Goal: Information Seeking & Learning: Learn about a topic

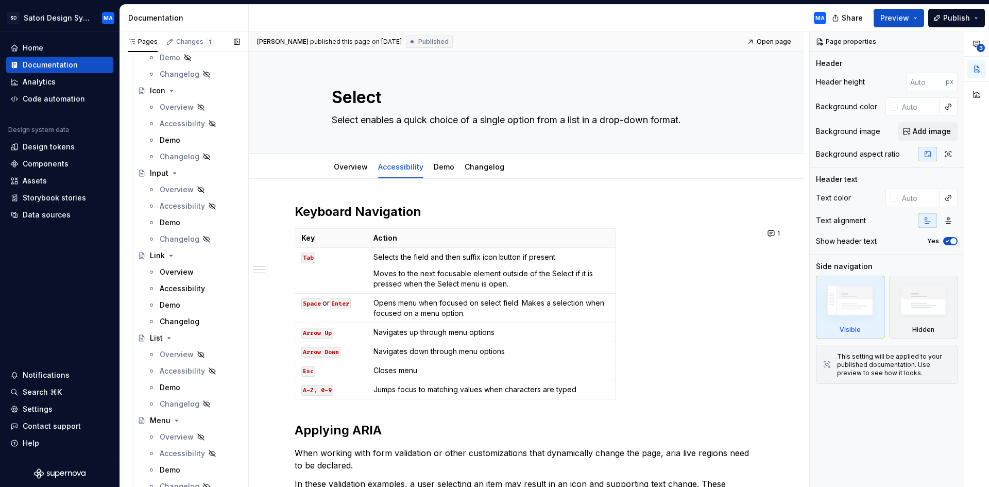
scroll to position [2008, 0]
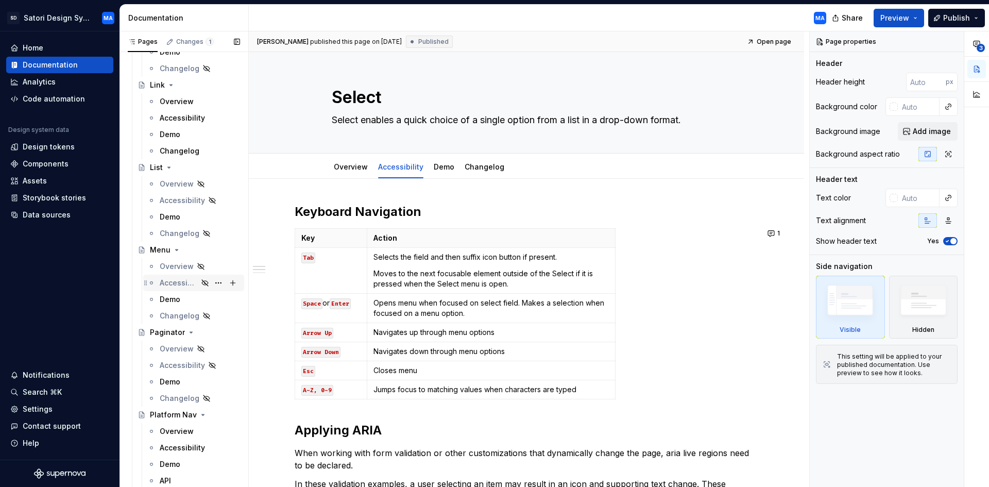
click at [175, 283] on div "Accessibility" at bounding box center [179, 283] width 38 height 10
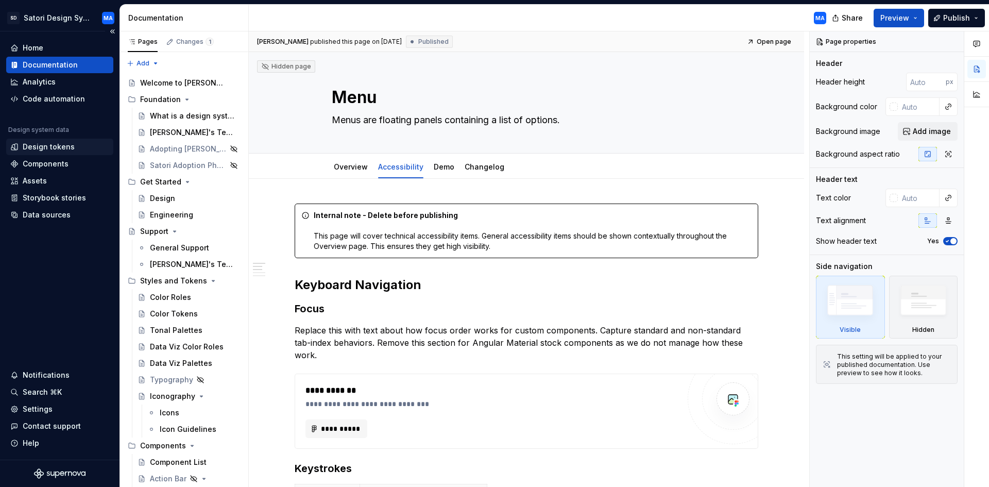
click at [47, 145] on div "Design tokens" at bounding box center [49, 147] width 52 height 10
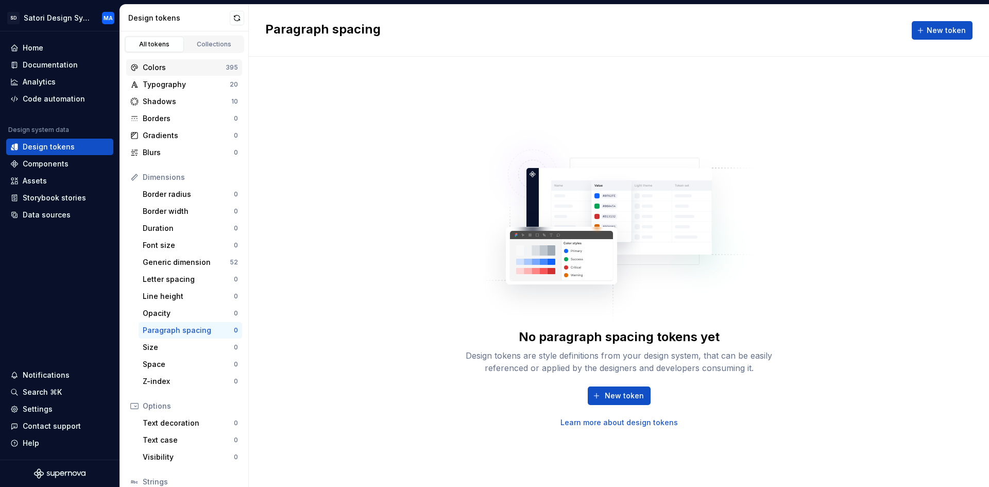
click at [161, 68] on div "Colors" at bounding box center [184, 67] width 83 height 10
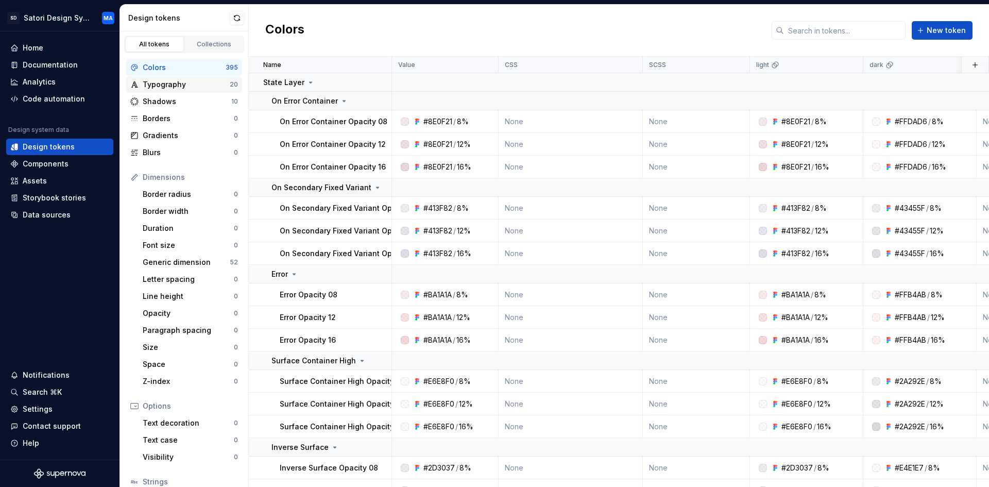
click at [164, 84] on div "Typography" at bounding box center [186, 84] width 87 height 10
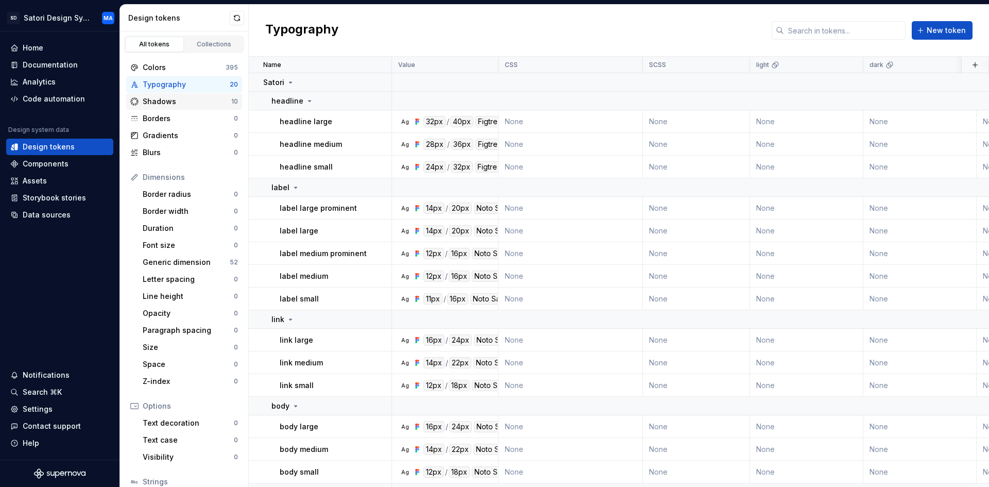
click at [164, 98] on div "Shadows" at bounding box center [187, 101] width 89 height 10
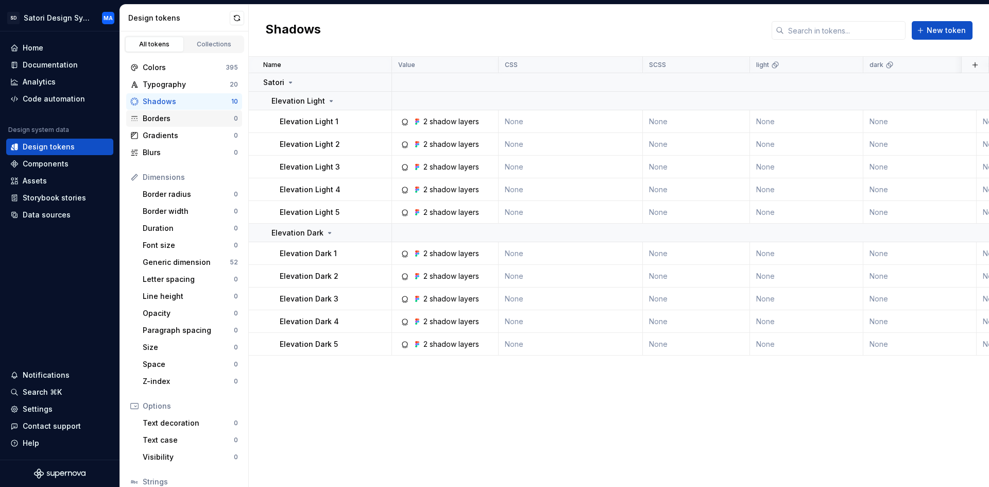
click at [160, 120] on div "Borders" at bounding box center [188, 118] width 91 height 10
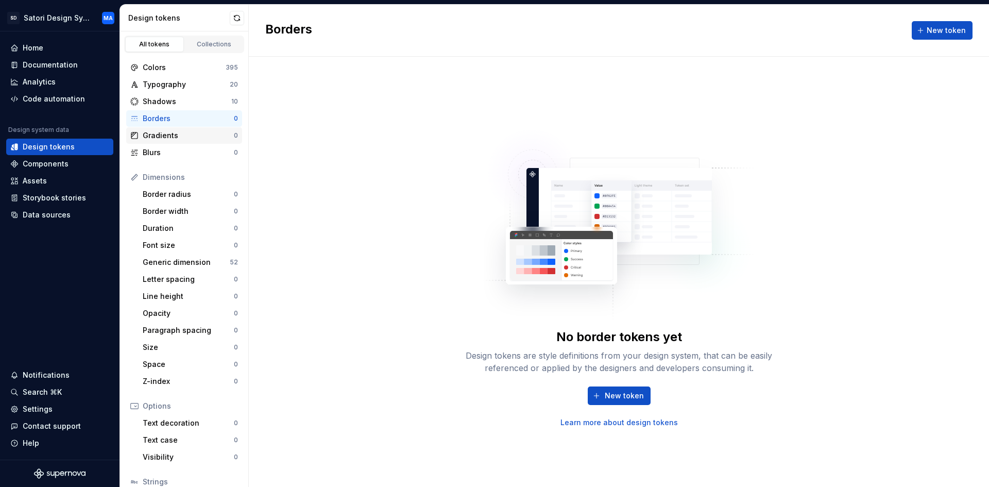
click at [165, 134] on div "Gradients" at bounding box center [188, 135] width 91 height 10
click at [185, 262] on div "Generic dimension" at bounding box center [186, 262] width 87 height 10
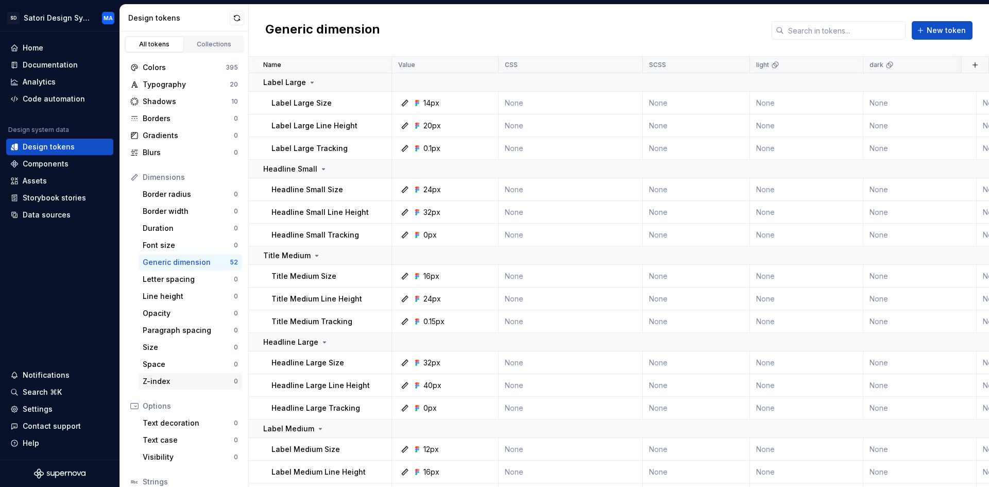
scroll to position [77, 0]
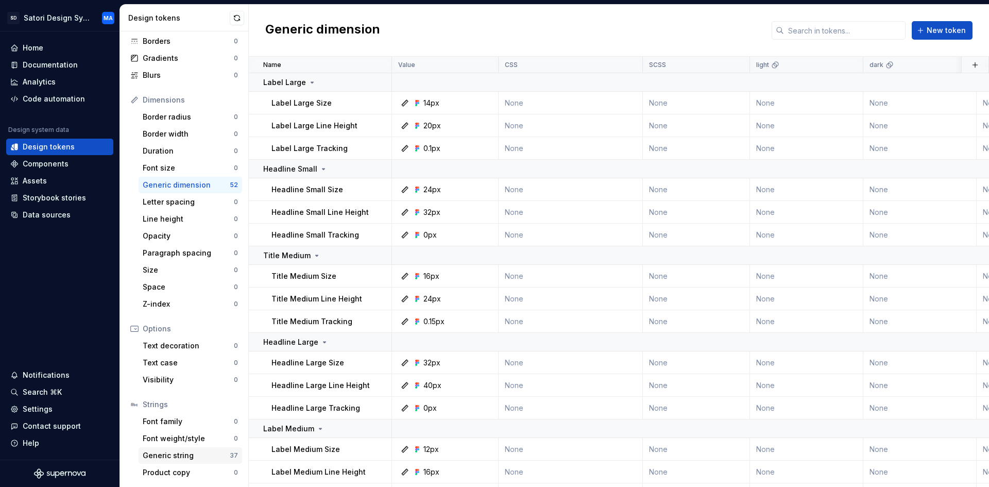
click at [169, 452] on div "Generic string" at bounding box center [186, 455] width 87 height 10
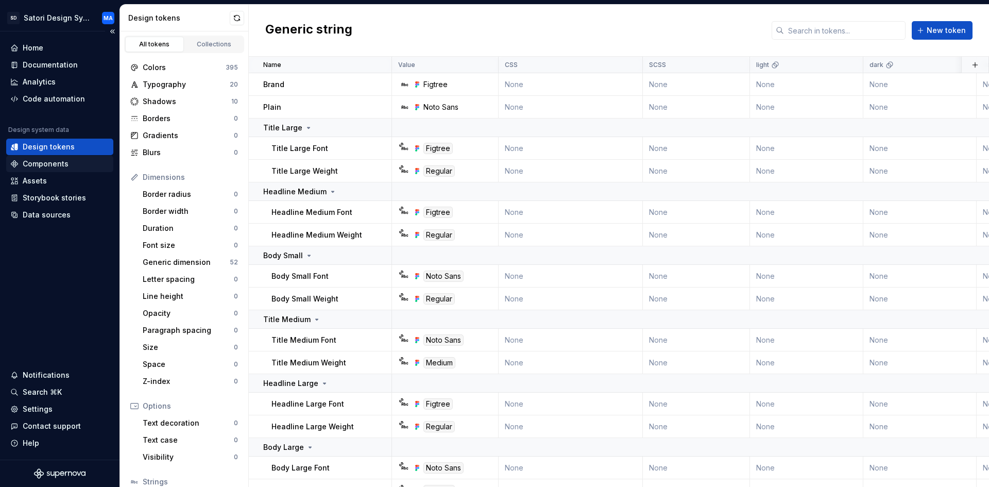
click at [43, 169] on div "Components" at bounding box center [59, 163] width 107 height 16
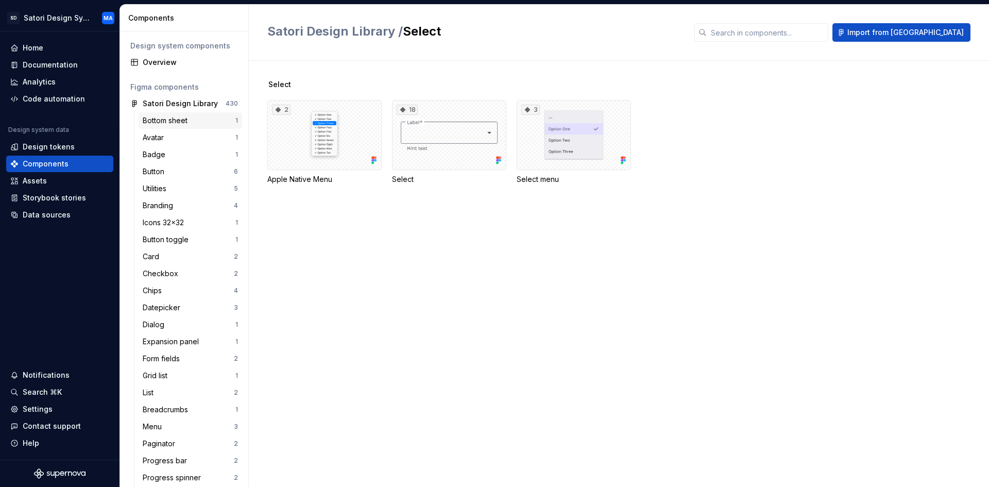
click at [158, 124] on div "Bottom sheet" at bounding box center [167, 120] width 49 height 10
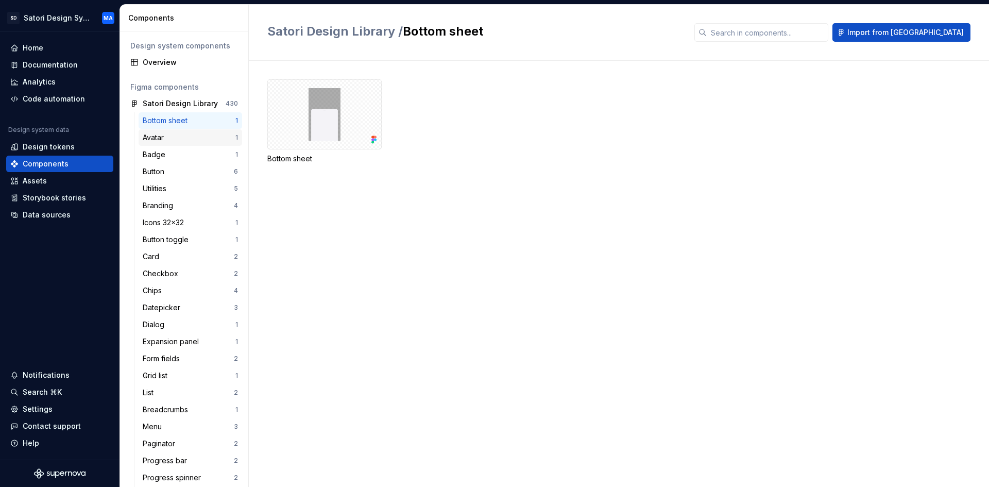
click at [162, 144] on div "Avatar 1" at bounding box center [190, 137] width 103 height 16
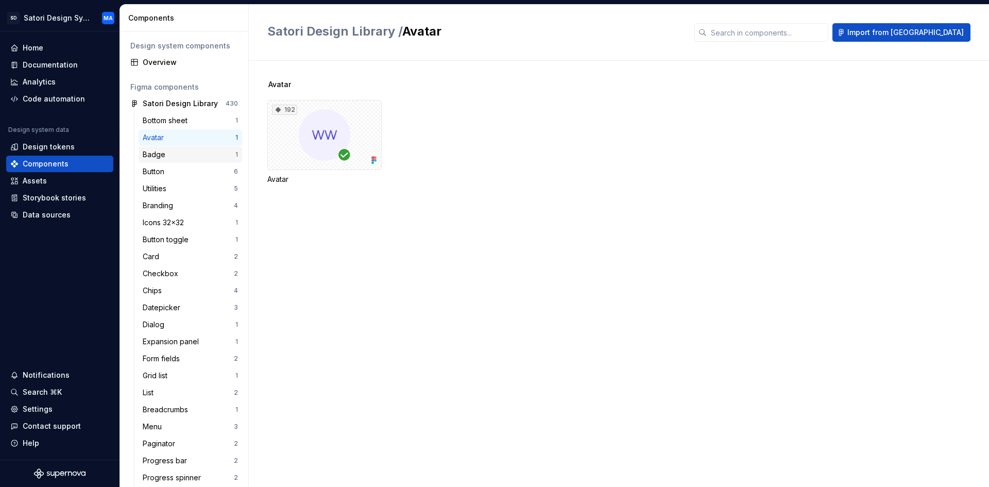
click at [160, 156] on div "Badge" at bounding box center [156, 154] width 27 height 10
click at [158, 171] on div "Button" at bounding box center [156, 171] width 26 height 10
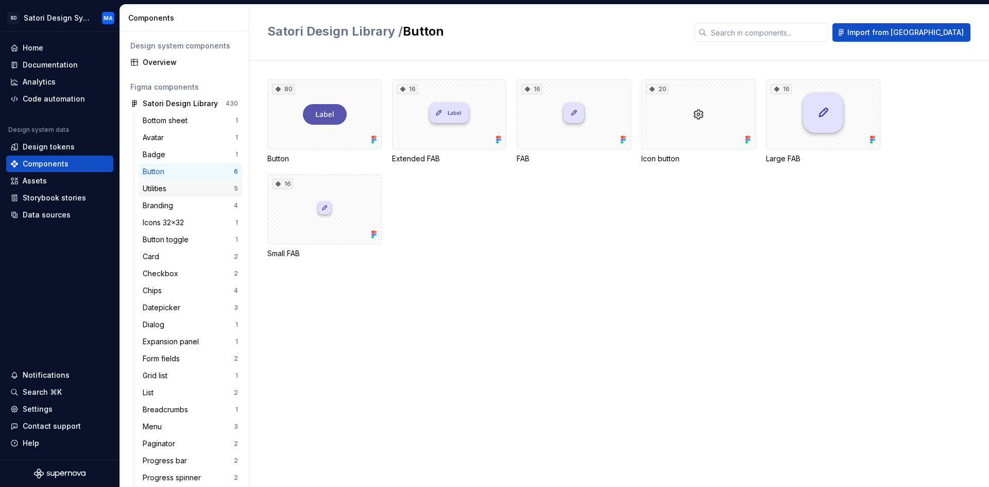
click at [157, 188] on div "Utilities" at bounding box center [157, 188] width 28 height 10
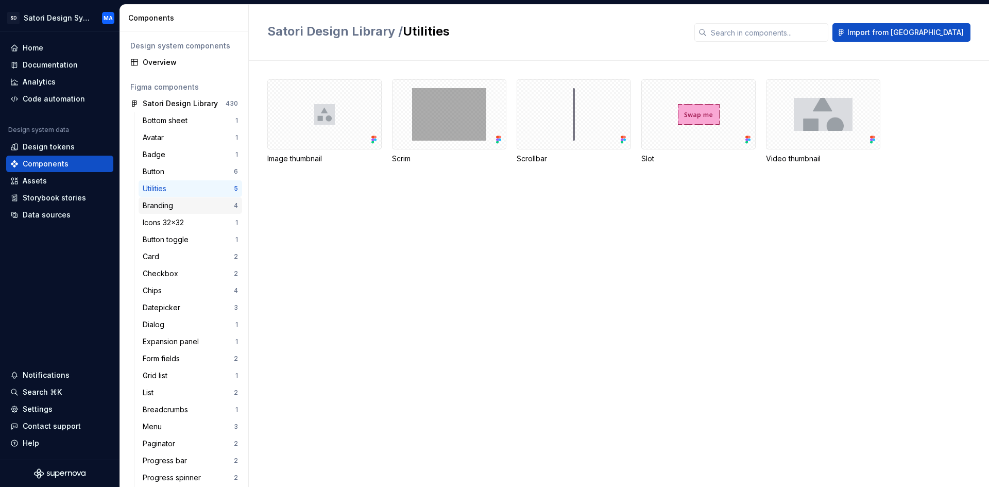
click at [156, 205] on div "Branding" at bounding box center [160, 205] width 34 height 10
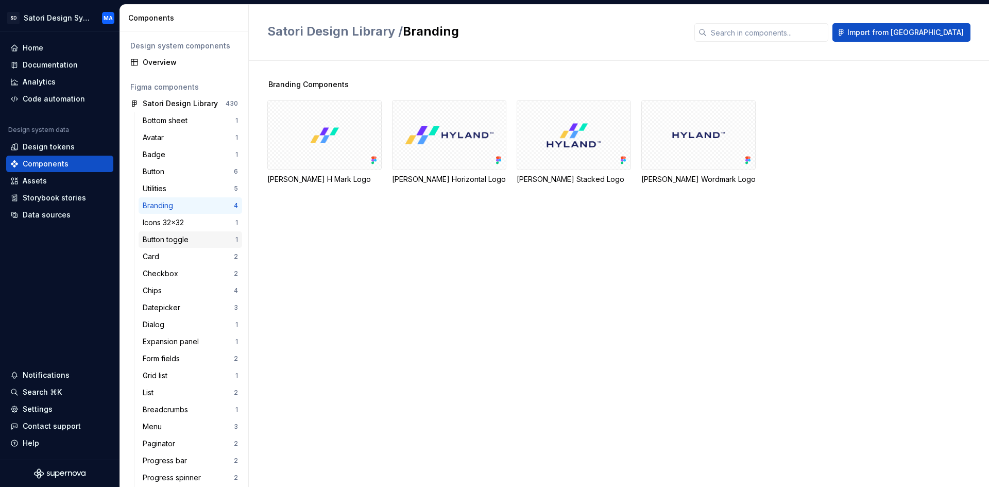
click at [160, 232] on div "Button toggle 1" at bounding box center [190, 239] width 103 height 16
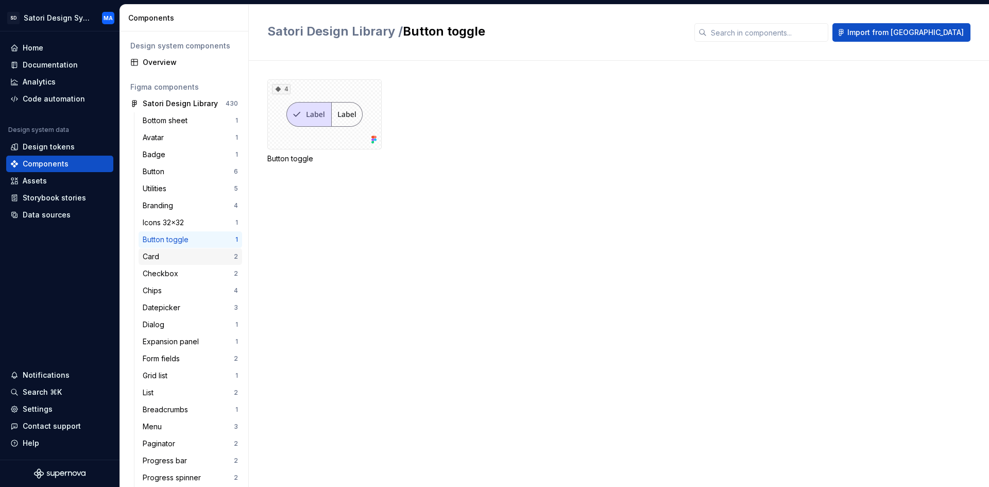
click at [158, 253] on div "Card" at bounding box center [153, 256] width 21 height 10
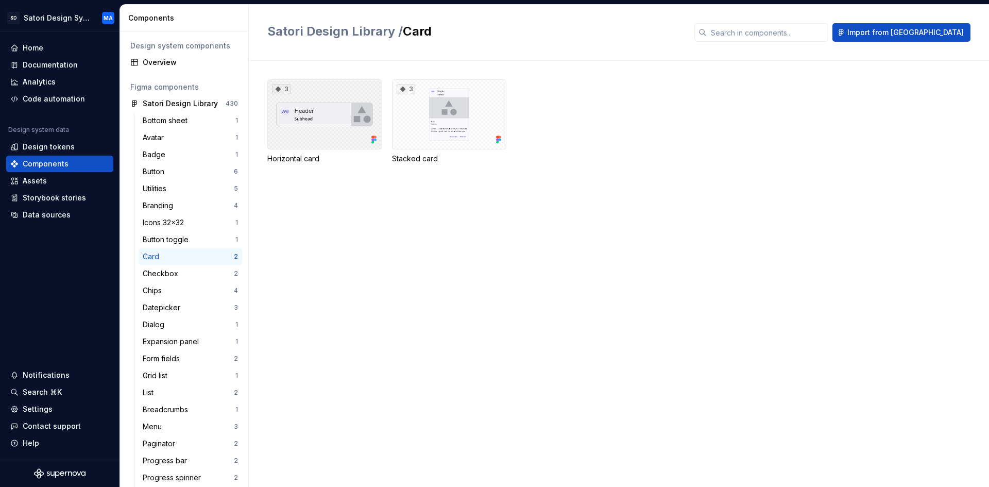
click at [330, 107] on div "3" at bounding box center [324, 114] width 114 height 70
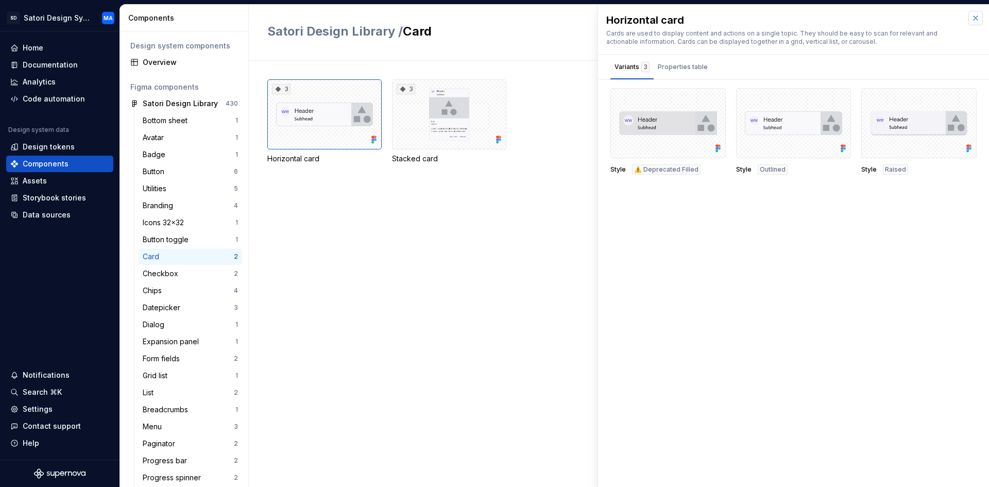
drag, startPoint x: 974, startPoint y: 19, endPoint x: 955, endPoint y: 88, distance: 71.7
click at [974, 19] on button "button" at bounding box center [975, 18] width 14 height 14
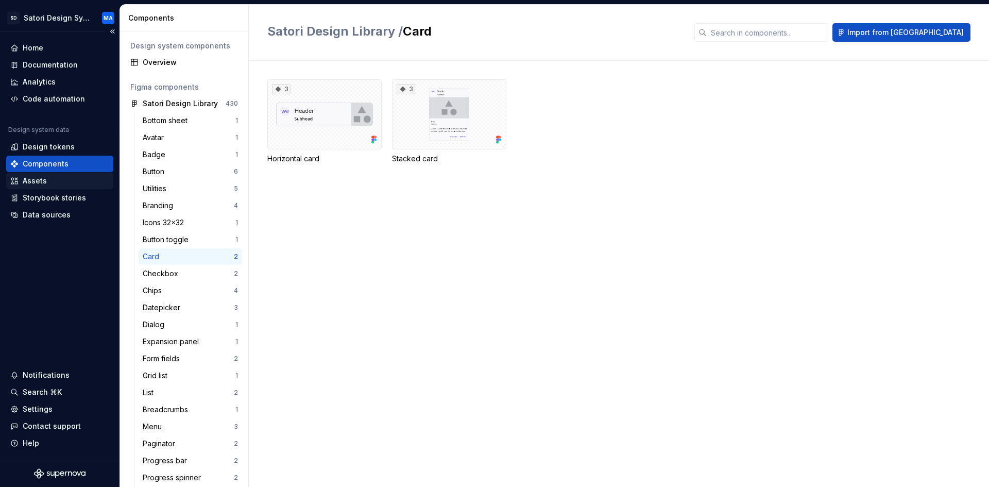
click at [26, 177] on div "Assets" at bounding box center [35, 181] width 24 height 10
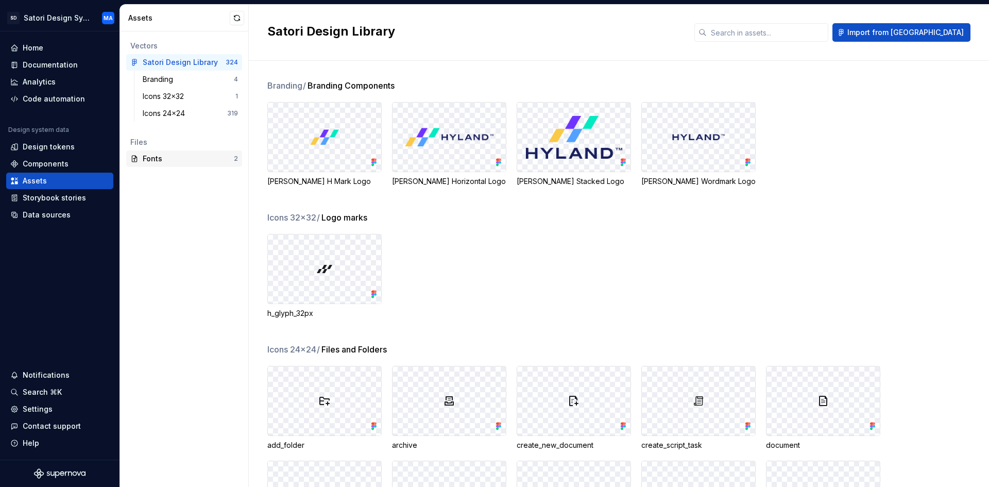
click at [157, 158] on div "Fonts" at bounding box center [188, 158] width 91 height 10
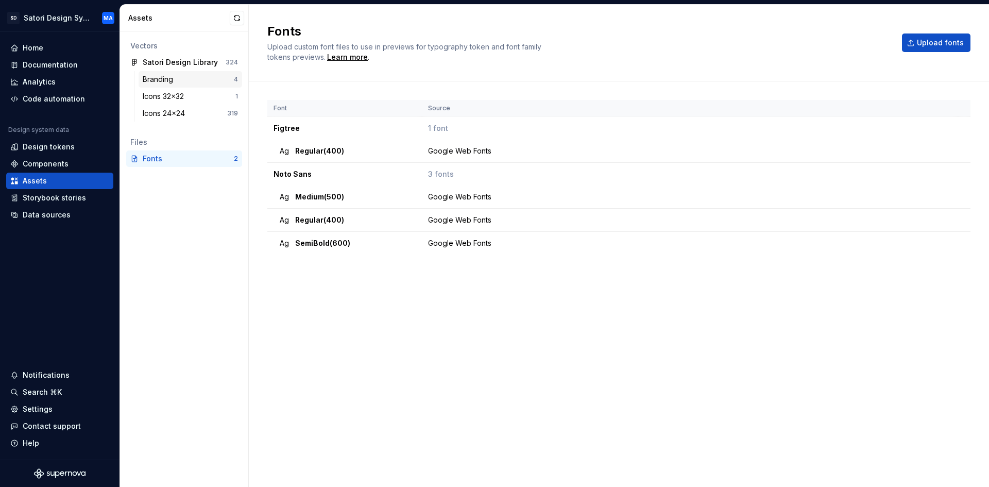
click at [183, 83] on div "Branding" at bounding box center [188, 79] width 91 height 10
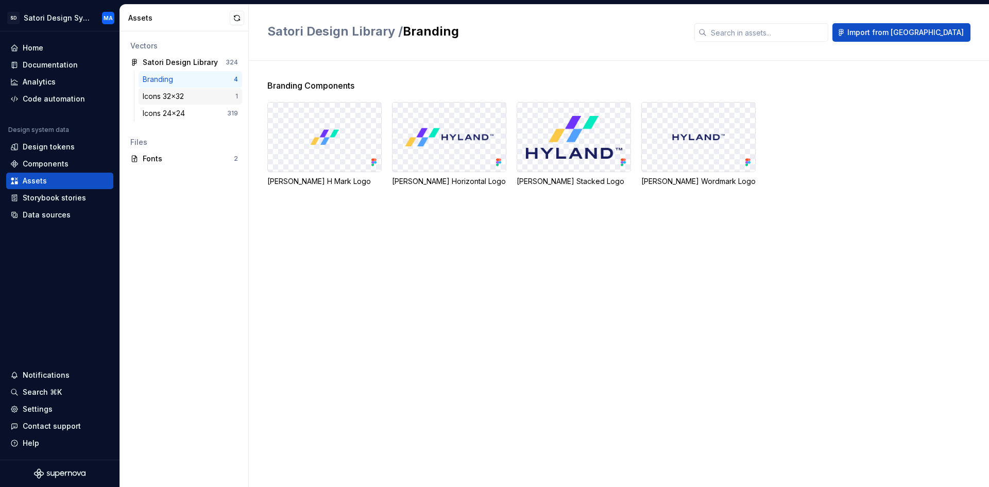
click at [171, 96] on div "Icons 32x32" at bounding box center [165, 96] width 45 height 10
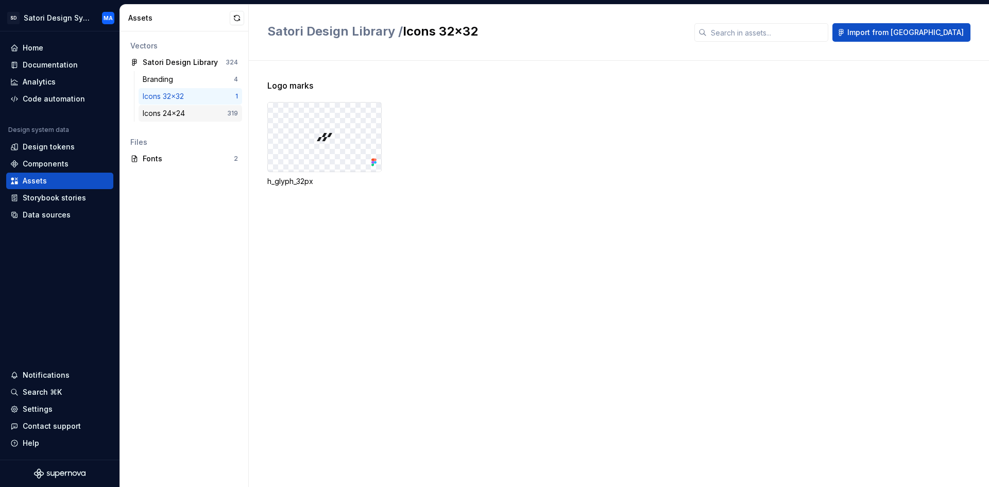
click at [170, 111] on div "Icons 24x24" at bounding box center [166, 113] width 46 height 10
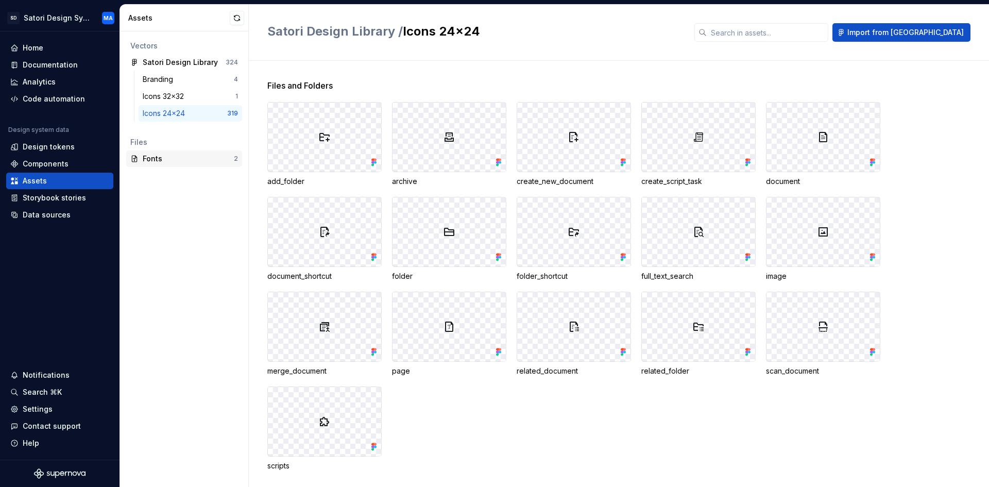
click at [157, 156] on div "Fonts" at bounding box center [188, 158] width 91 height 10
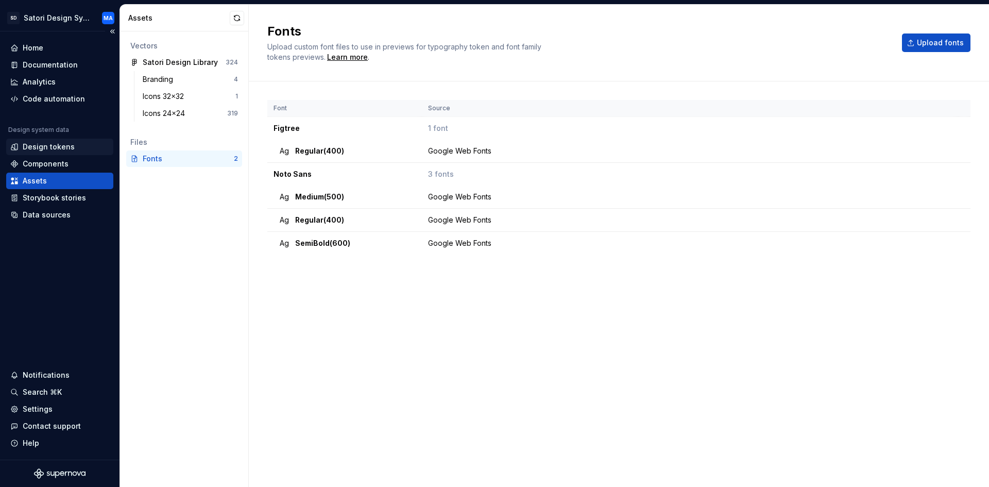
click at [42, 147] on div "Design tokens" at bounding box center [49, 147] width 52 height 10
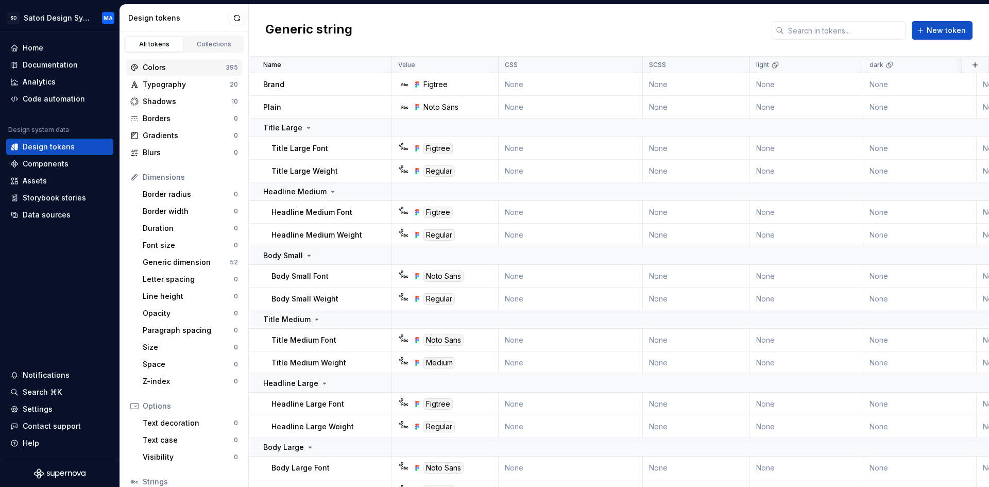
click at [165, 65] on div "Colors" at bounding box center [184, 67] width 83 height 10
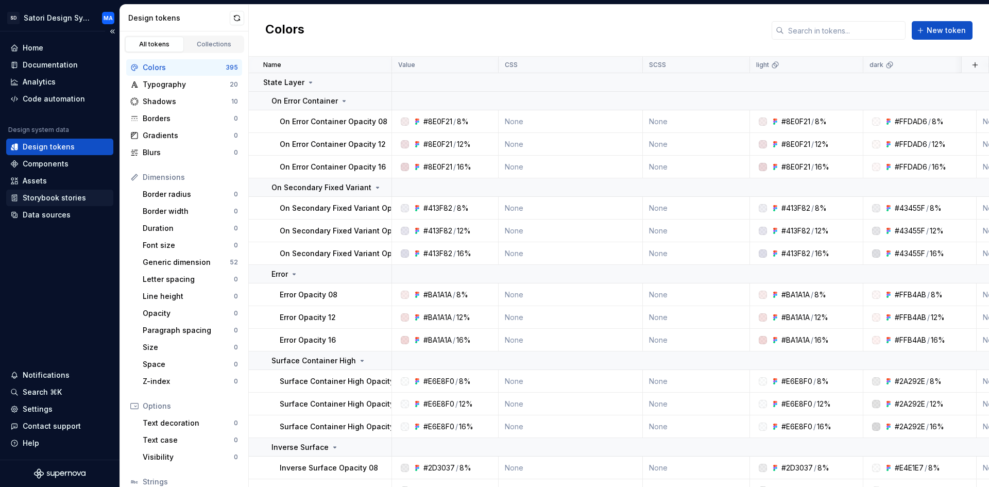
click at [47, 195] on div "Storybook stories" at bounding box center [54, 198] width 63 height 10
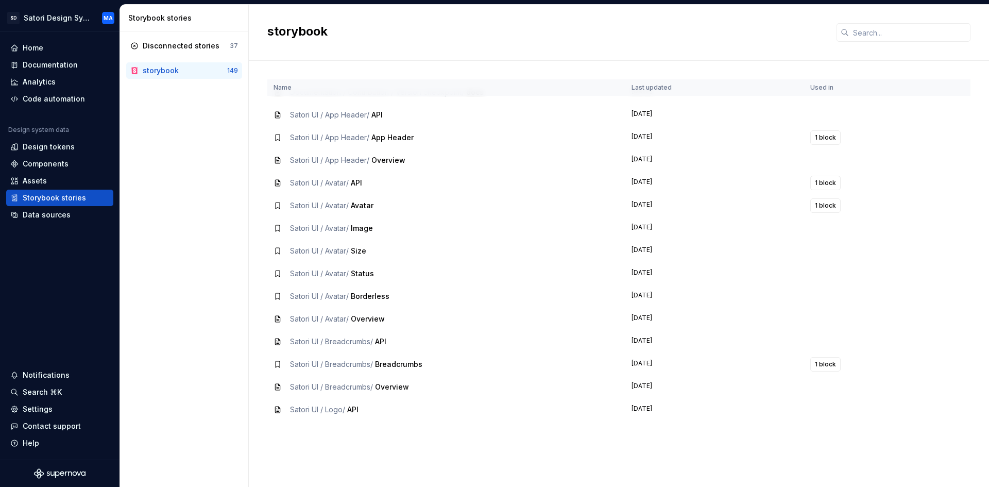
scroll to position [669, 0]
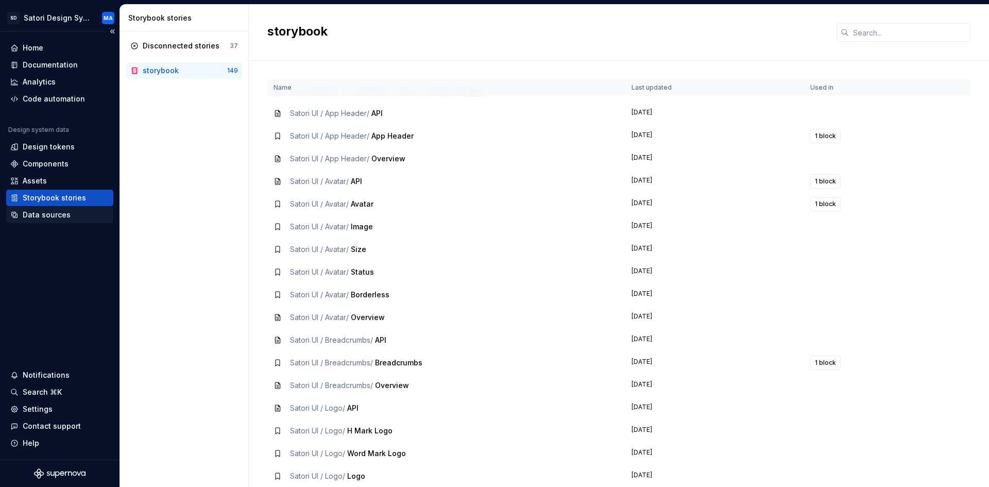
click at [37, 212] on div "Data sources" at bounding box center [47, 215] width 48 height 10
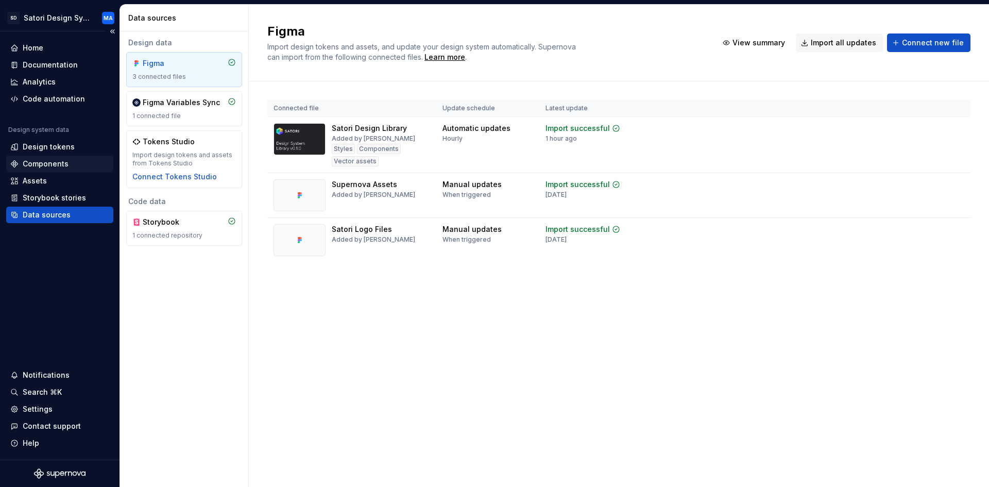
click at [39, 159] on div "Components" at bounding box center [46, 164] width 46 height 10
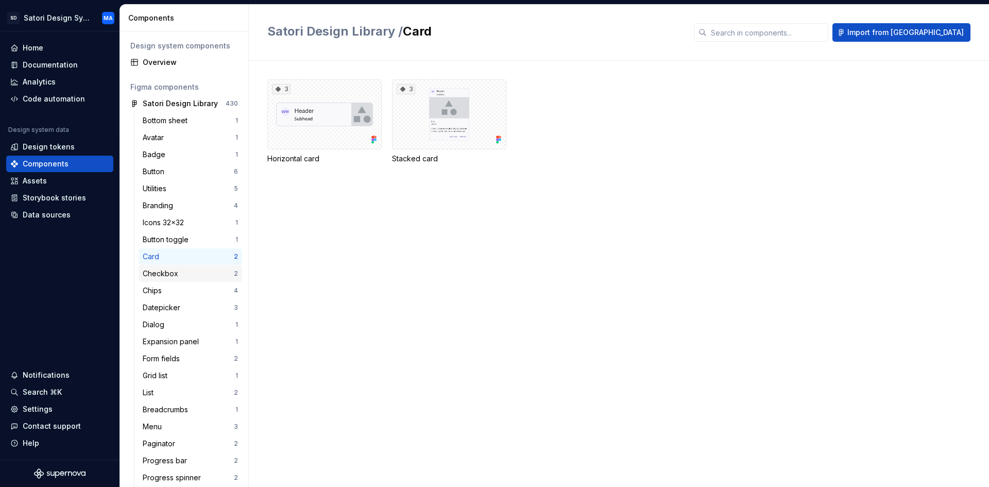
click at [169, 275] on div "Checkbox" at bounding box center [163, 273] width 40 height 10
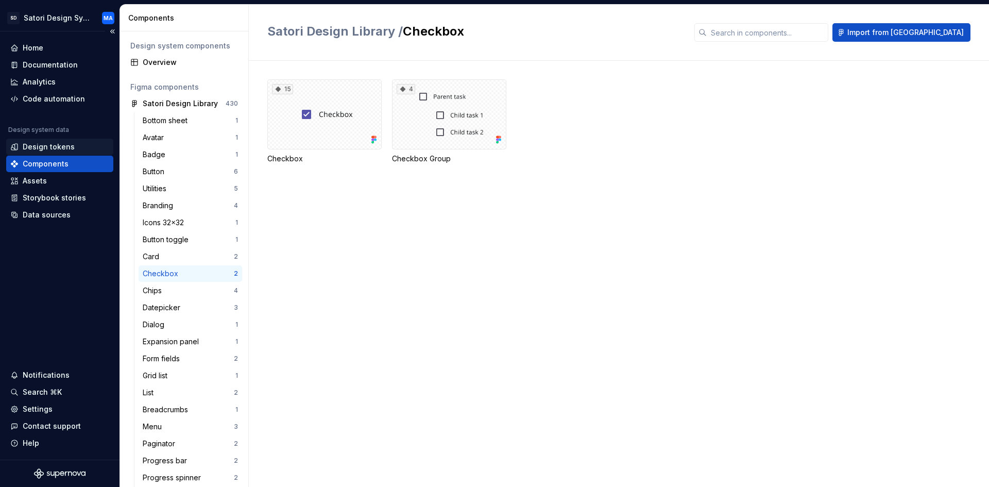
click at [46, 147] on div "Design tokens" at bounding box center [49, 147] width 52 height 10
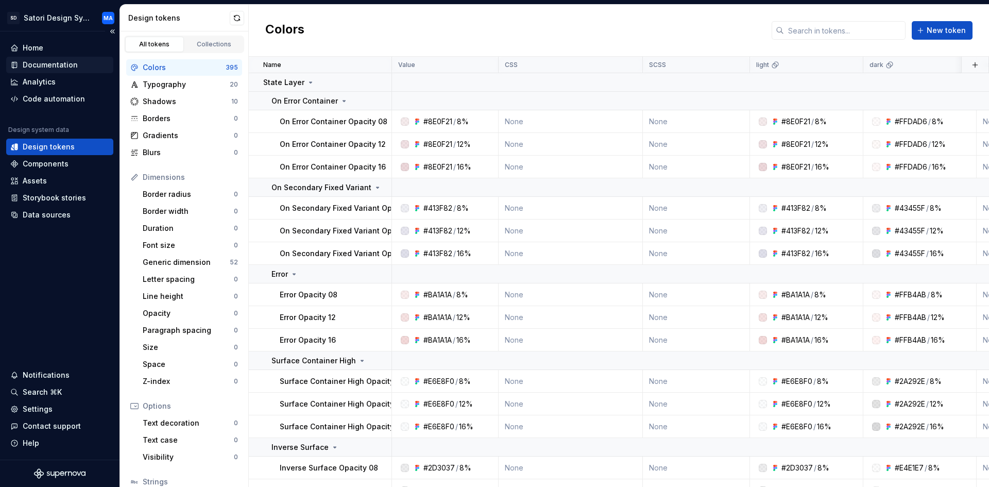
click at [36, 67] on div "Documentation" at bounding box center [50, 65] width 55 height 10
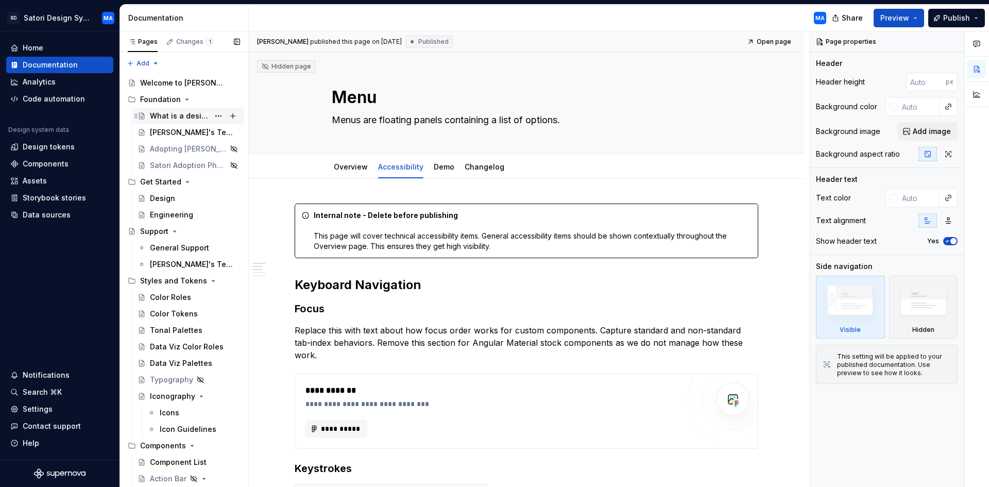
click at [159, 115] on div "What is a design system?" at bounding box center [179, 116] width 59 height 10
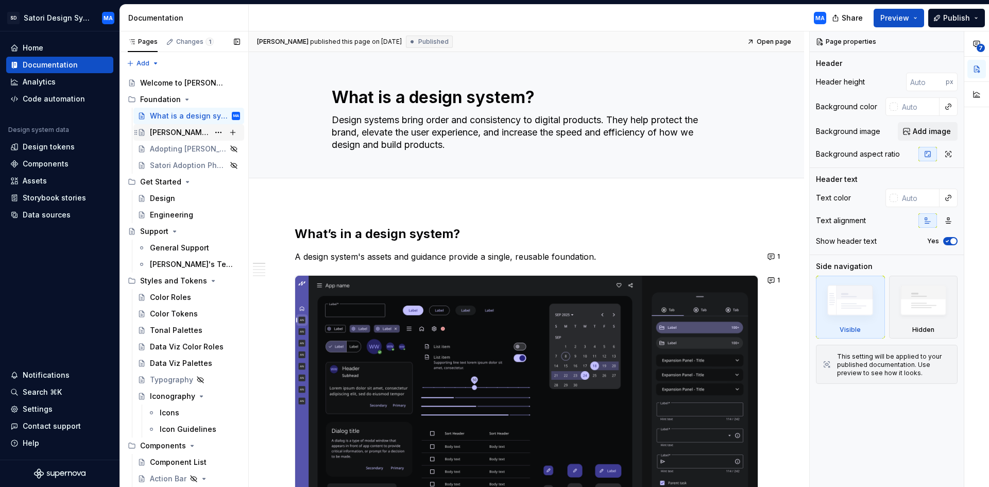
click at [163, 133] on div "[PERSON_NAME]'s Terminology" at bounding box center [179, 132] width 59 height 10
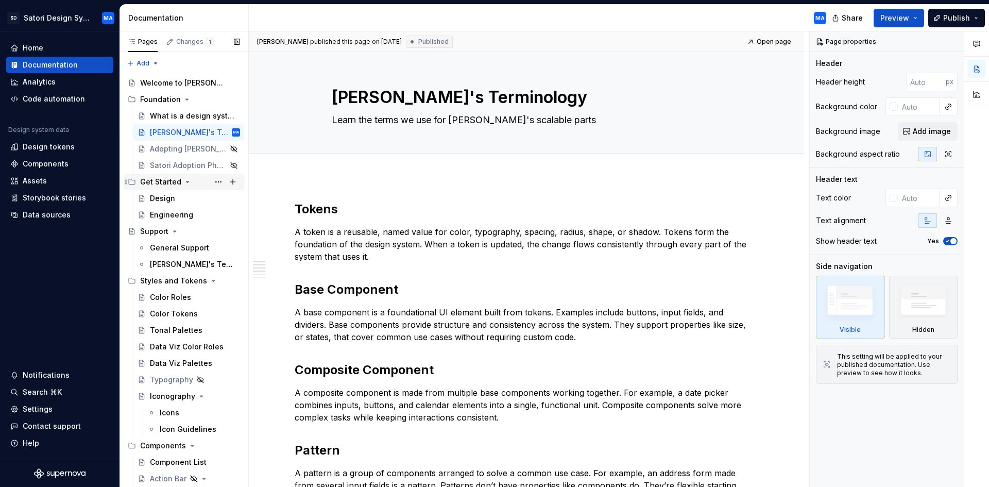
click at [153, 181] on div "Get Started" at bounding box center [160, 182] width 41 height 10
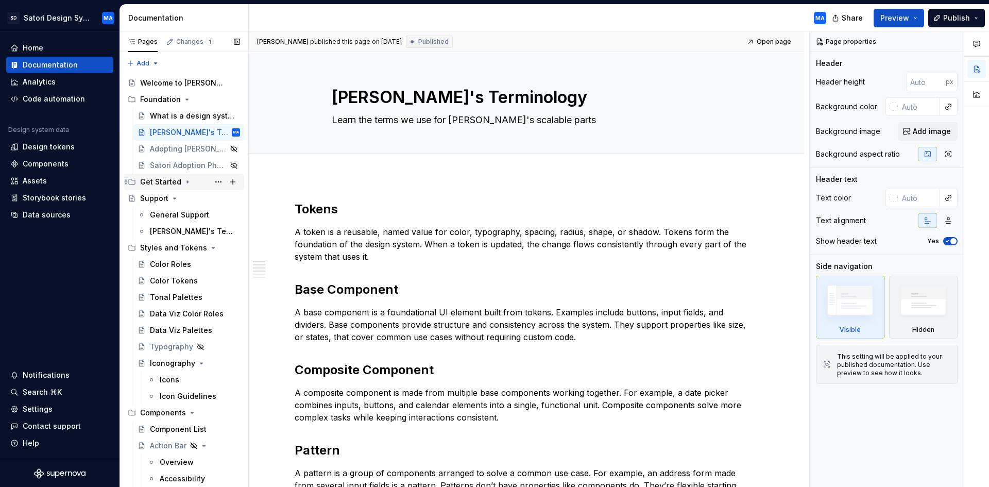
click at [153, 181] on div "Get Started" at bounding box center [160, 182] width 41 height 10
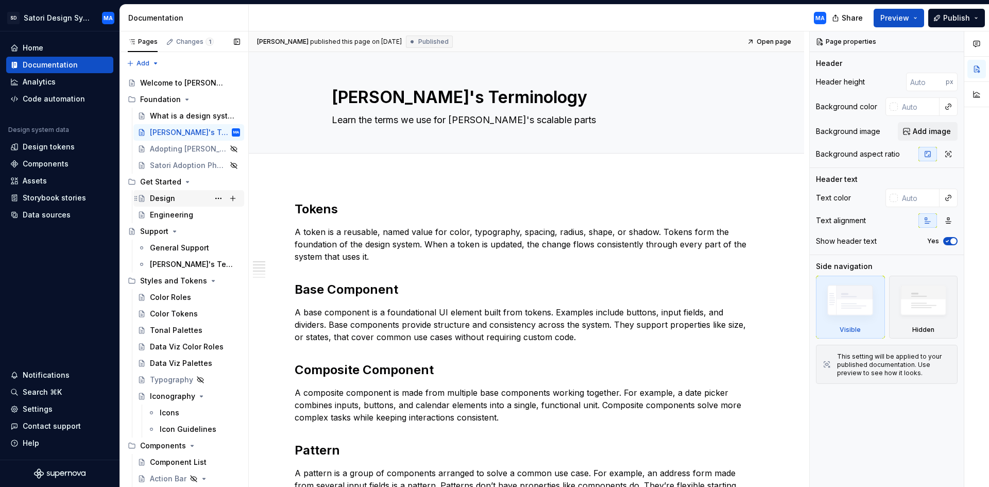
click at [167, 201] on div "Design" at bounding box center [162, 198] width 25 height 10
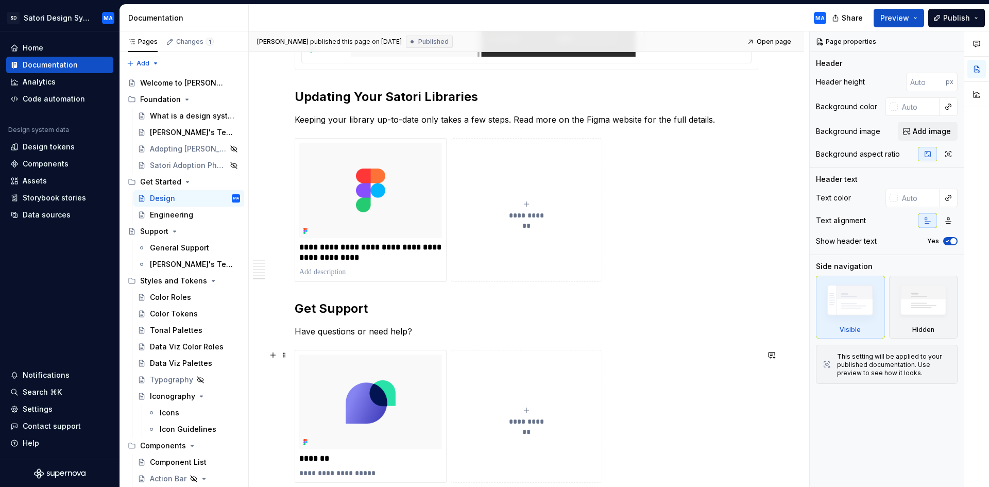
scroll to position [1942, 0]
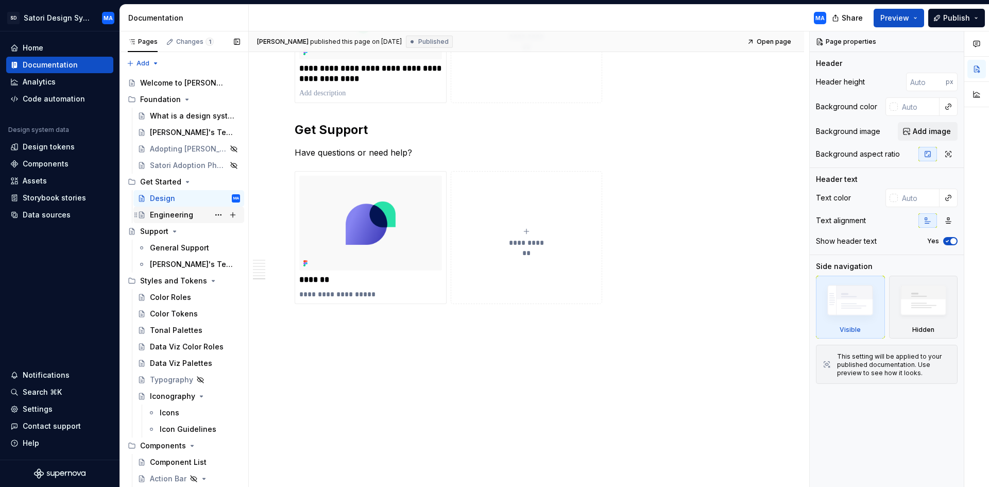
click at [165, 212] on div "Engineering" at bounding box center [171, 215] width 43 height 10
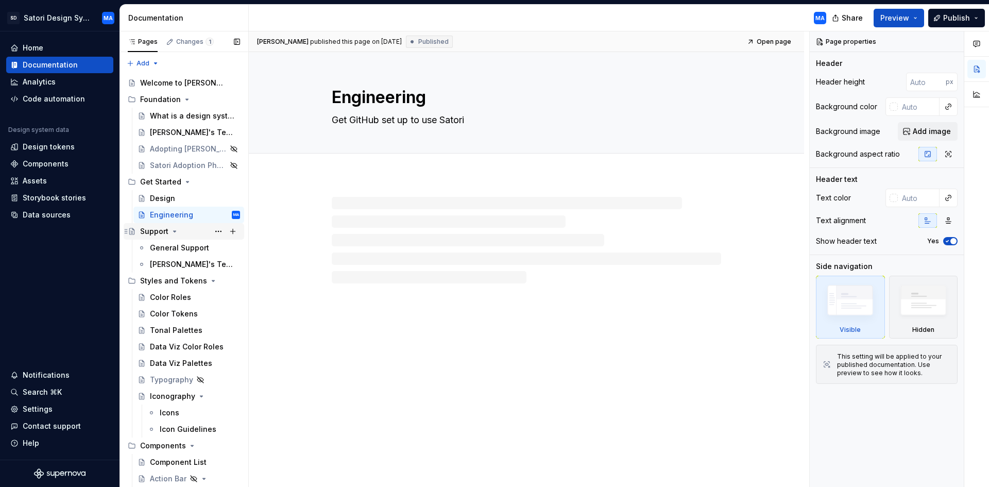
click at [158, 232] on div "Support" at bounding box center [154, 231] width 28 height 10
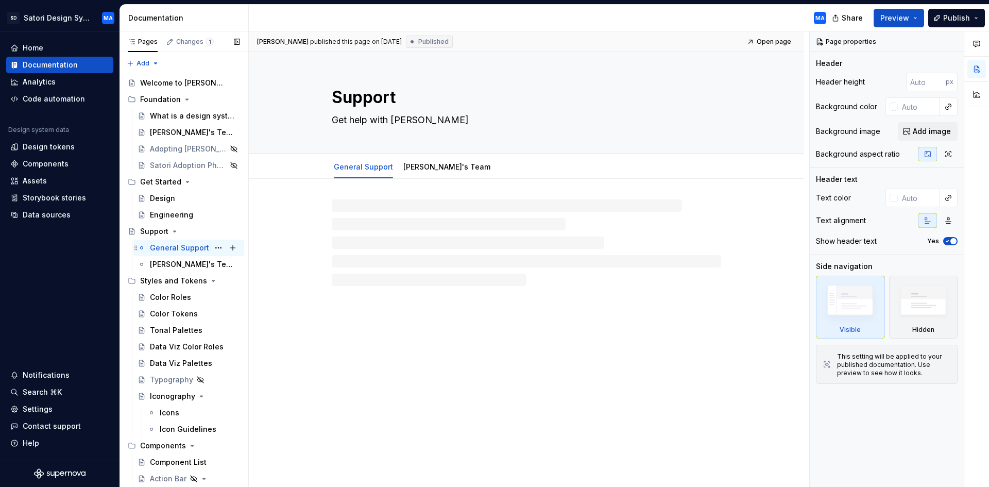
click at [160, 250] on div "General Support" at bounding box center [179, 248] width 59 height 10
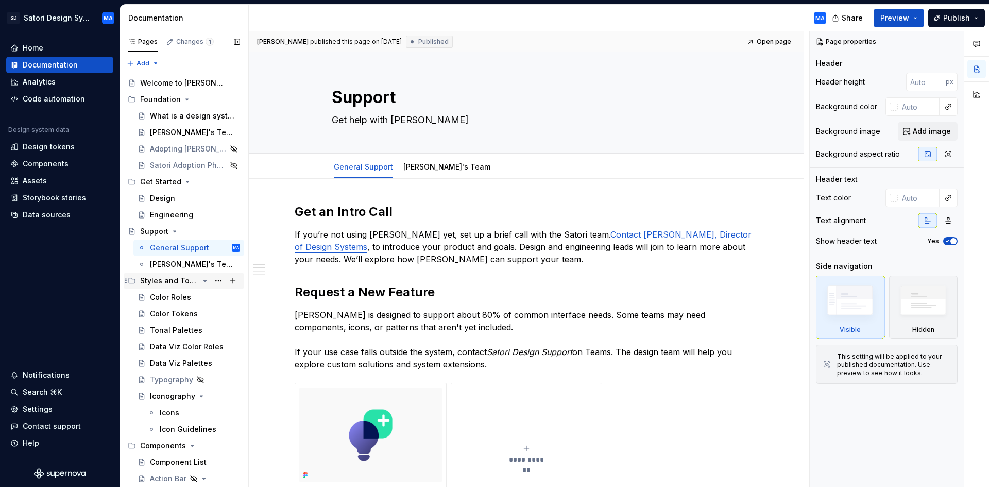
click at [161, 280] on div "Styles and Tokens" at bounding box center [169, 280] width 59 height 10
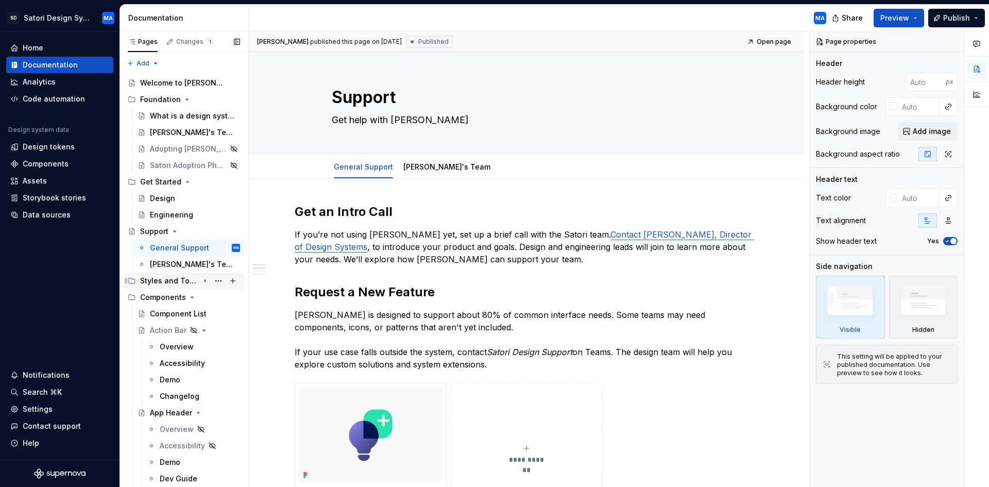
click at [161, 280] on div "Styles and Tokens" at bounding box center [169, 280] width 59 height 10
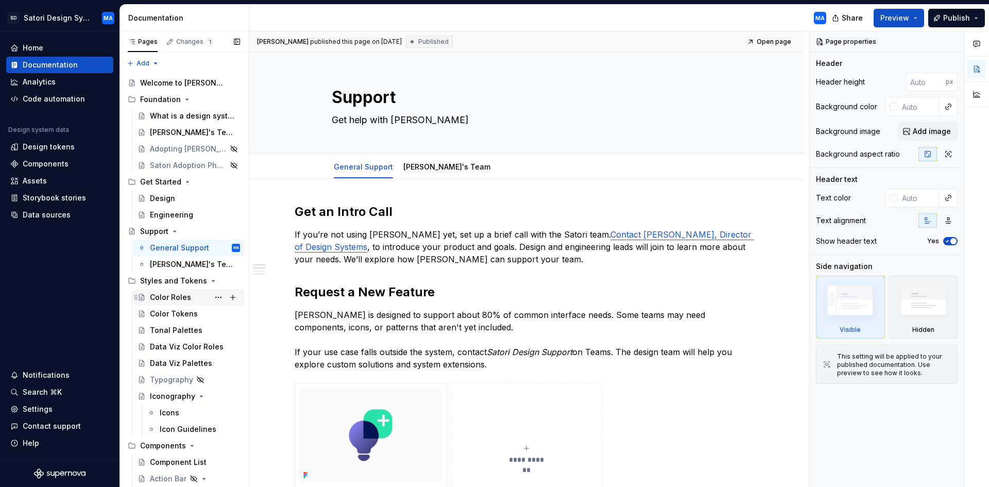
click at [157, 300] on div "Color Roles" at bounding box center [170, 297] width 41 height 10
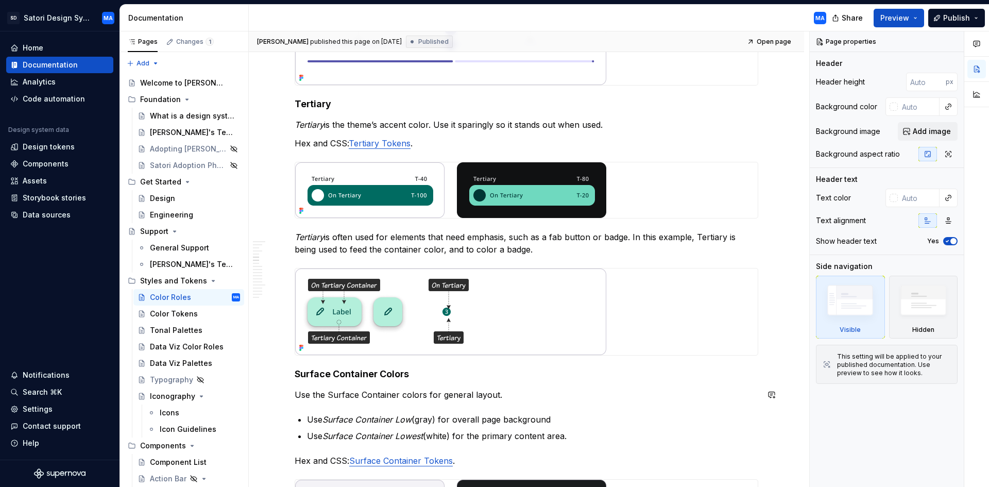
scroll to position [1030, 0]
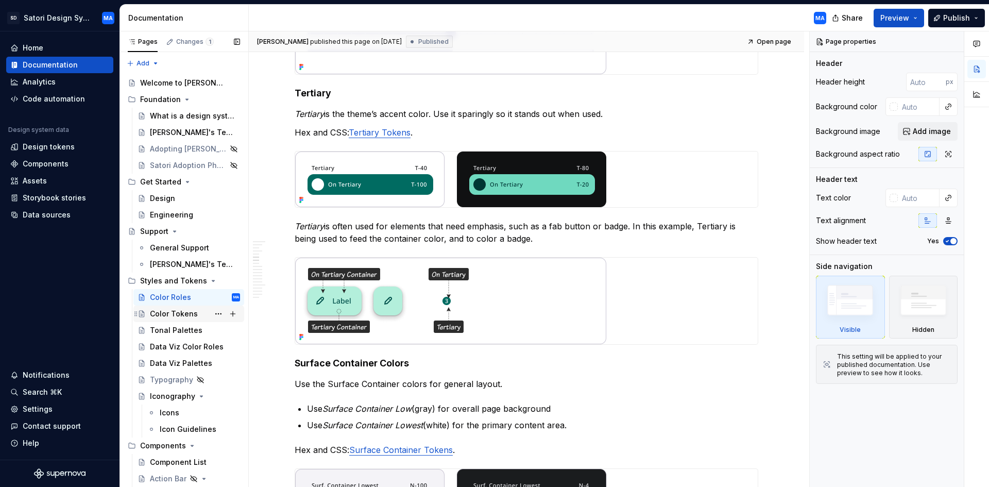
click at [164, 317] on div "Color Tokens" at bounding box center [174, 313] width 48 height 10
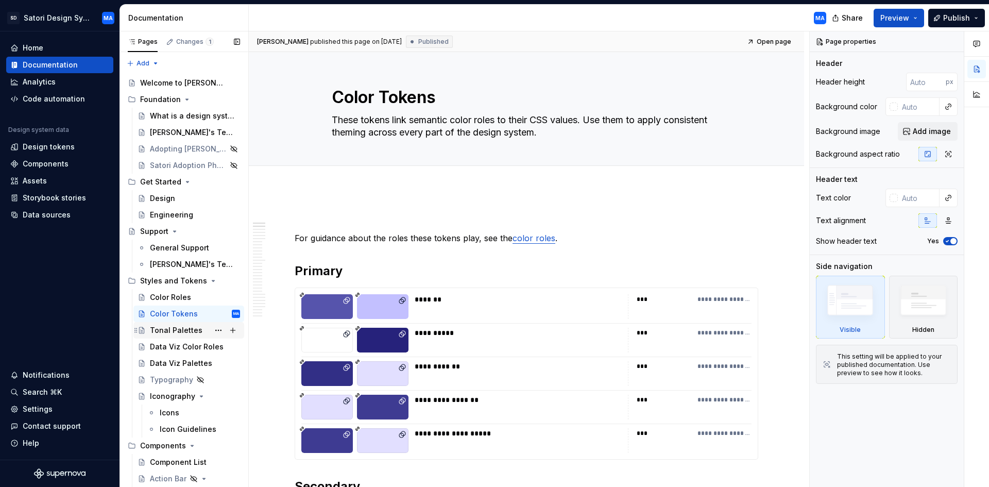
click at [166, 329] on div "Tonal Palettes" at bounding box center [176, 330] width 53 height 10
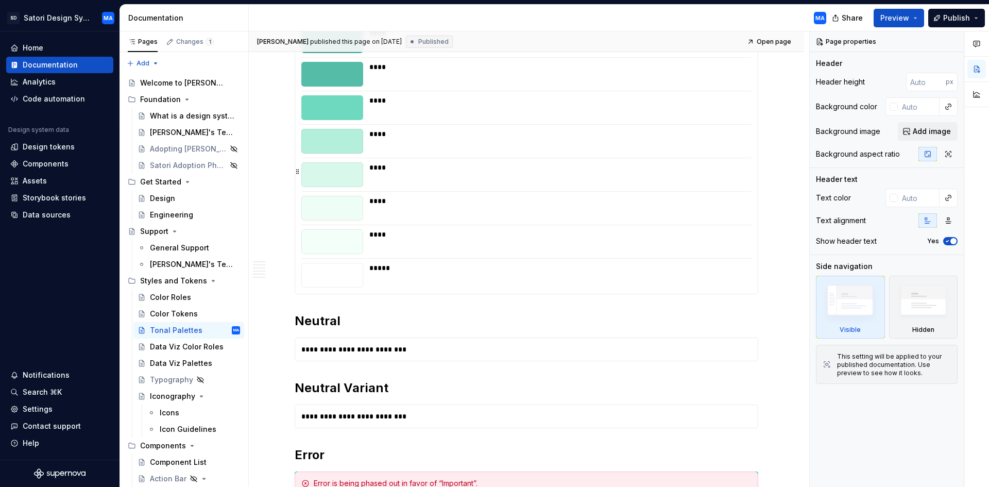
scroll to position [1905, 0]
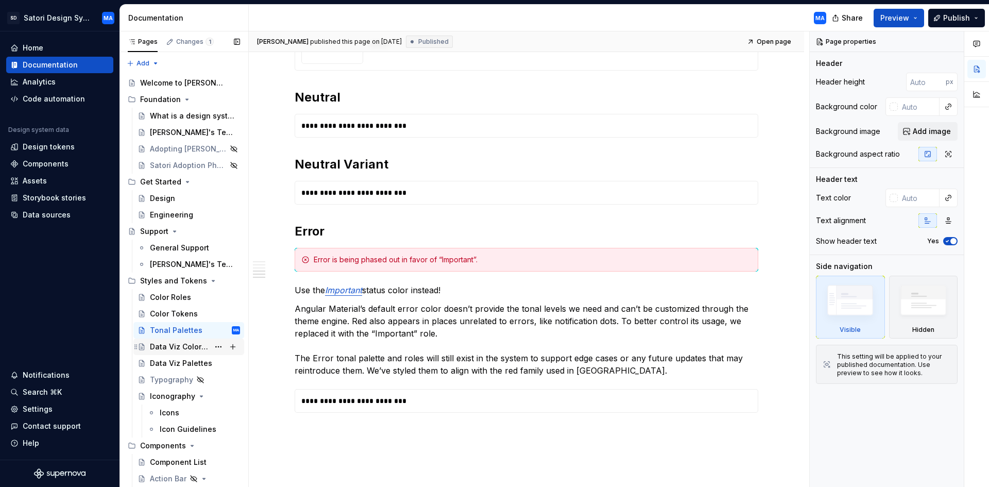
click at [167, 346] on div "Data Viz Color Roles" at bounding box center [179, 346] width 59 height 10
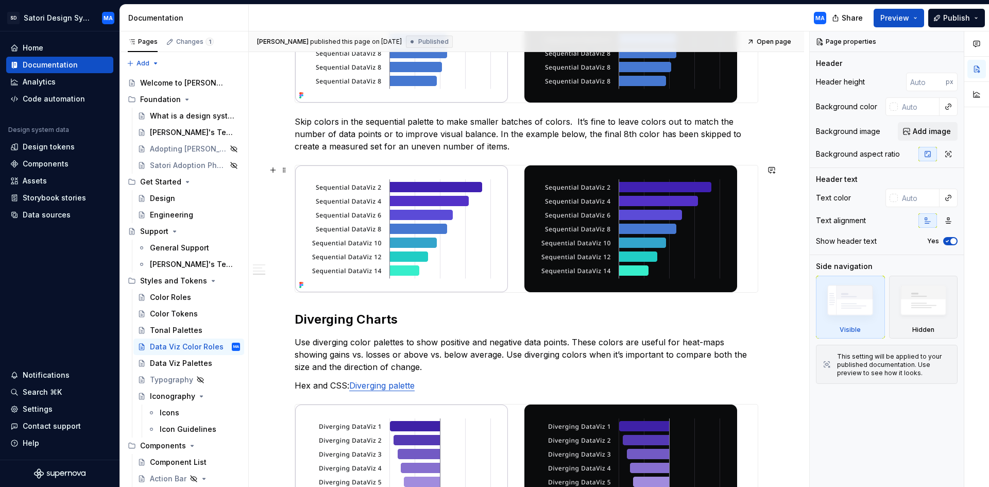
scroll to position [1390, 0]
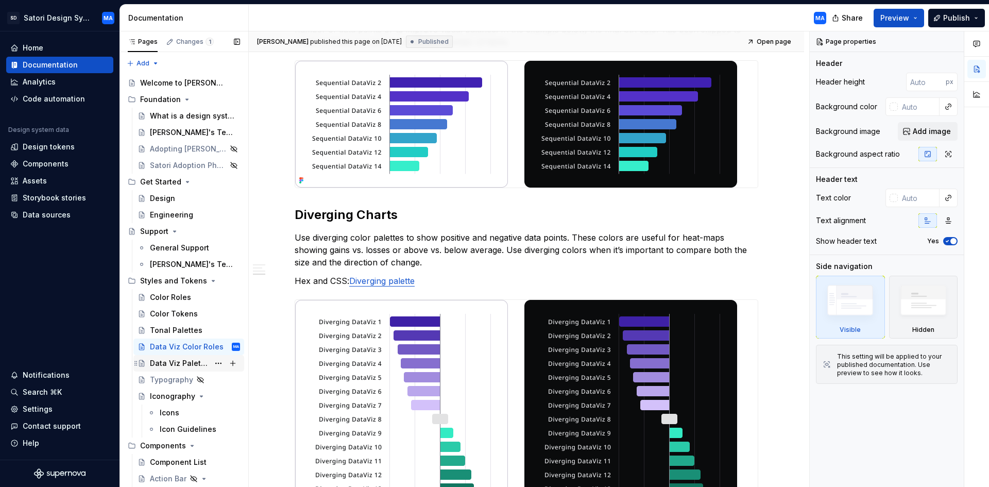
click at [167, 357] on div "Data Viz Palettes" at bounding box center [195, 363] width 90 height 14
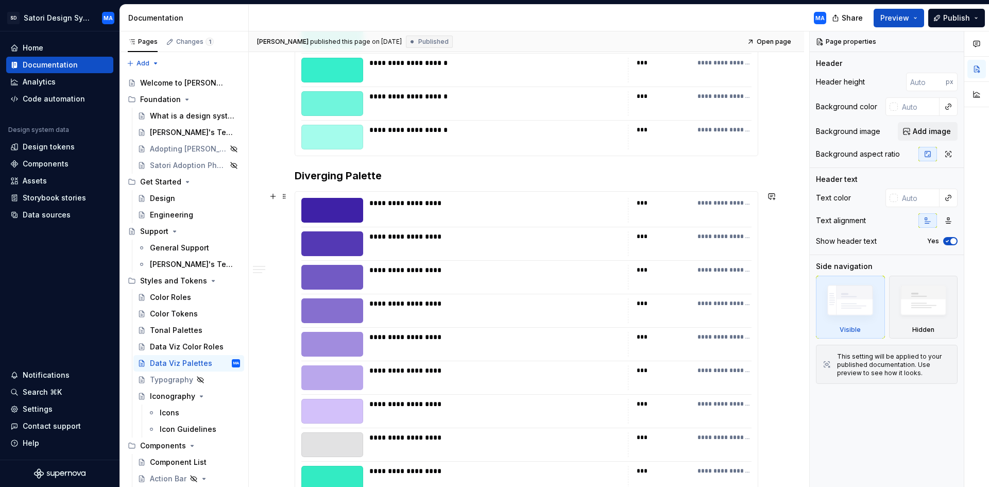
scroll to position [1133, 0]
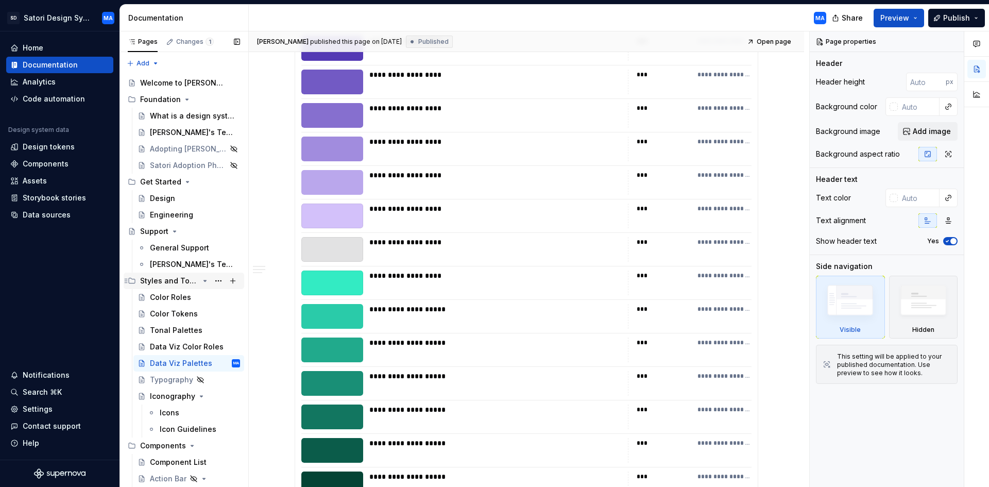
click at [163, 282] on div "Styles and Tokens" at bounding box center [169, 280] width 59 height 10
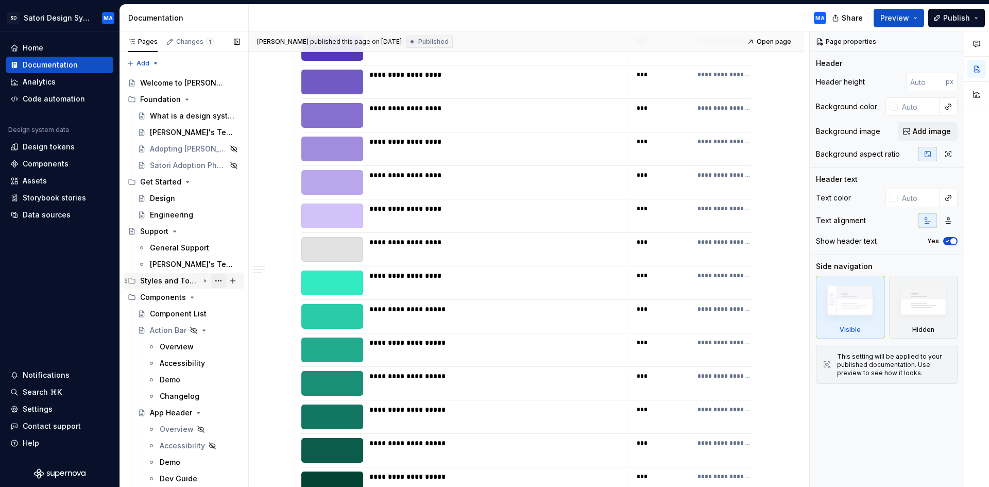
click at [214, 281] on button "Page tree" at bounding box center [218, 280] width 14 height 14
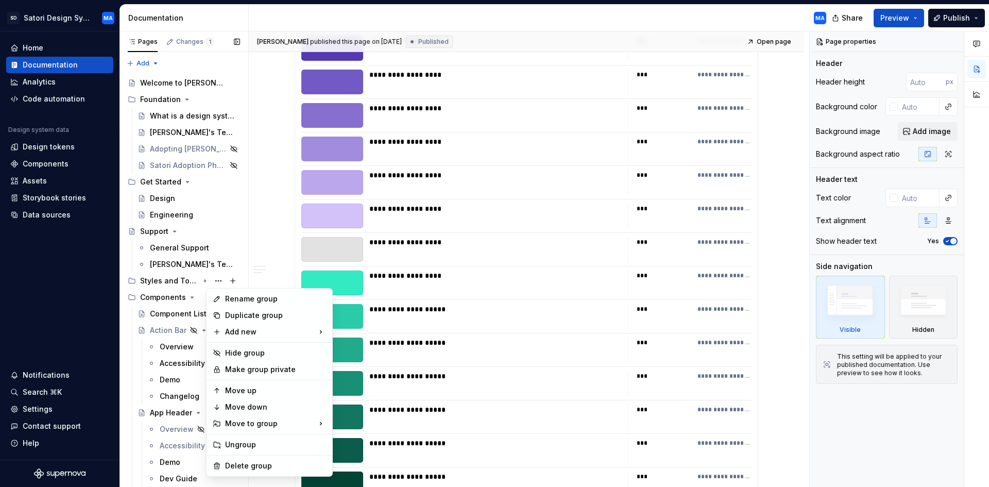
click at [237, 276] on div "Pages Changes 1 Add Accessibility guide for tree Page tree. Navigate the tree w…" at bounding box center [183, 261] width 129 height 460
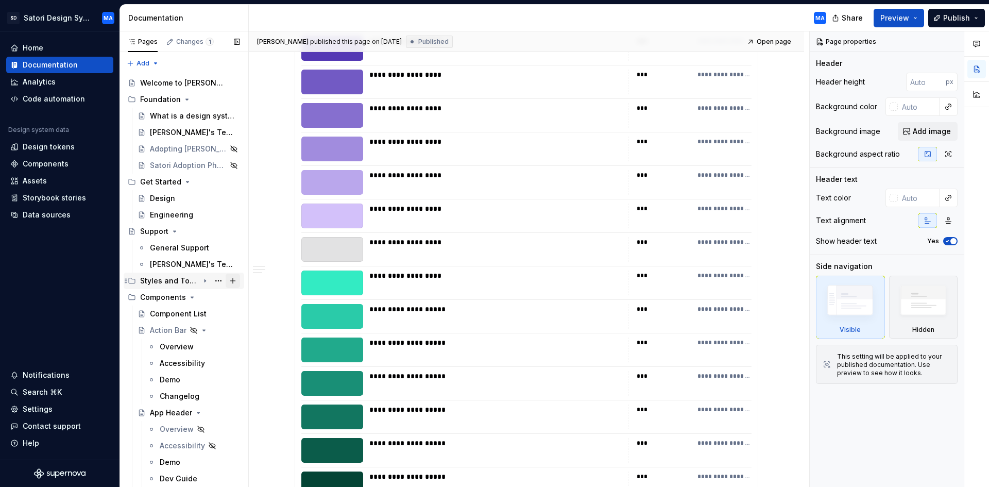
click at [226, 280] on button "Page tree" at bounding box center [233, 280] width 14 height 14
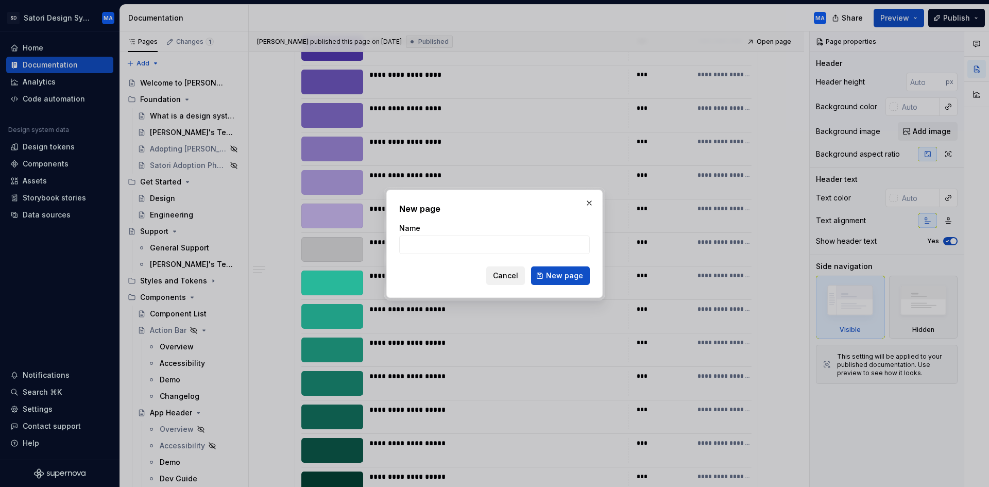
click at [497, 278] on span "Cancel" at bounding box center [505, 275] width 25 height 10
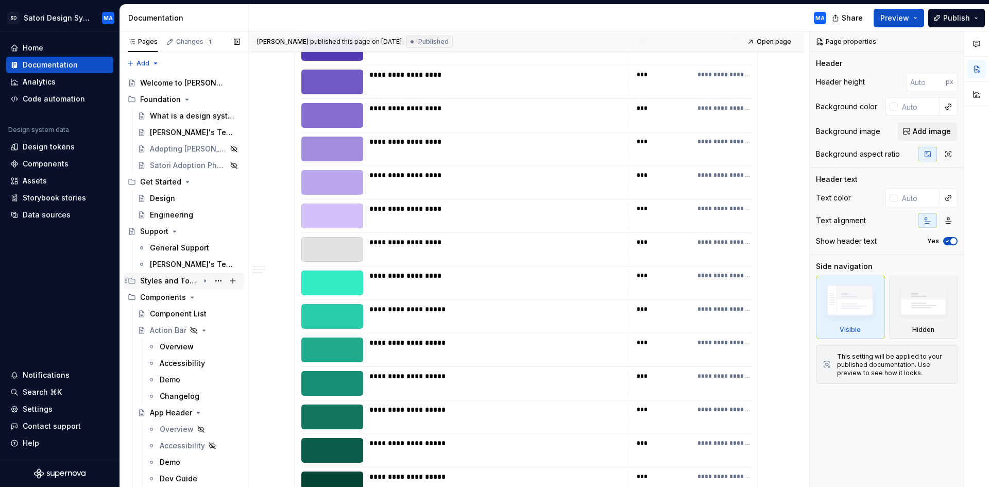
click at [161, 283] on div "Styles and Tokens" at bounding box center [169, 280] width 59 height 10
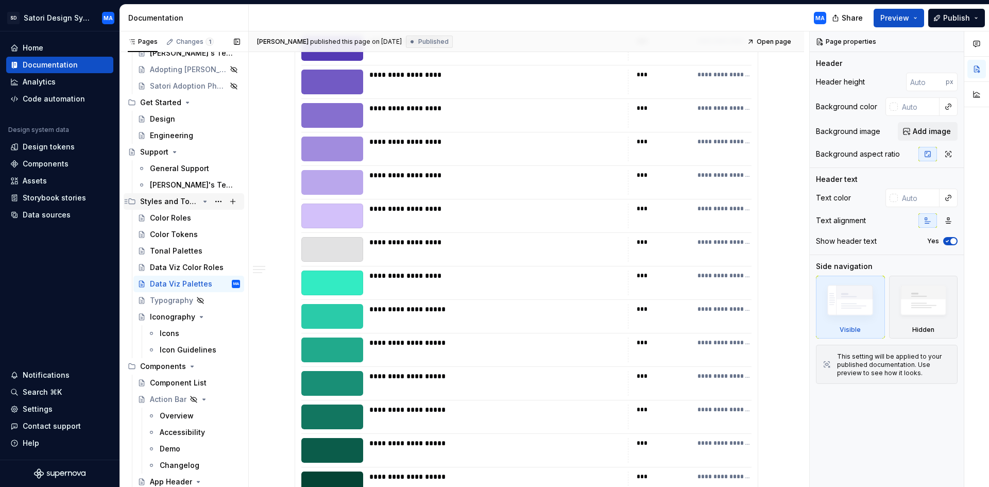
scroll to position [103, 0]
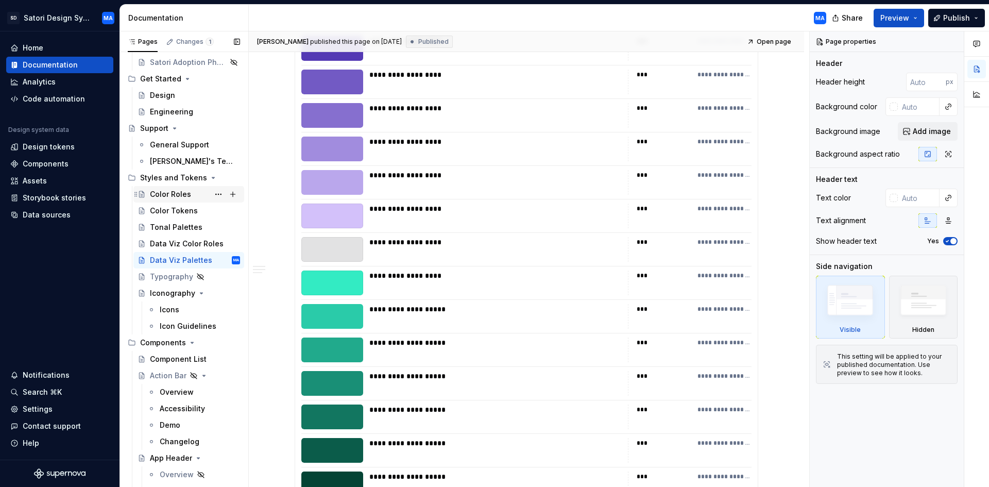
click at [167, 200] on div "Color Roles" at bounding box center [195, 194] width 90 height 14
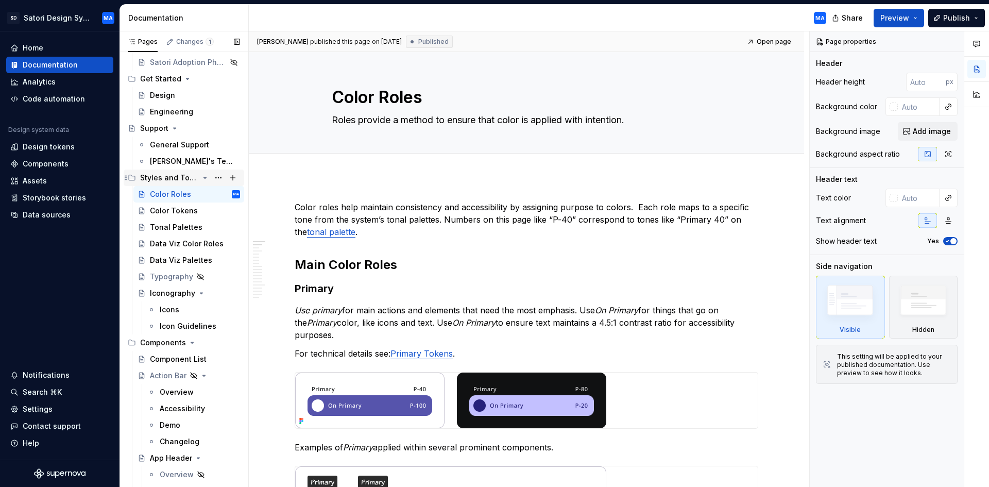
click at [180, 178] on div "Styles and Tokens" at bounding box center [169, 177] width 59 height 10
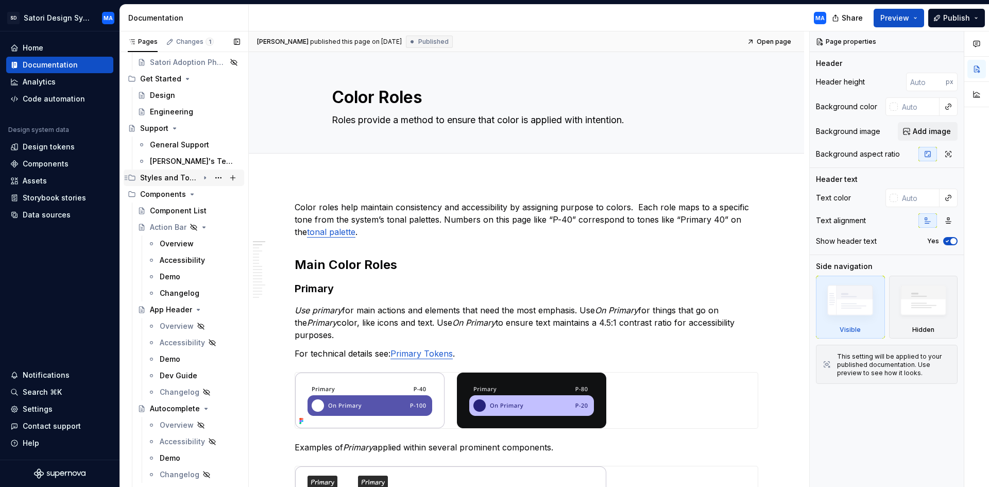
click at [166, 179] on div "Styles and Tokens" at bounding box center [169, 177] width 59 height 10
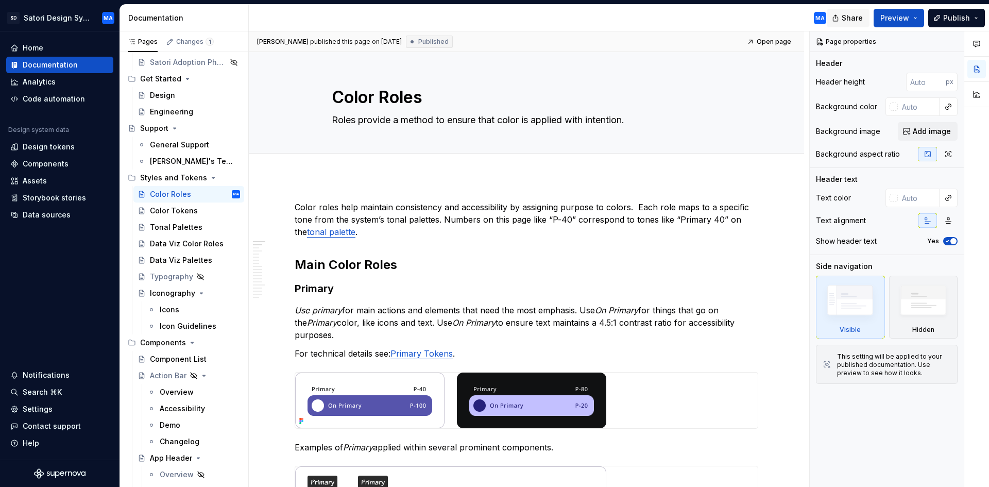
click at [845, 21] on button "Share" at bounding box center [847, 18] width 43 height 19
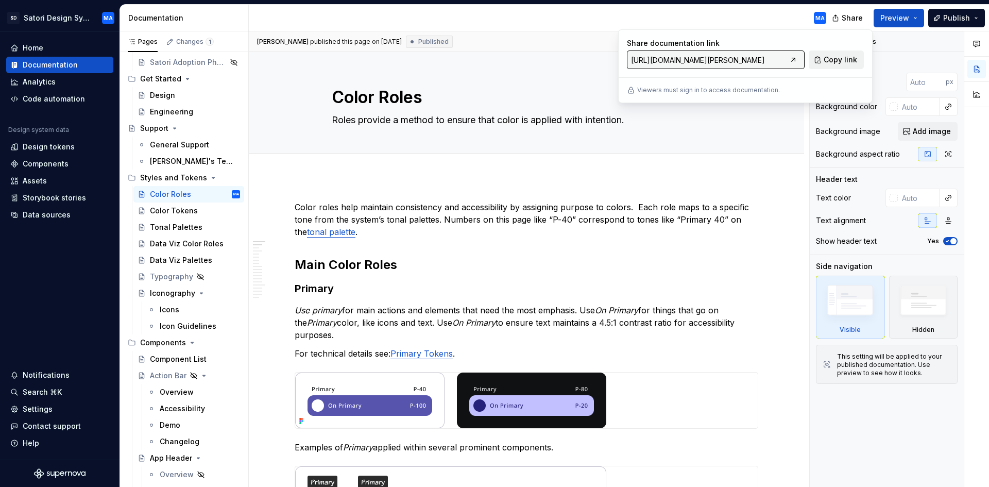
click at [837, 59] on span "Copy link" at bounding box center [839, 60] width 33 height 10
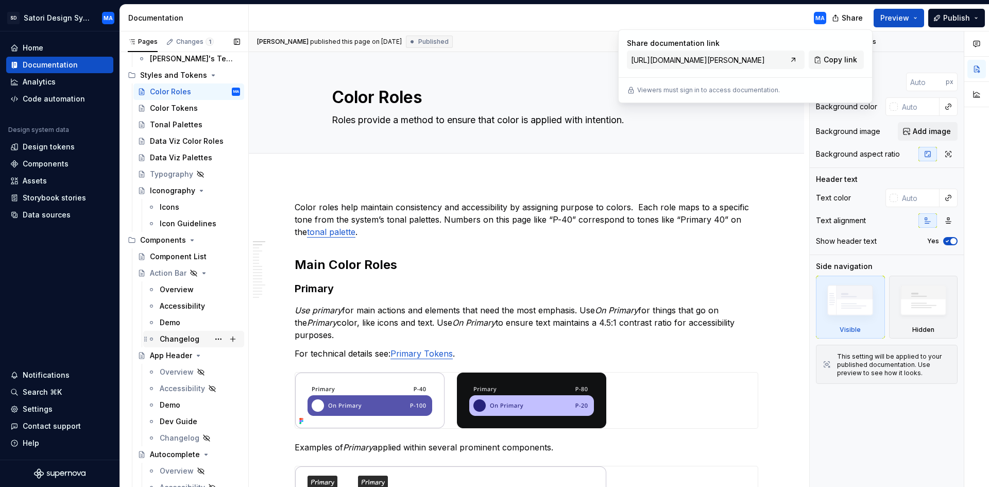
scroll to position [206, 0]
click at [168, 256] on div "Component List" at bounding box center [178, 256] width 57 height 10
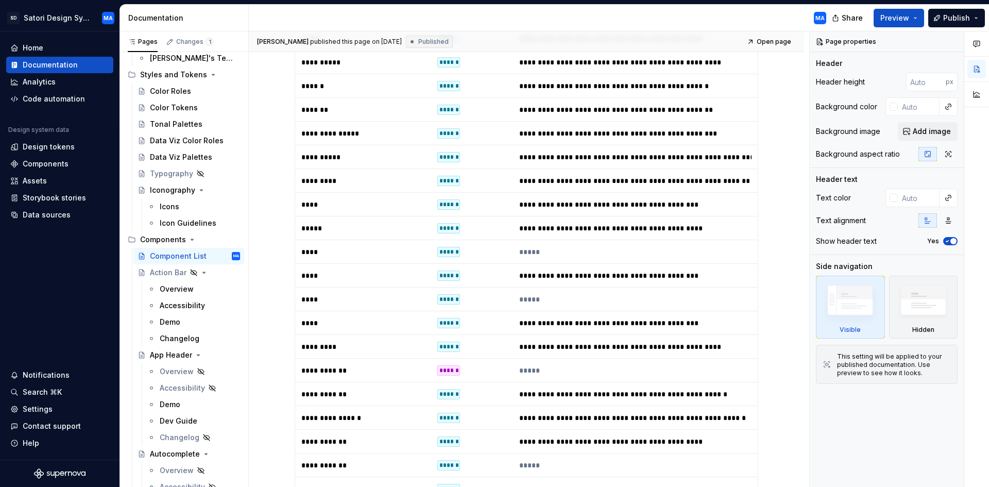
scroll to position [452, 0]
click at [504, 371] on td "******" at bounding box center [471, 371] width 81 height 24
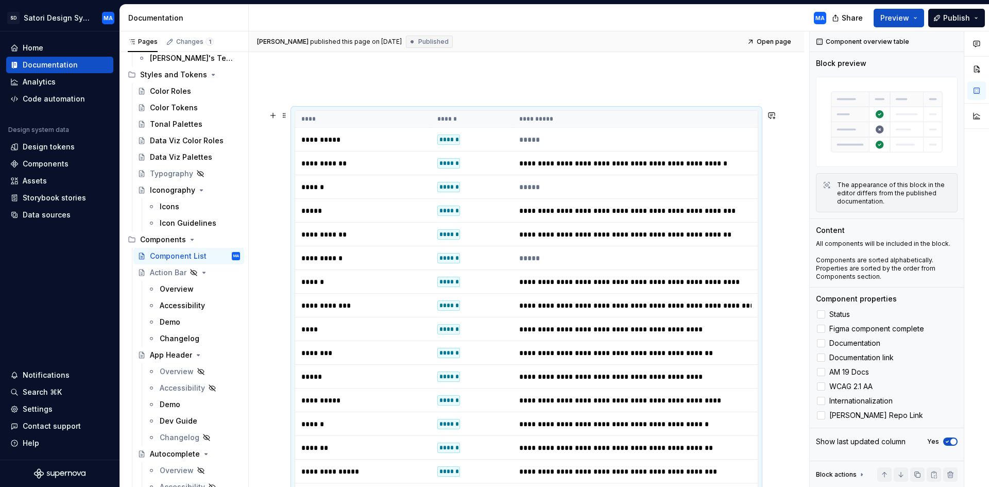
scroll to position [103, 0]
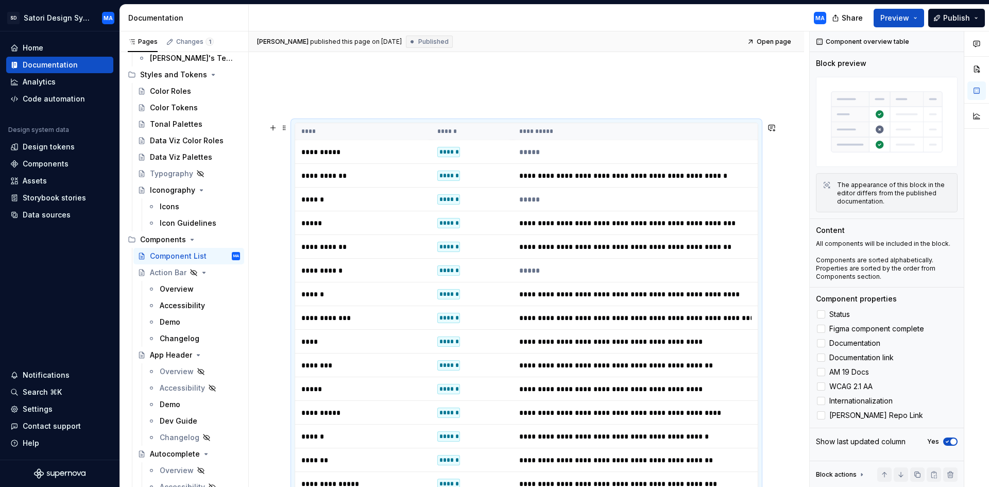
click at [601, 126] on th "**********" at bounding box center [635, 131] width 245 height 17
click at [402, 148] on p "**********" at bounding box center [363, 152] width 124 height 10
click at [161, 271] on div "Action Bar" at bounding box center [168, 272] width 37 height 10
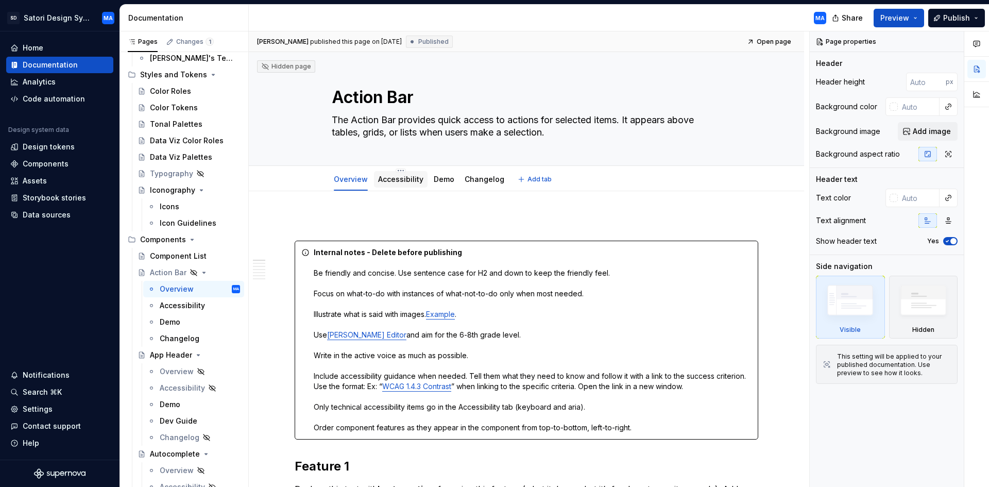
click at [394, 182] on link "Accessibility" at bounding box center [400, 179] width 45 height 9
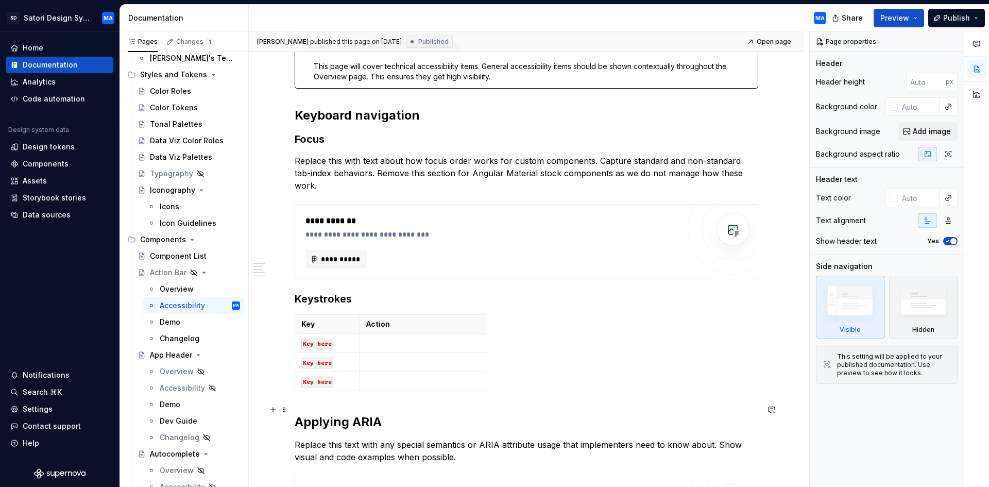
scroll to position [148, 0]
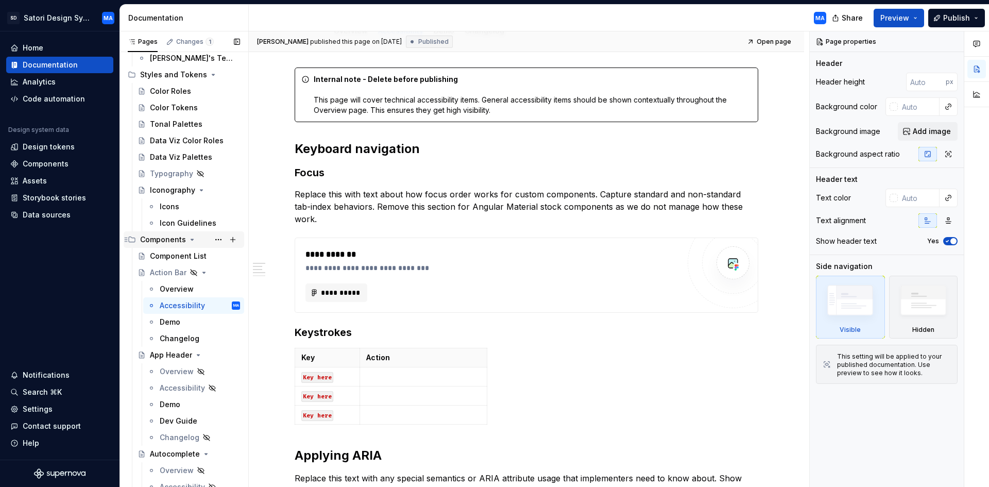
click at [168, 236] on div "Components" at bounding box center [163, 239] width 46 height 10
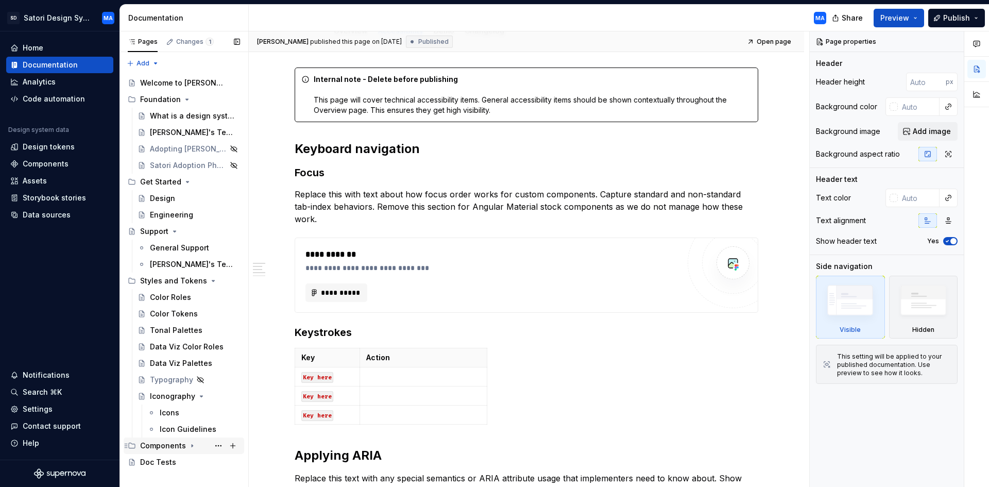
scroll to position [0, 0]
click at [164, 447] on div "Components" at bounding box center [163, 445] width 46 height 10
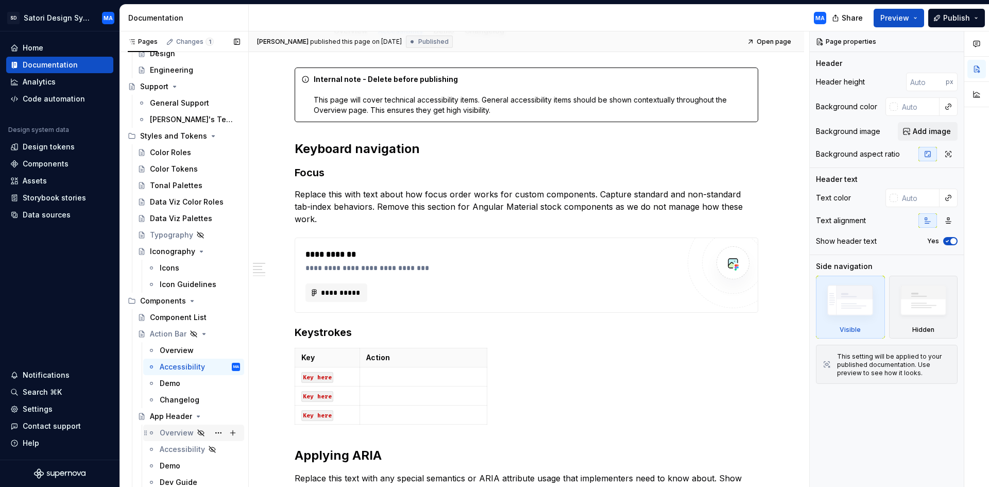
scroll to position [154, 0]
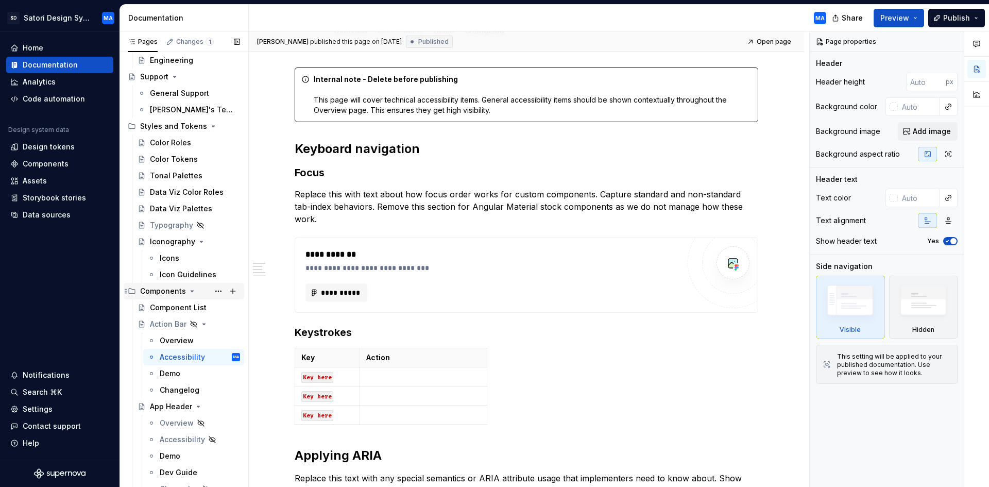
click at [160, 292] on div "Components" at bounding box center [163, 291] width 46 height 10
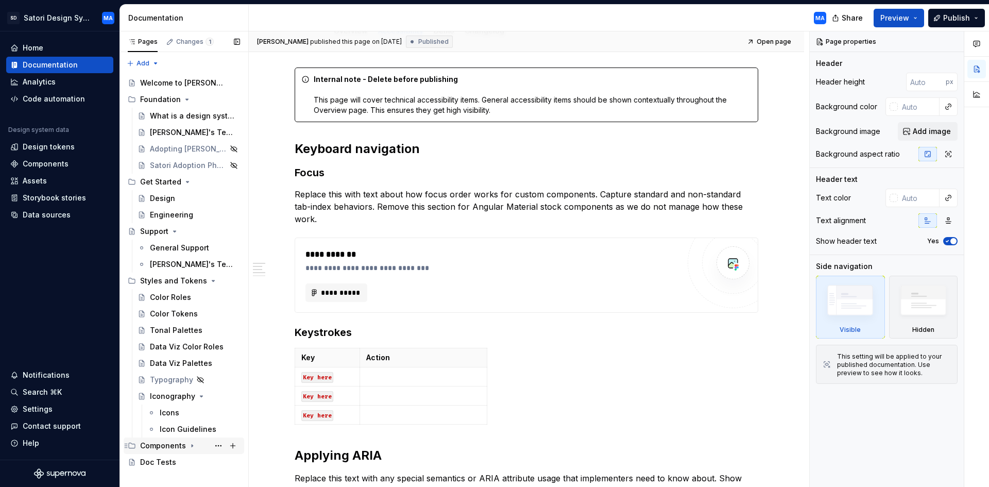
scroll to position [0, 0]
click at [151, 445] on div "Components" at bounding box center [163, 445] width 46 height 10
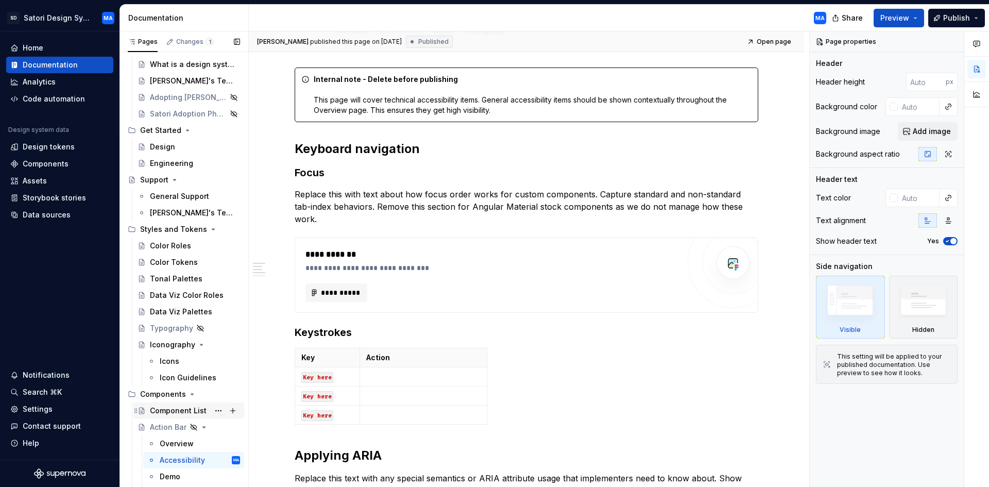
click at [171, 408] on div "Component List" at bounding box center [178, 410] width 57 height 10
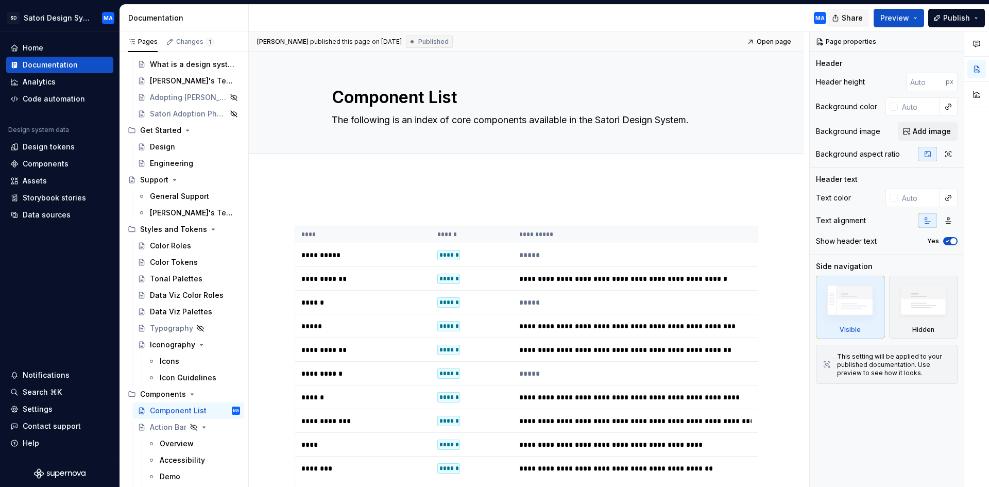
click at [851, 19] on span "Share" at bounding box center [851, 18] width 21 height 10
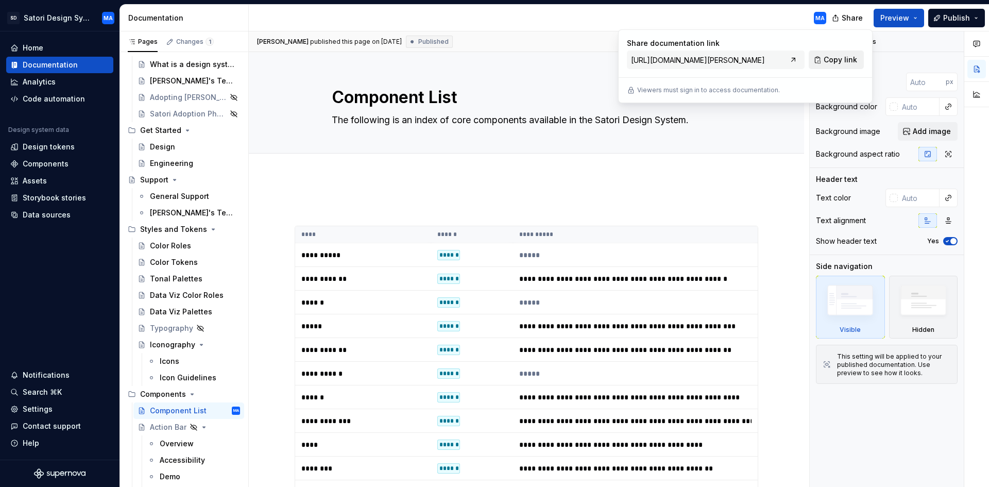
click at [837, 61] on span "Copy link" at bounding box center [839, 60] width 33 height 10
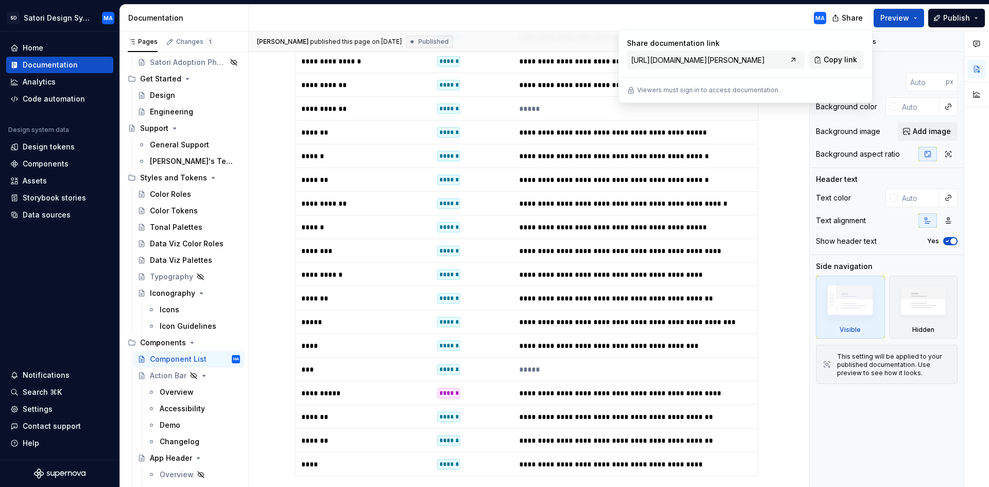
scroll to position [824, 0]
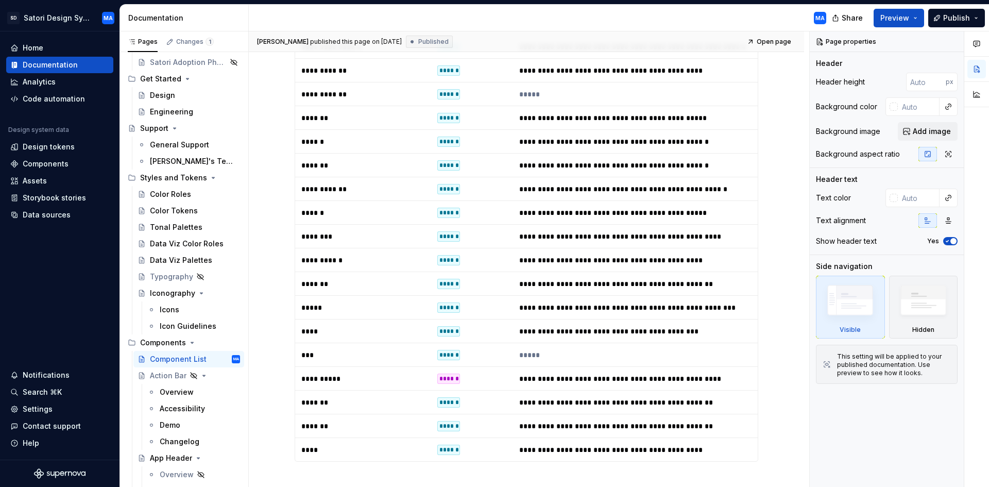
click at [256, 1] on div "SD Satori Design System MA Home Documentation Analytics Code automation Design …" at bounding box center [494, 243] width 989 height 487
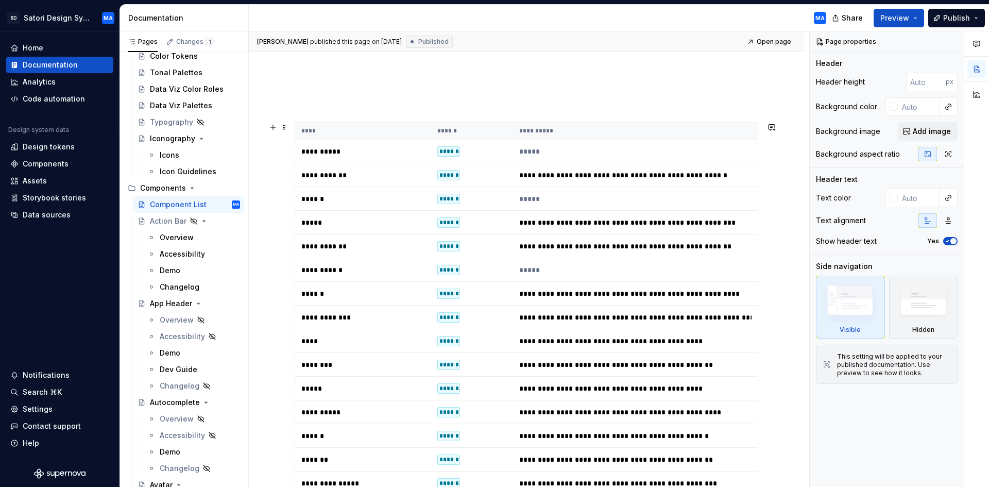
scroll to position [103, 0]
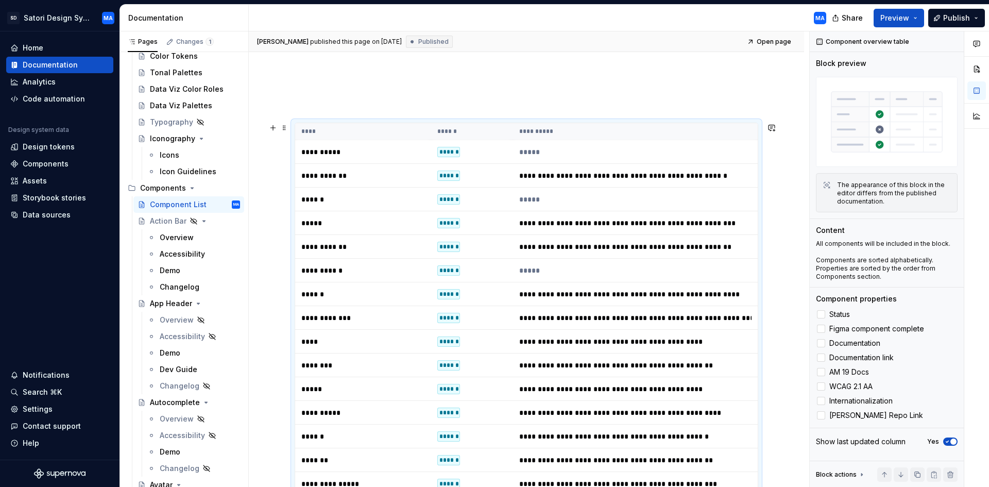
click at [307, 124] on th "****" at bounding box center [363, 131] width 136 height 17
click at [617, 132] on th "**********" at bounding box center [635, 131] width 245 height 17
click at [599, 162] on td "*****" at bounding box center [635, 152] width 245 height 24
click at [497, 159] on td "******" at bounding box center [471, 152] width 81 height 24
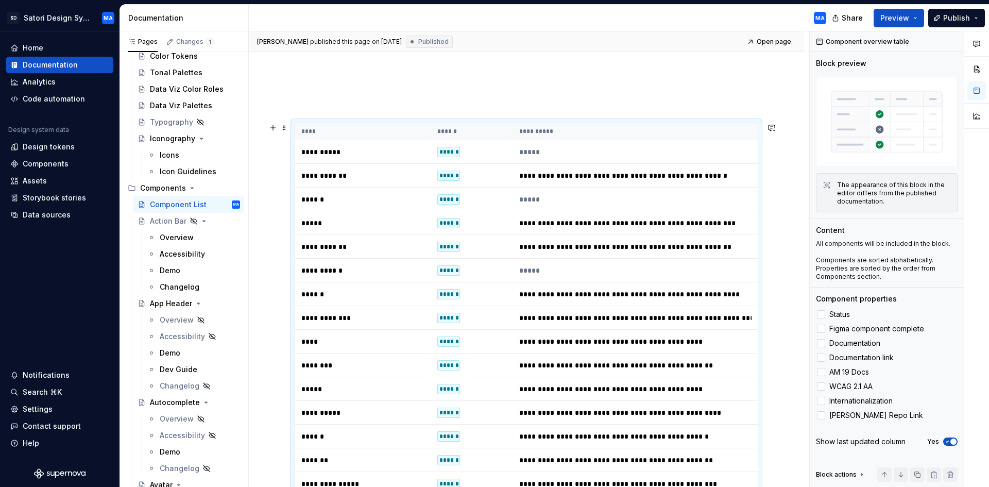
click at [306, 132] on th "****" at bounding box center [363, 131] width 136 height 17
click at [283, 126] on span at bounding box center [284, 127] width 8 height 14
click at [369, 102] on p at bounding box center [526, 104] width 463 height 12
click at [354, 173] on p "**********" at bounding box center [363, 175] width 124 height 10
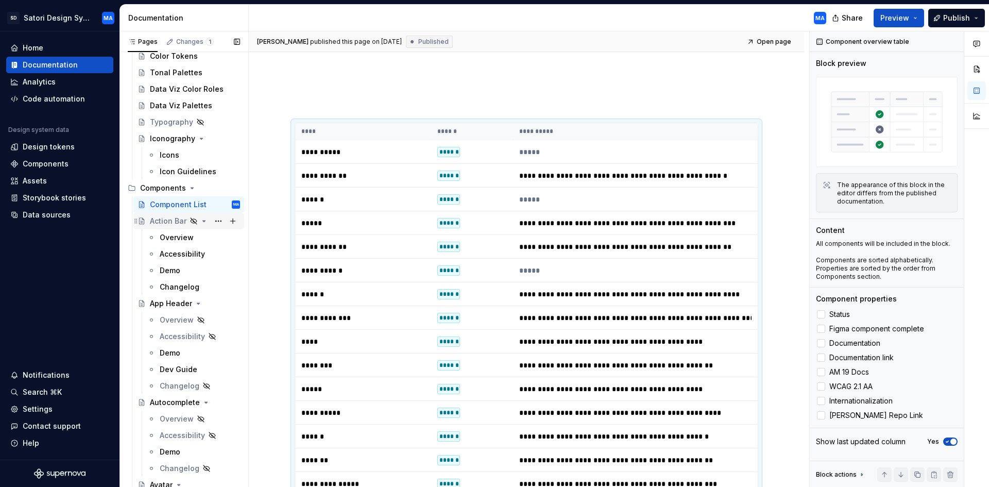
click at [161, 220] on div "Action Bar" at bounding box center [168, 221] width 37 height 10
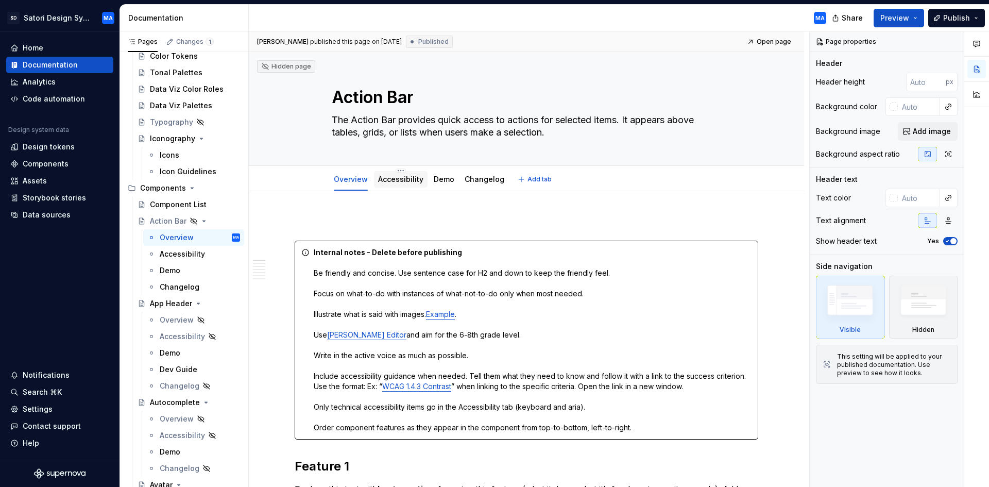
click at [387, 181] on link "Accessibility" at bounding box center [400, 179] width 45 height 9
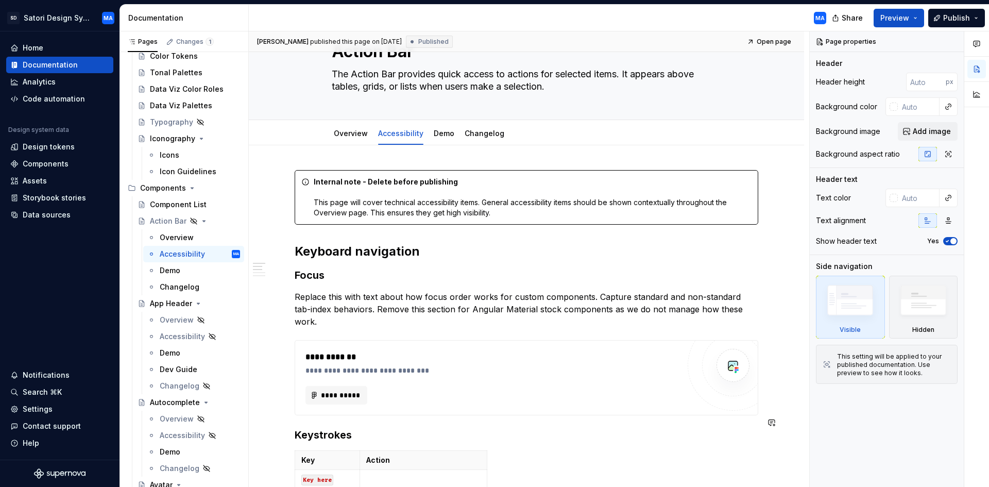
scroll to position [45, 0]
click at [171, 338] on div "Accessibility" at bounding box center [179, 336] width 38 height 10
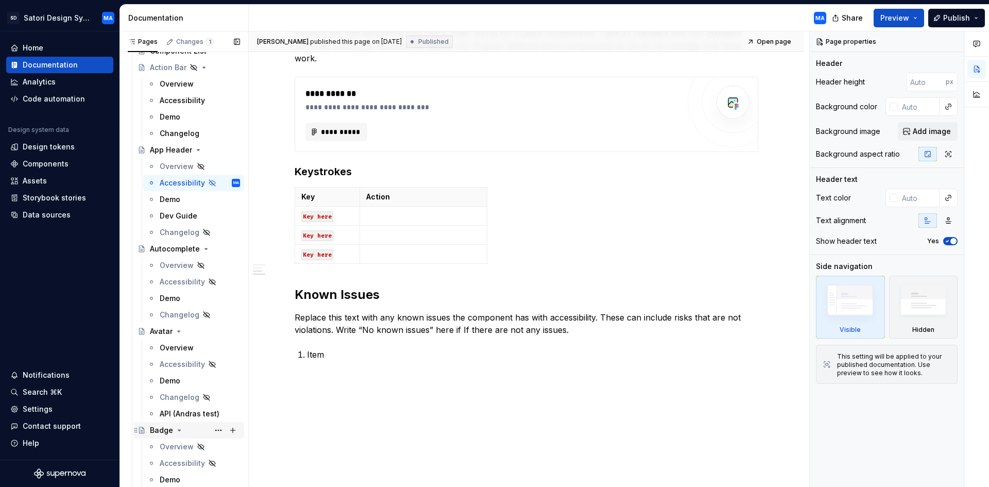
scroll to position [412, 0]
click at [180, 285] on div "Accessibility" at bounding box center [179, 280] width 38 height 10
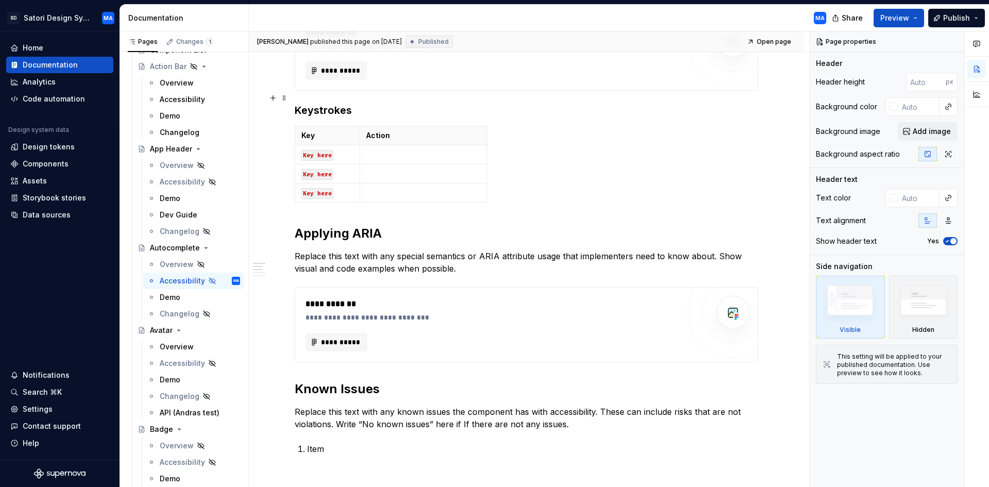
scroll to position [360, 0]
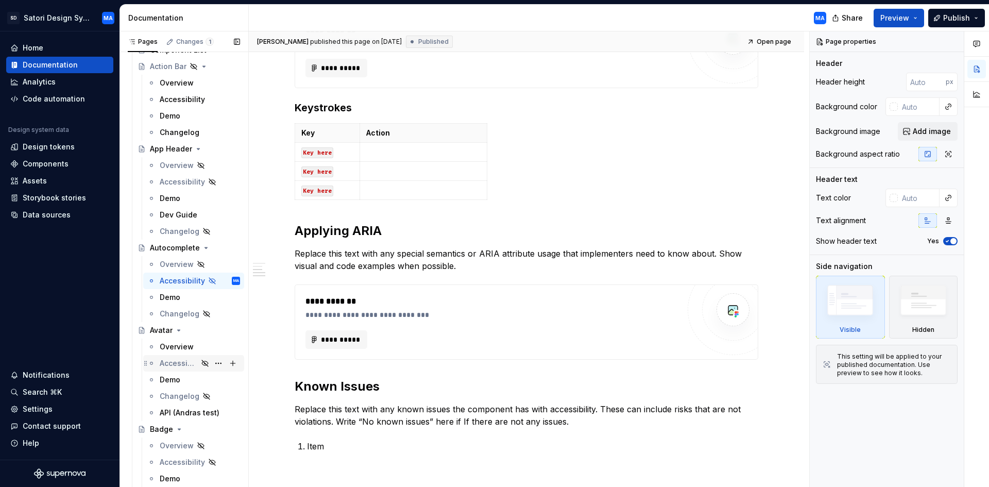
click at [174, 360] on div "Accessibility" at bounding box center [179, 363] width 38 height 10
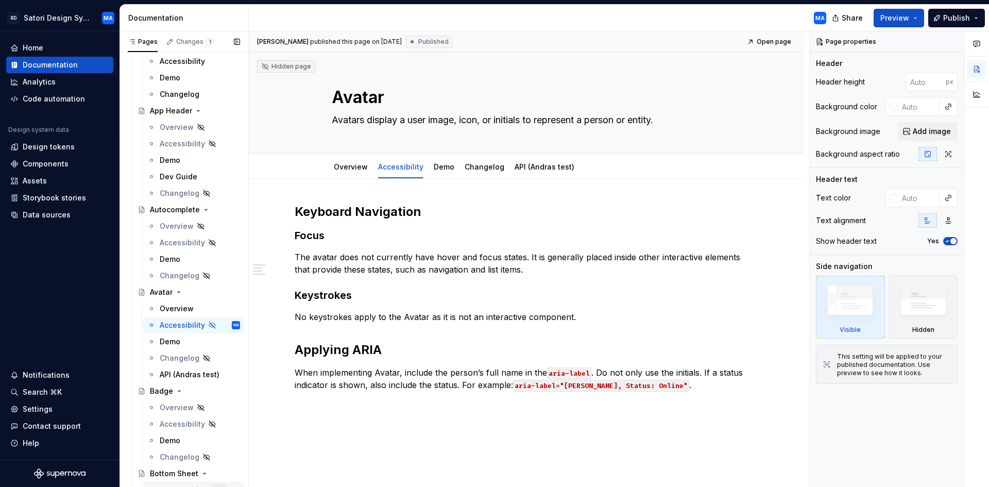
scroll to position [515, 0]
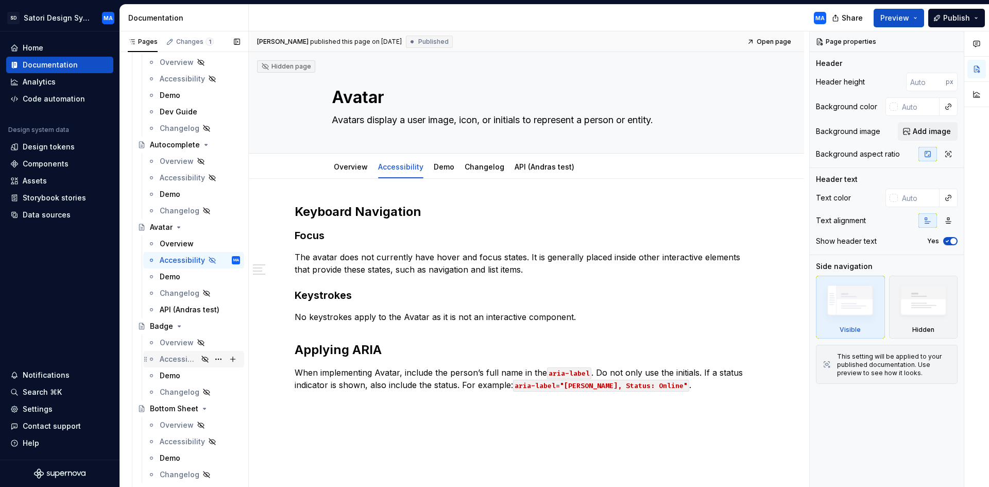
click at [184, 363] on div "Accessibility" at bounding box center [179, 359] width 38 height 10
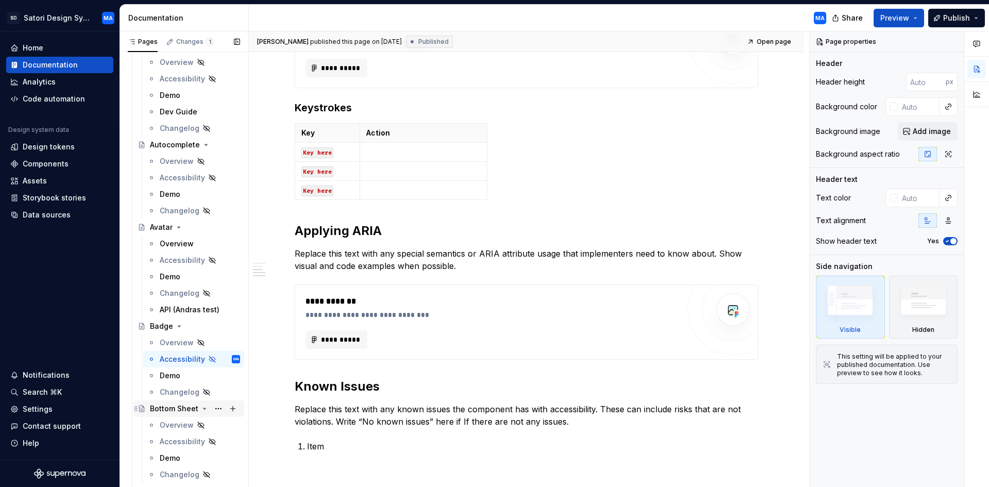
scroll to position [618, 0]
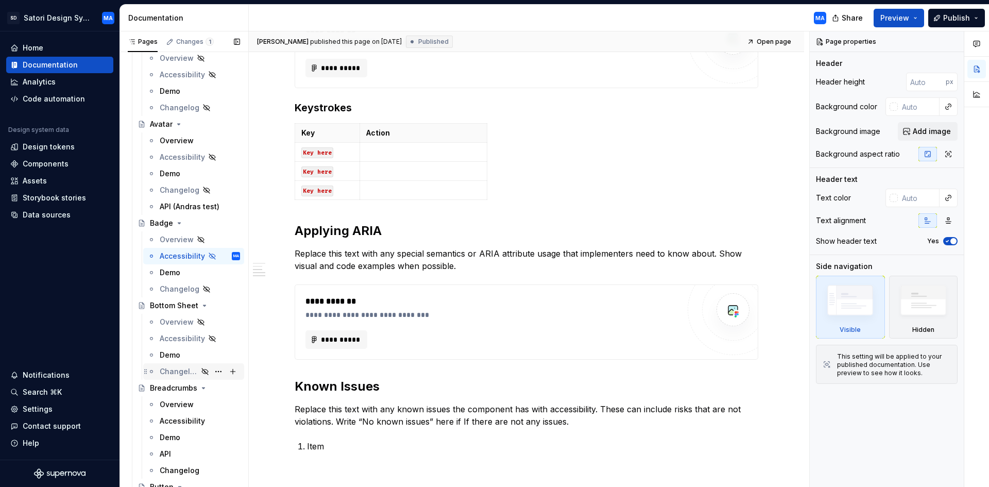
click at [179, 339] on div "Accessibility" at bounding box center [182, 338] width 45 height 10
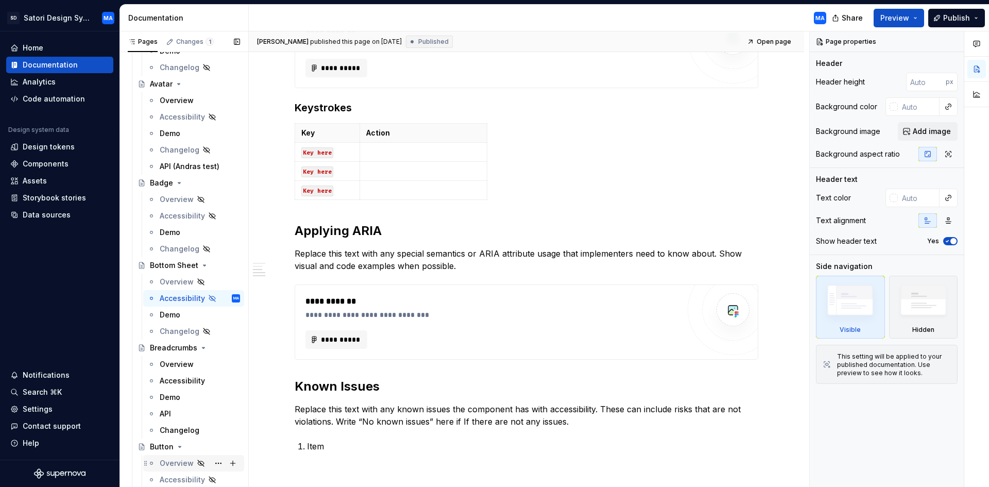
scroll to position [721, 0]
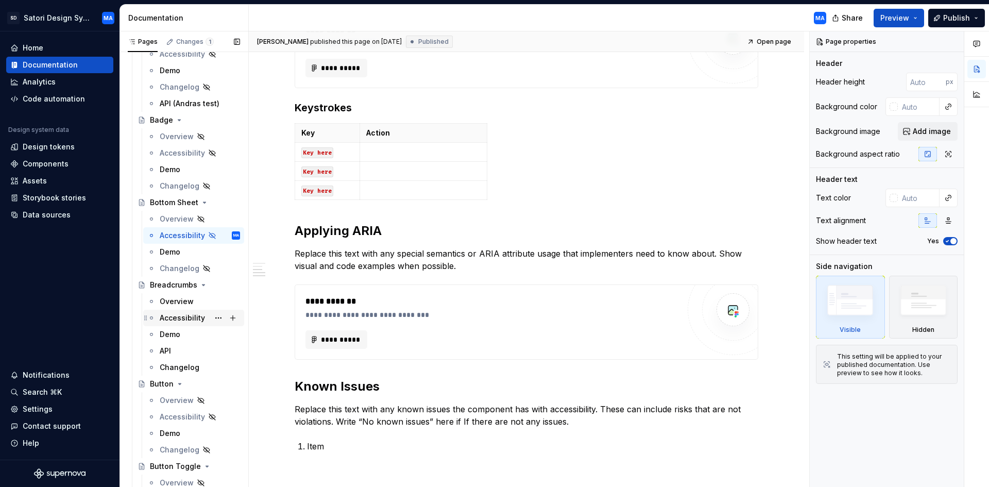
click at [177, 320] on div "Accessibility" at bounding box center [182, 318] width 45 height 10
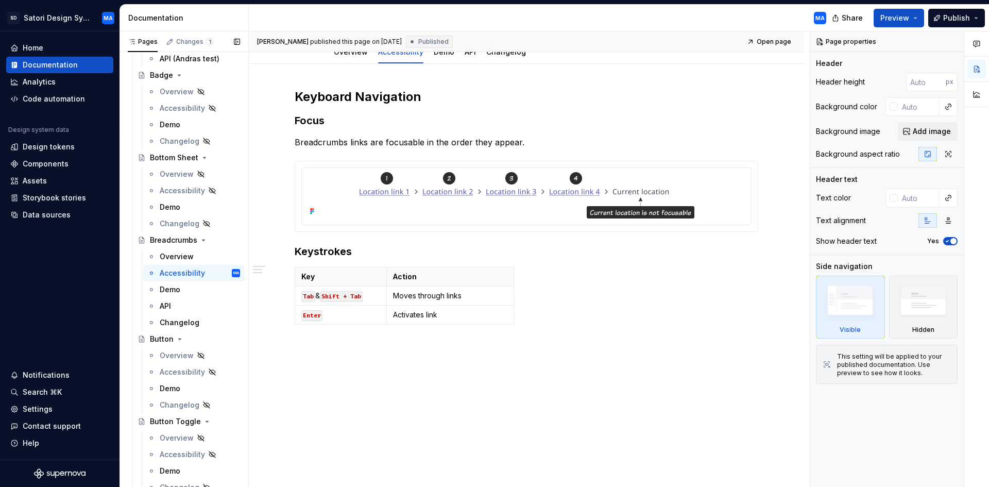
scroll to position [824, 0]
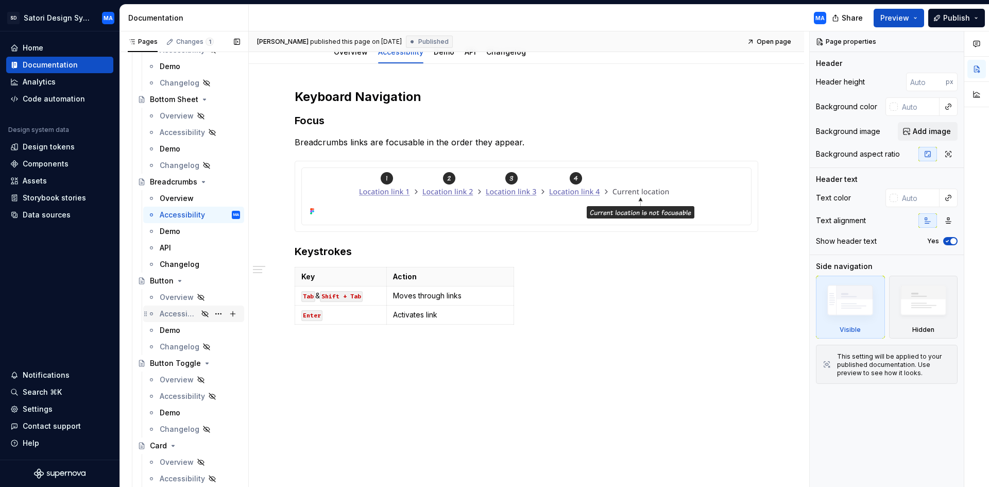
click at [174, 315] on div "Accessibility" at bounding box center [179, 313] width 38 height 10
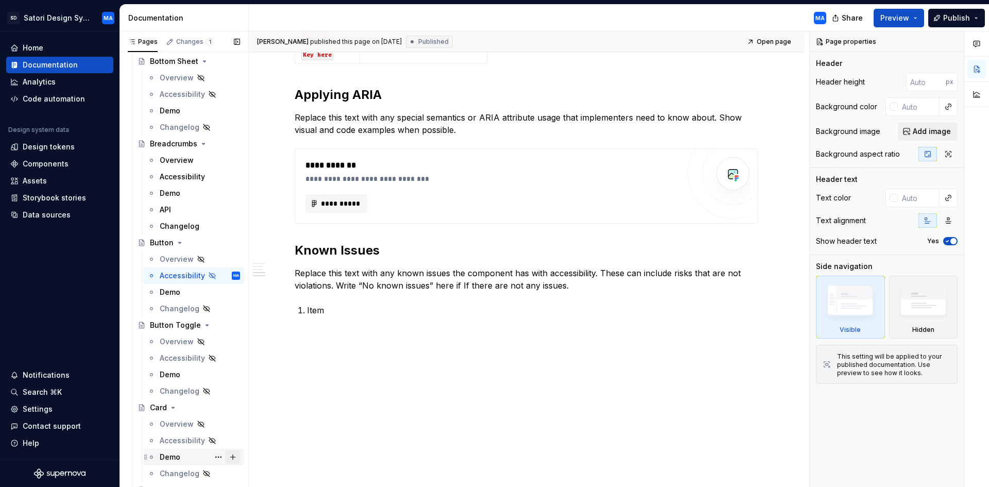
scroll to position [927, 0]
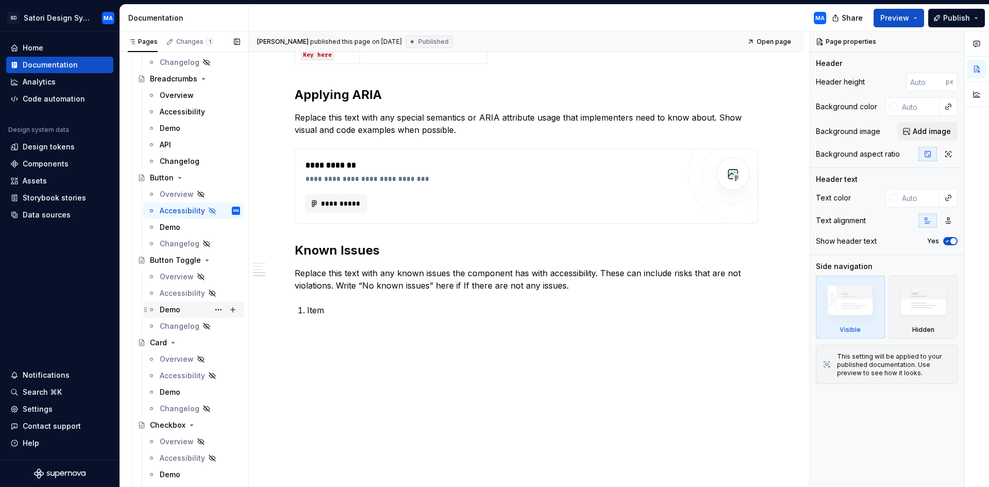
click at [170, 292] on div "Accessibility" at bounding box center [182, 293] width 45 height 10
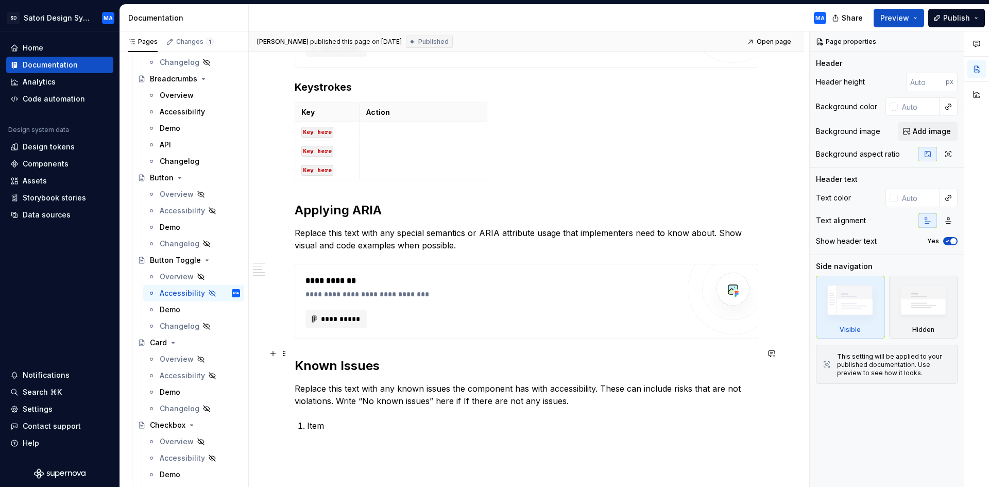
scroll to position [496, 0]
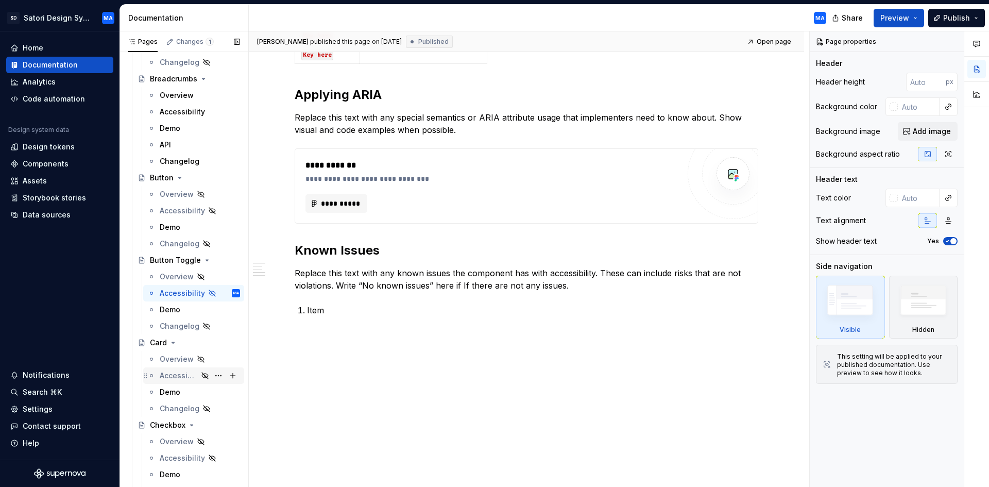
click at [176, 371] on div "Accessibility" at bounding box center [179, 375] width 38 height 10
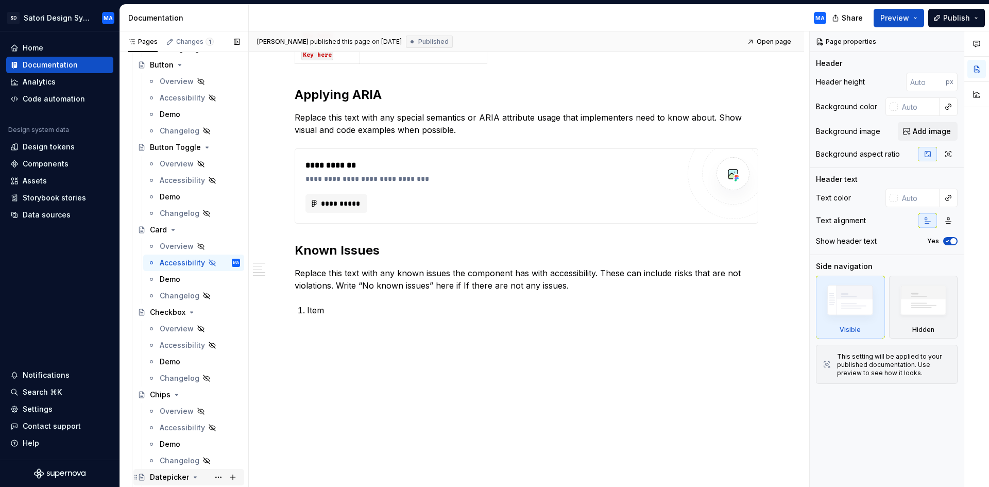
scroll to position [1081, 0]
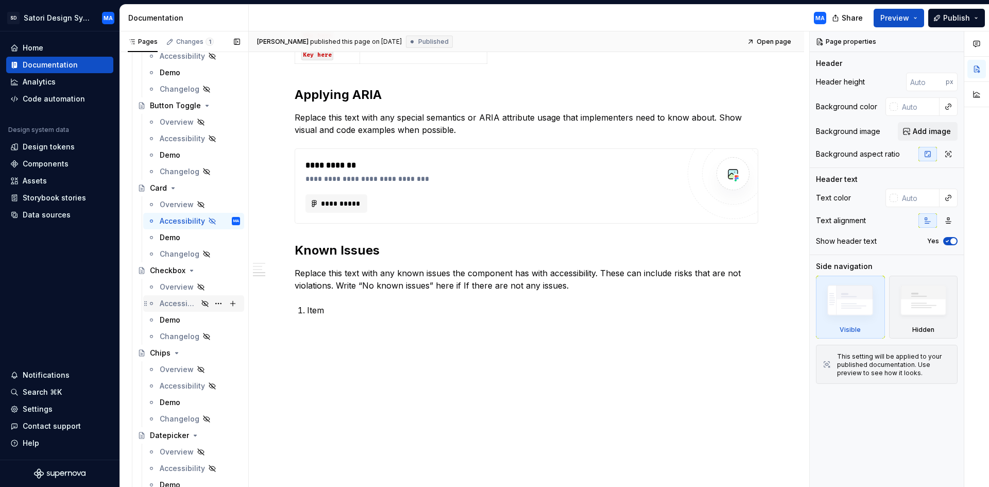
click at [181, 303] on div "Accessibility" at bounding box center [179, 303] width 38 height 10
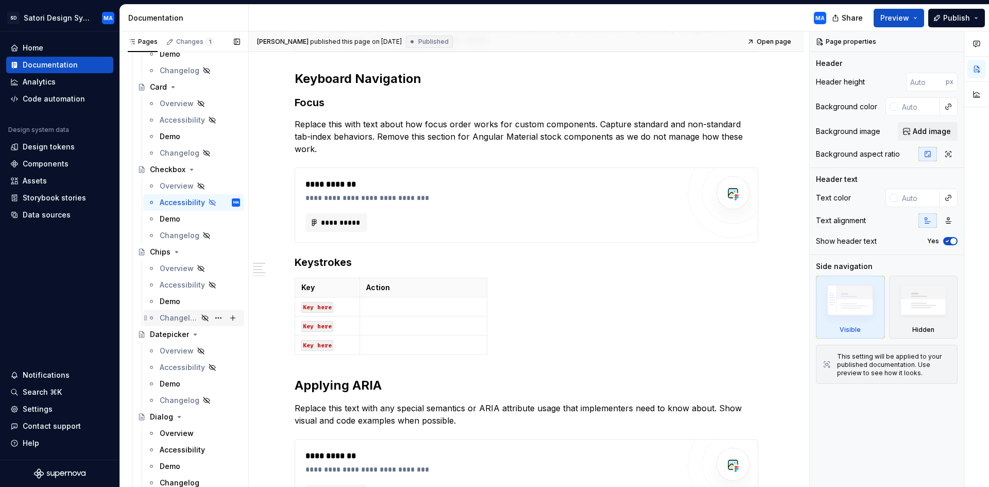
scroll to position [1184, 0]
click at [175, 281] on div "Accessibility" at bounding box center [179, 283] width 38 height 10
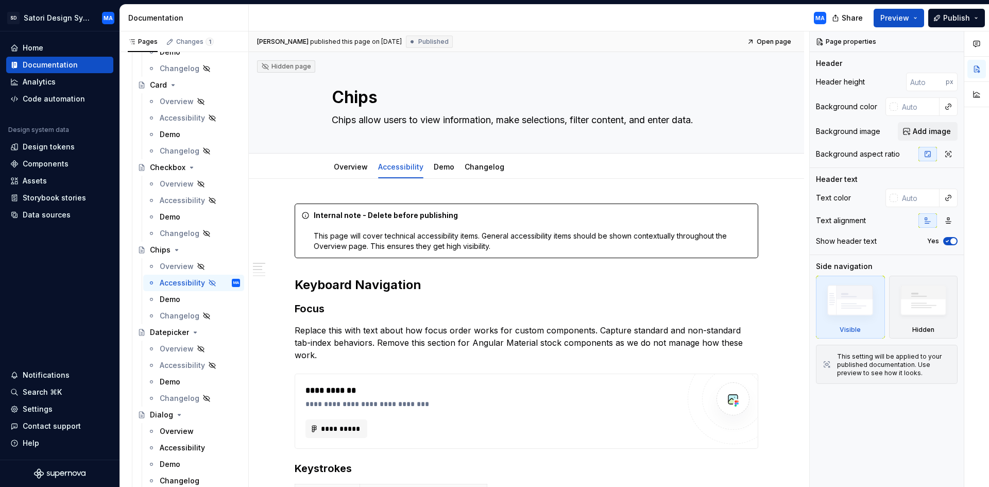
scroll to position [206, 0]
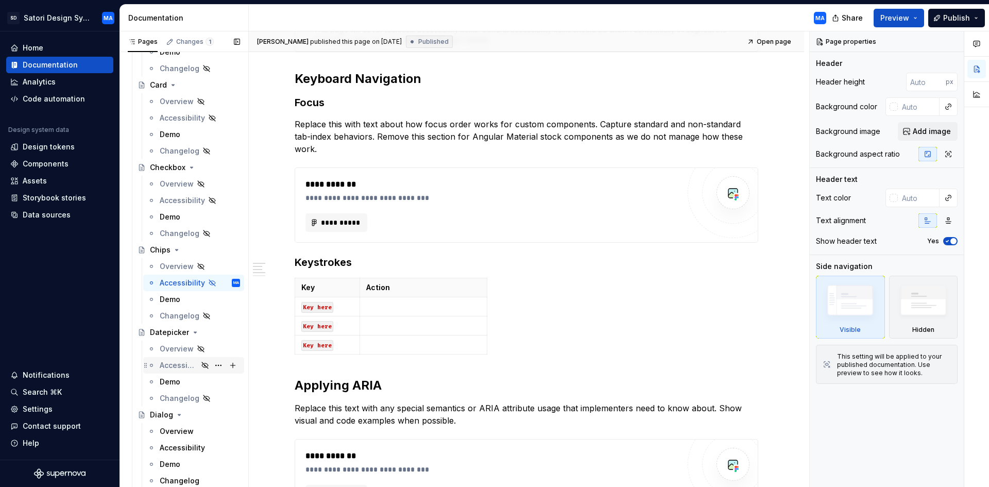
click at [178, 359] on div "Accessibility" at bounding box center [200, 365] width 80 height 14
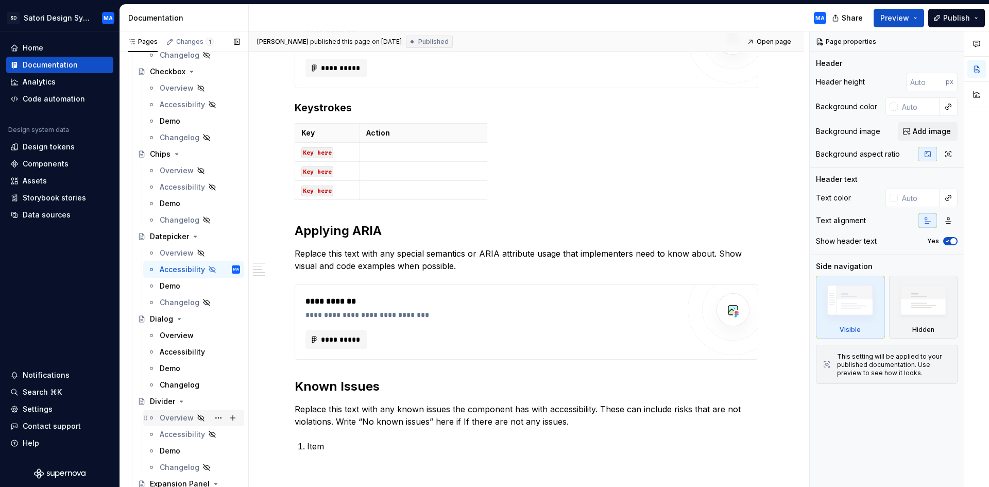
scroll to position [1287, 0]
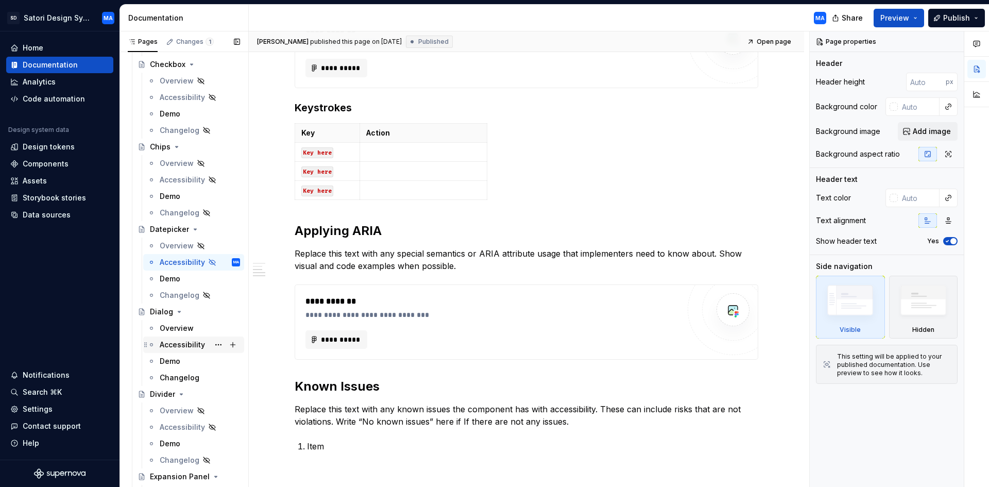
click at [174, 341] on div "Accessibility" at bounding box center [182, 344] width 45 height 10
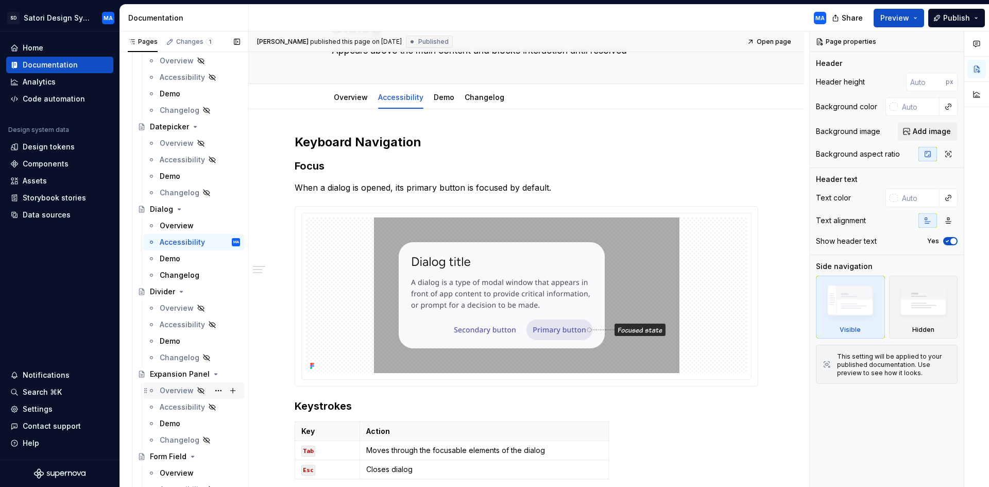
scroll to position [1390, 0]
click at [176, 321] on div "Accessibility" at bounding box center [179, 324] width 38 height 10
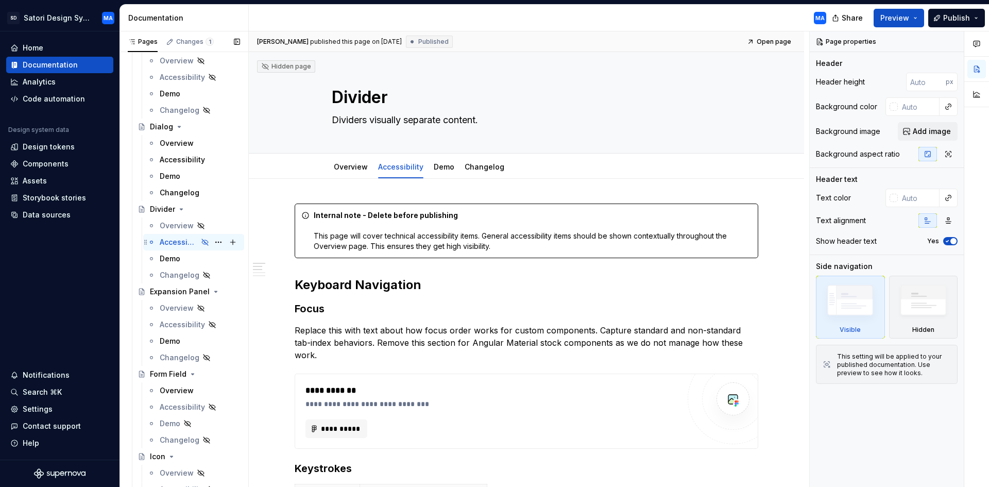
scroll to position [1493, 0]
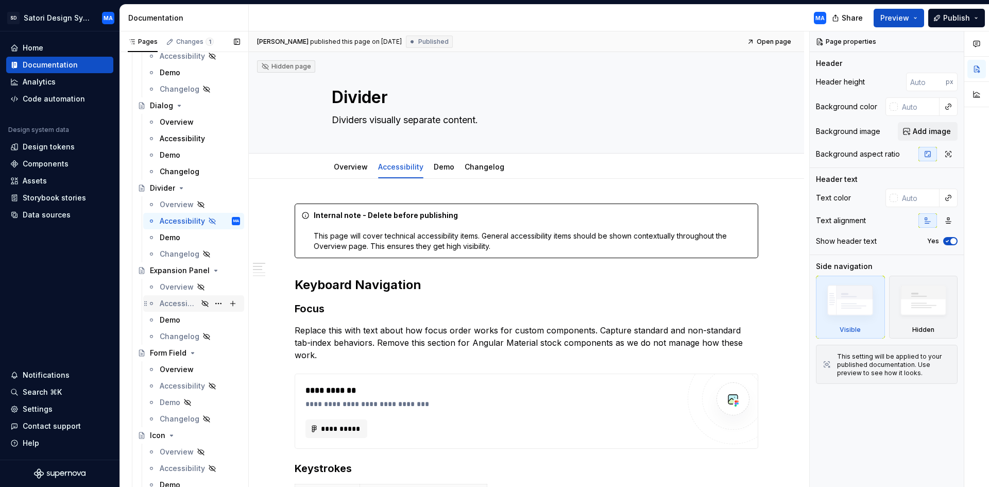
click at [176, 302] on div "Accessibility" at bounding box center [179, 303] width 38 height 10
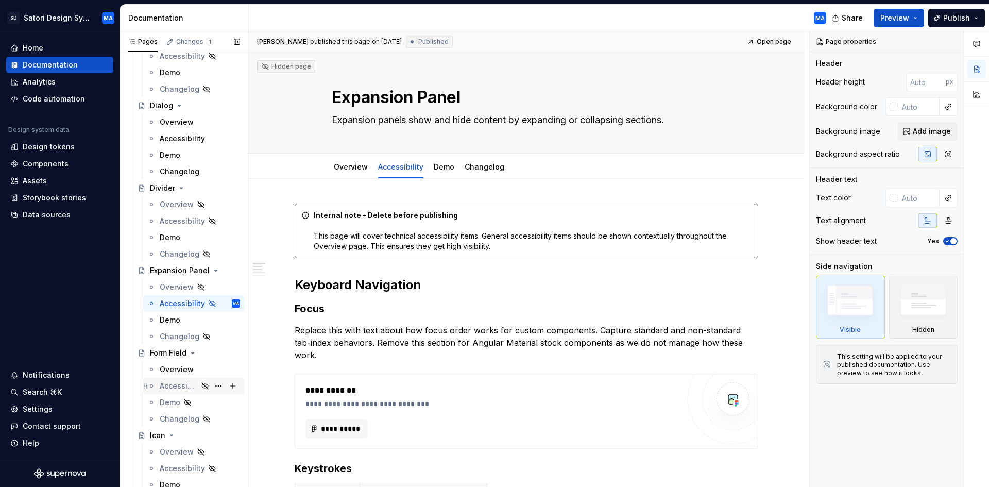
click at [177, 385] on div "Accessibility" at bounding box center [179, 386] width 38 height 10
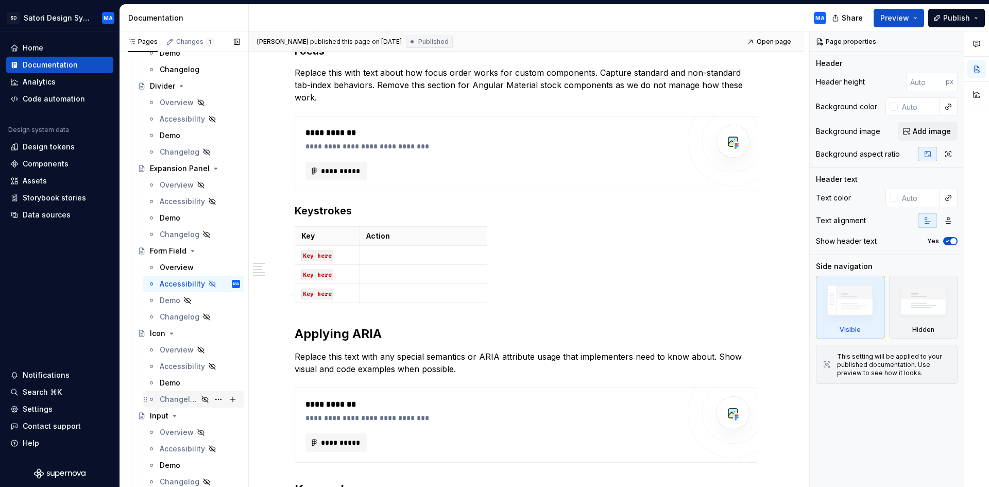
scroll to position [1596, 0]
click at [170, 364] on div "Accessibility" at bounding box center [179, 365] width 38 height 10
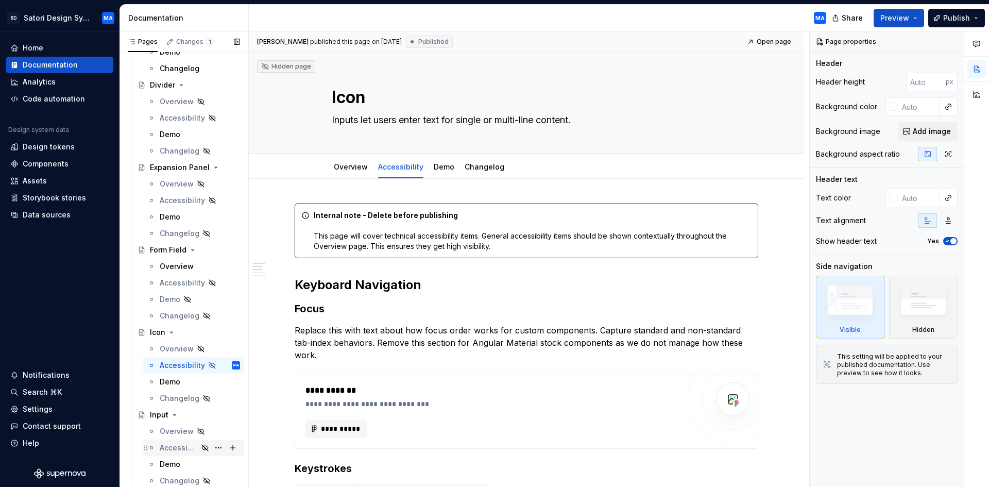
click at [172, 447] on div "Accessibility" at bounding box center [179, 447] width 38 height 10
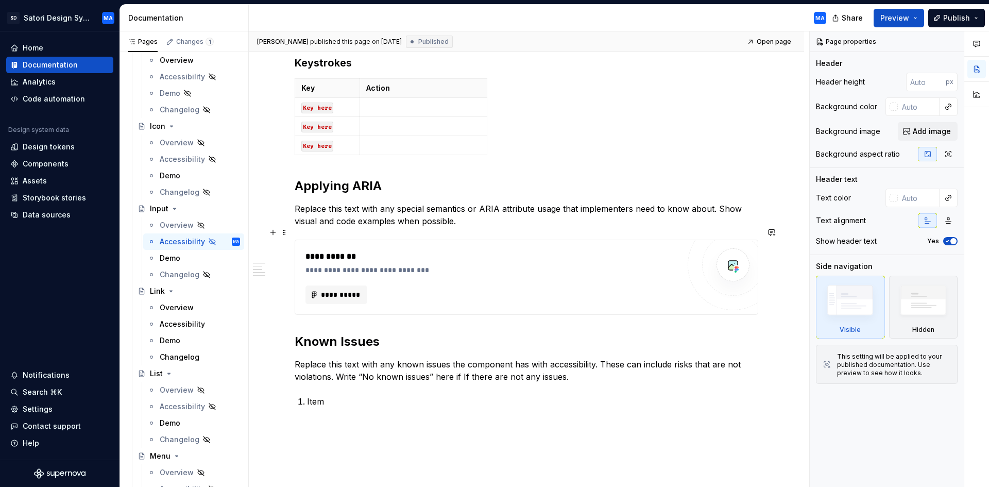
scroll to position [412, 0]
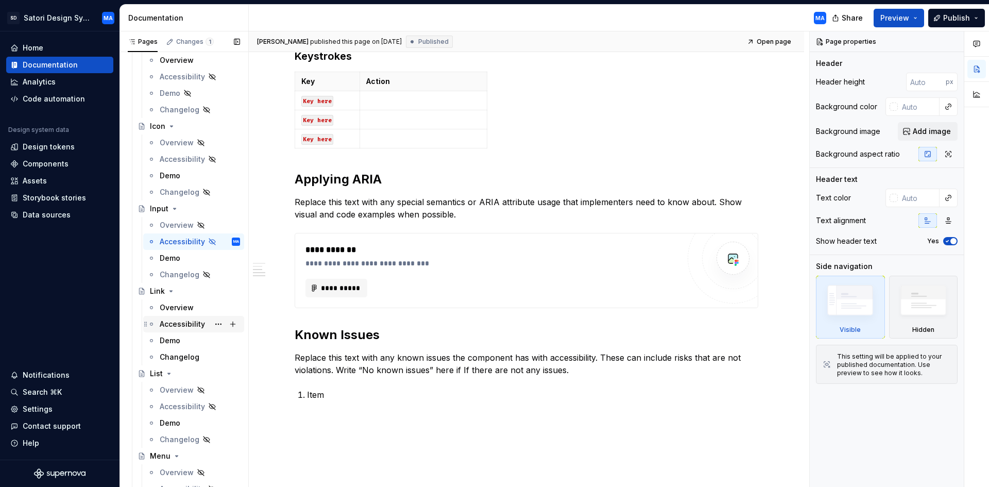
click at [178, 323] on div "Accessibility" at bounding box center [182, 324] width 45 height 10
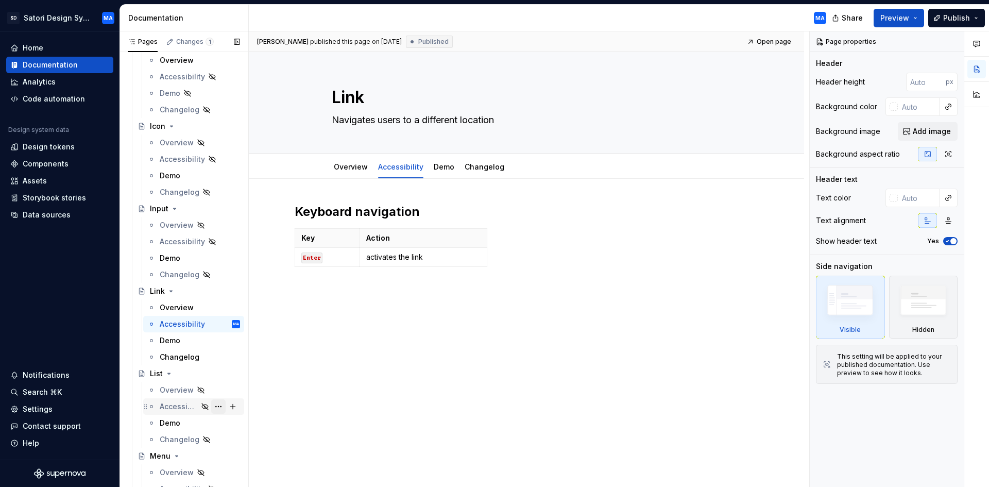
scroll to position [1854, 0]
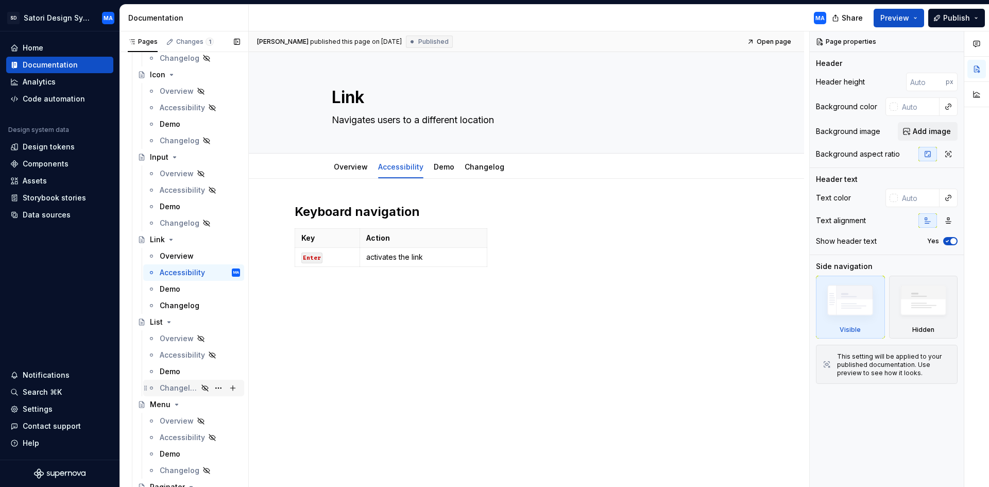
drag, startPoint x: 176, startPoint y: 350, endPoint x: 188, endPoint y: 381, distance: 33.6
click at [176, 350] on div "Accessibility" at bounding box center [182, 355] width 45 height 10
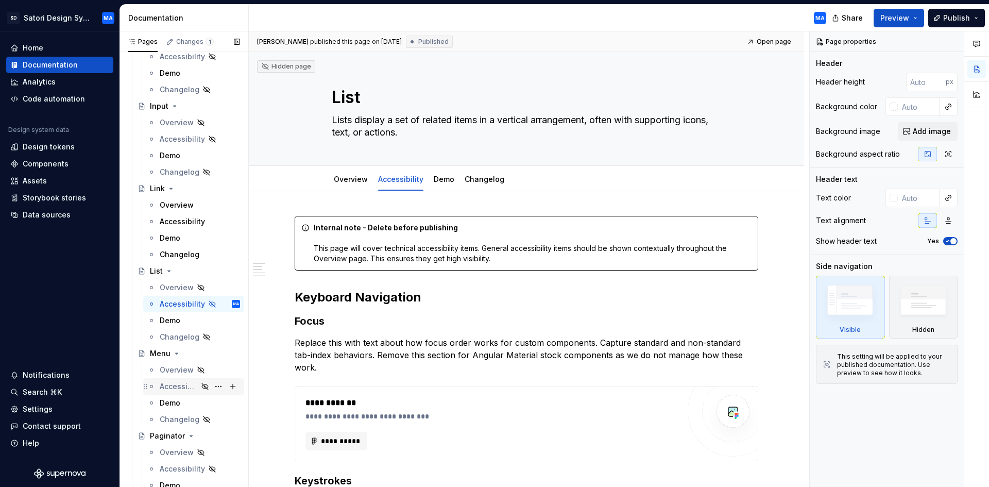
scroll to position [1905, 0]
click at [174, 387] on div "Accessibility" at bounding box center [179, 386] width 38 height 10
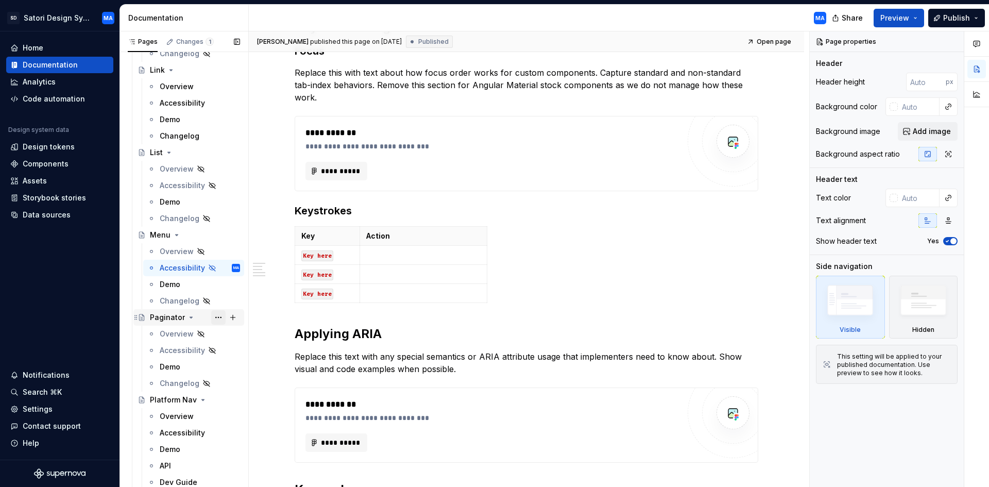
scroll to position [2060, 0]
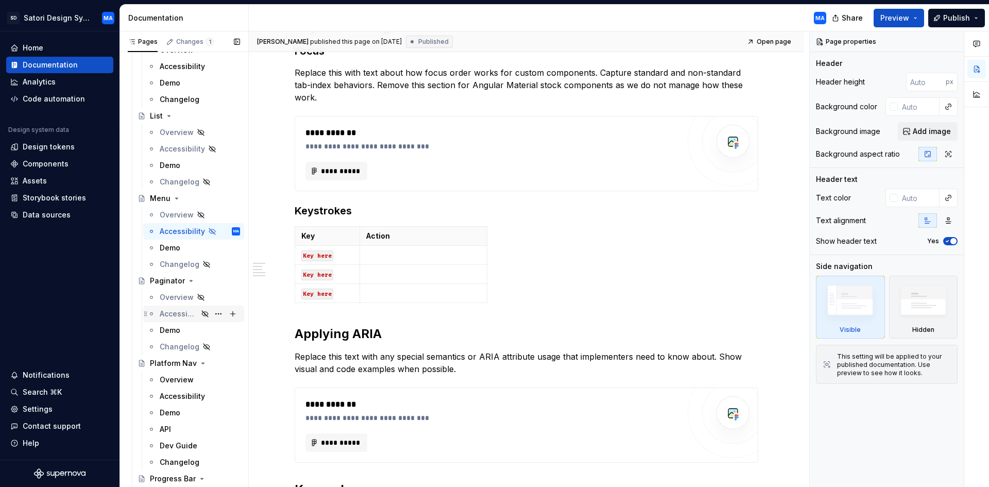
click at [175, 316] on div "Accessibility" at bounding box center [179, 313] width 38 height 10
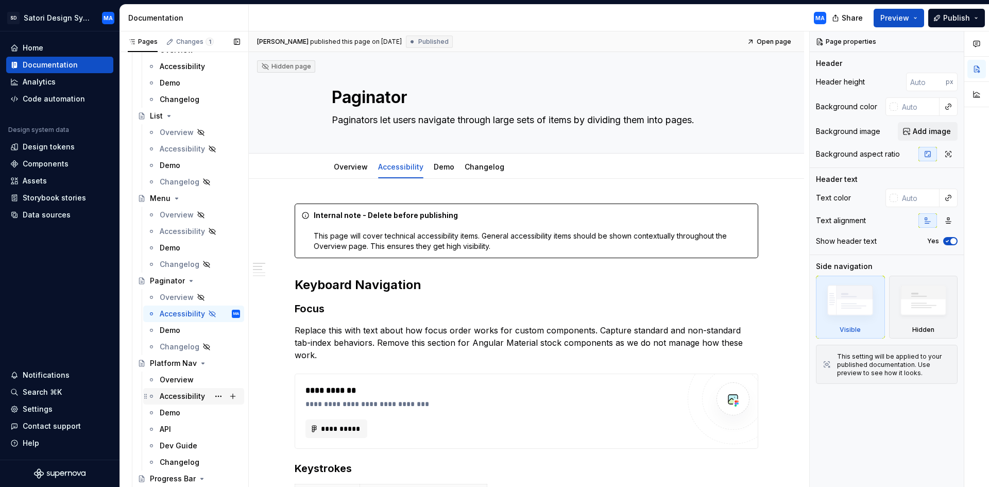
click at [182, 396] on div "Accessibility" at bounding box center [182, 396] width 45 height 10
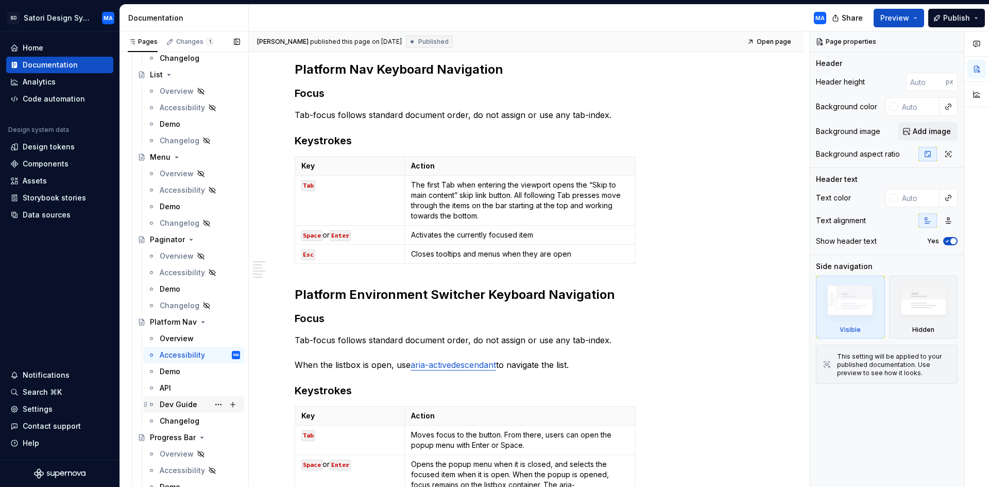
scroll to position [2214, 0]
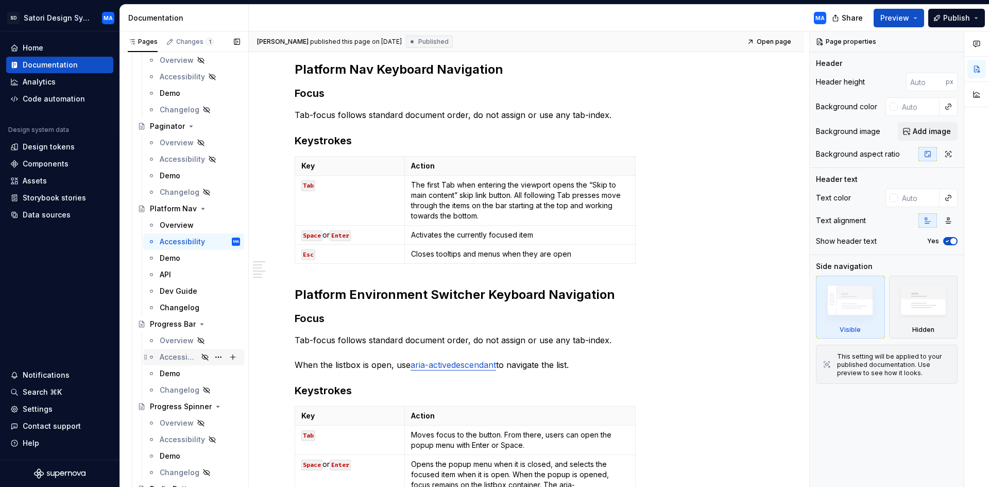
click at [177, 355] on div "Accessibility" at bounding box center [179, 357] width 38 height 10
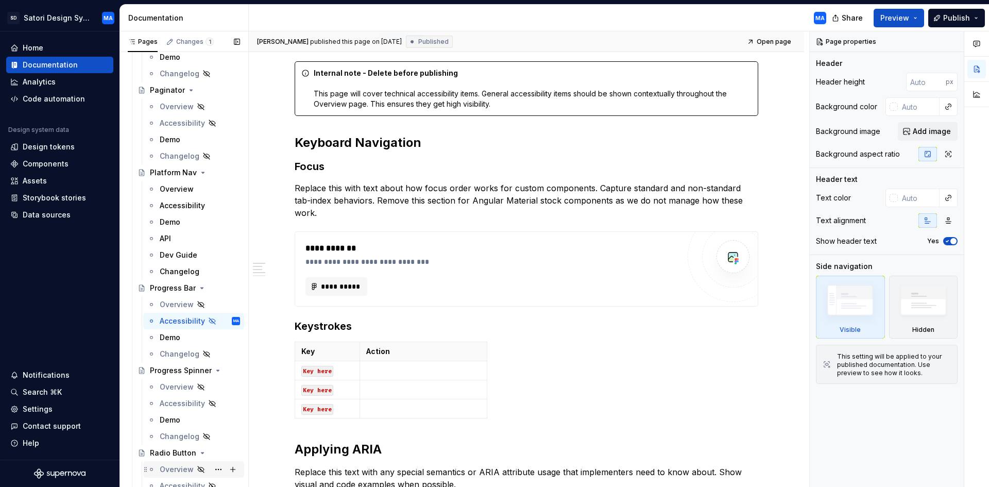
scroll to position [2368, 0]
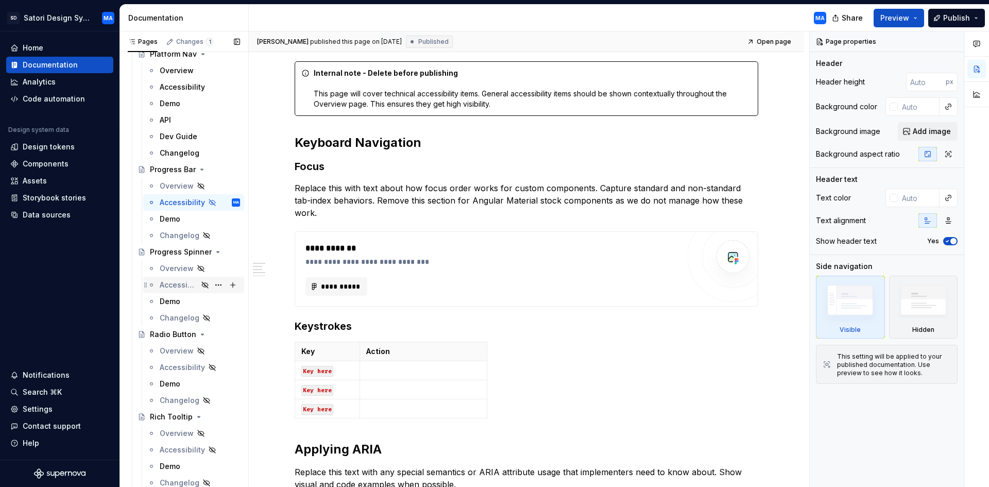
click at [179, 284] on div "Accessibility" at bounding box center [179, 285] width 38 height 10
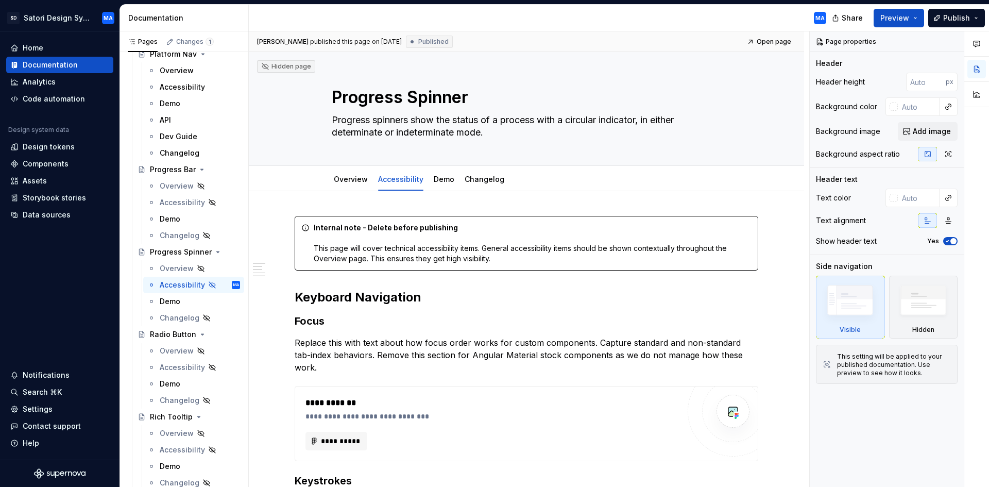
scroll to position [206, 0]
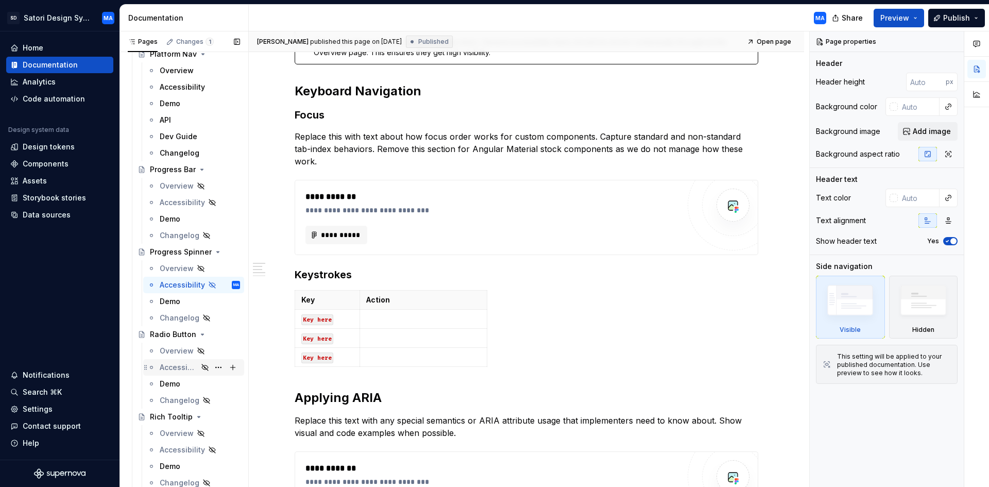
click at [177, 368] on div "Accessibility" at bounding box center [179, 367] width 38 height 10
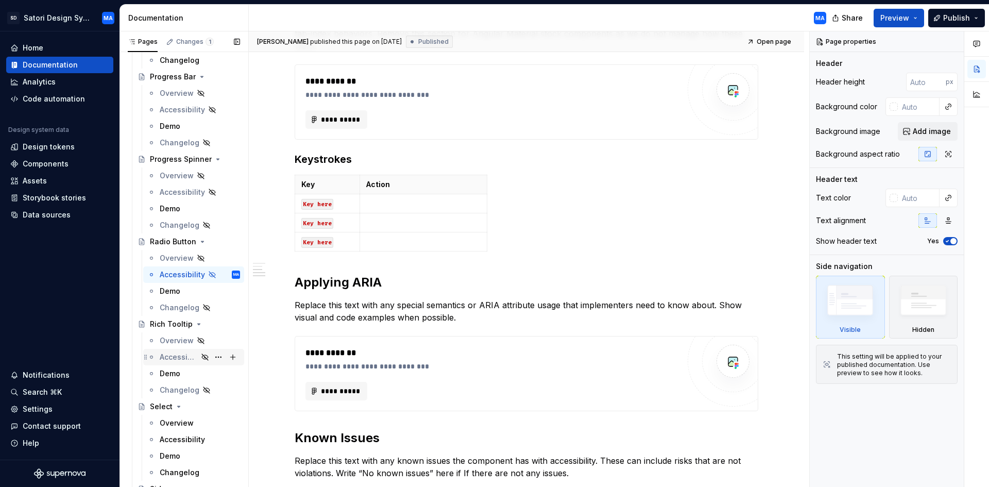
scroll to position [2471, 0]
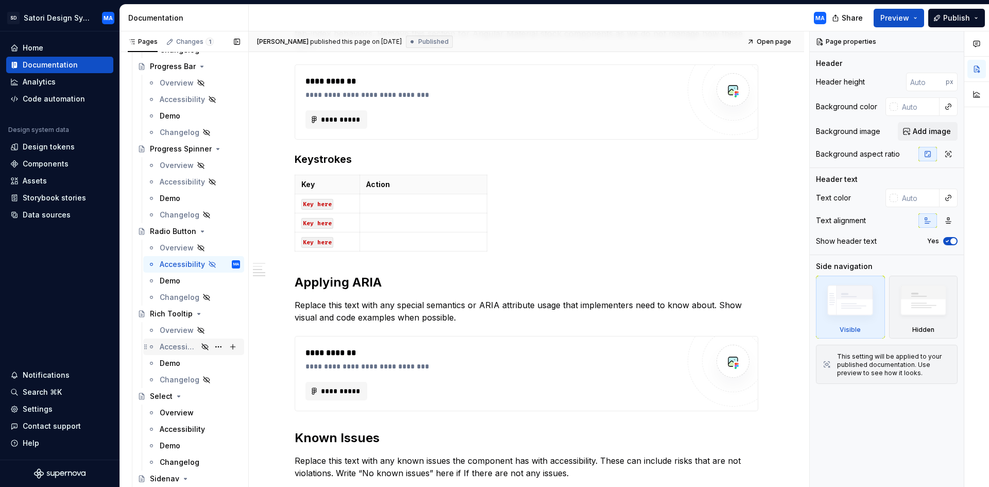
click at [176, 346] on div "Accessibility" at bounding box center [179, 346] width 38 height 10
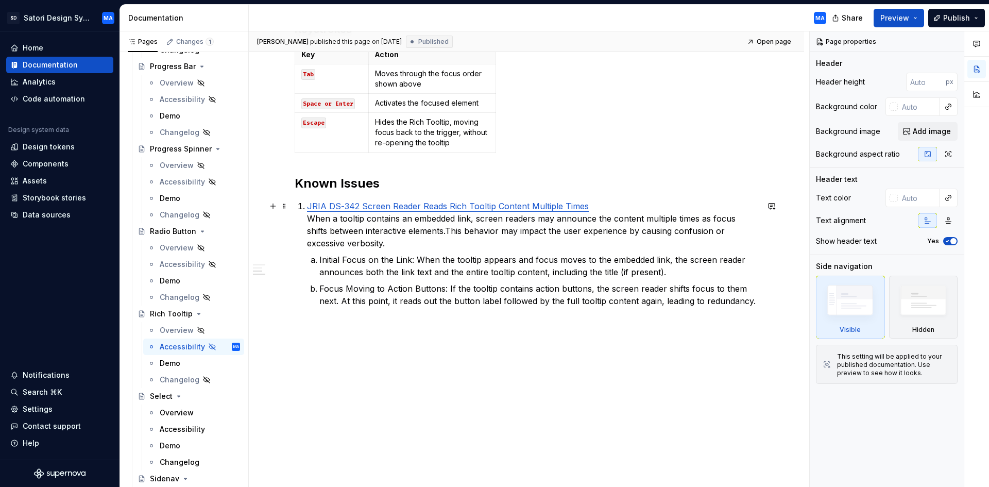
scroll to position [446, 0]
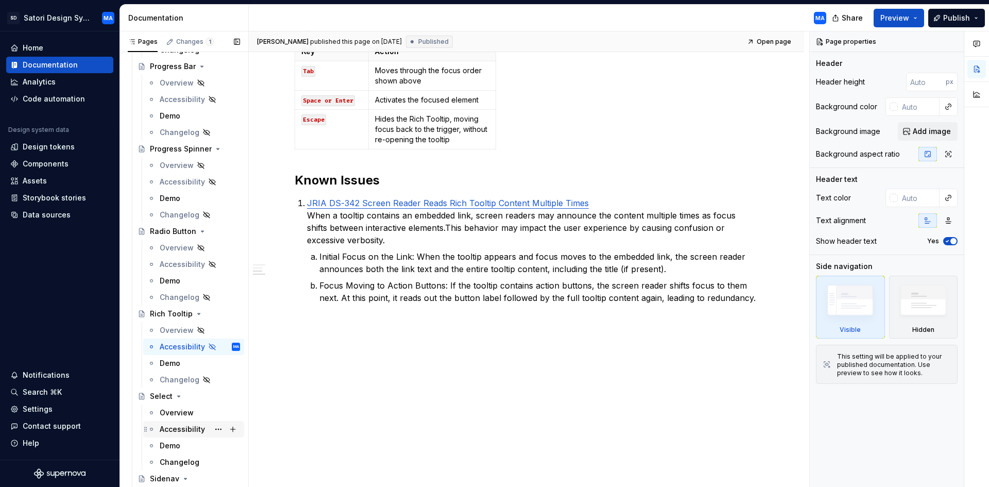
click at [174, 429] on div "Accessibility" at bounding box center [182, 429] width 45 height 10
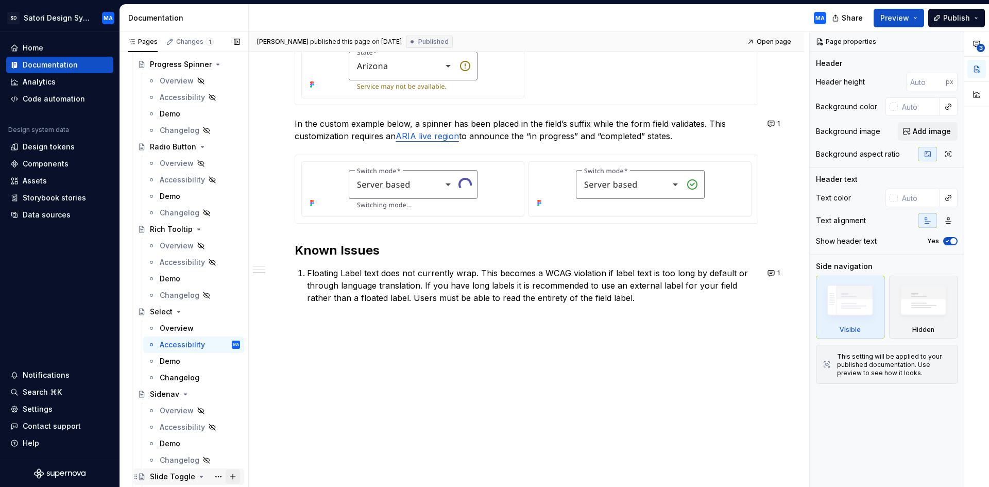
scroll to position [2574, 0]
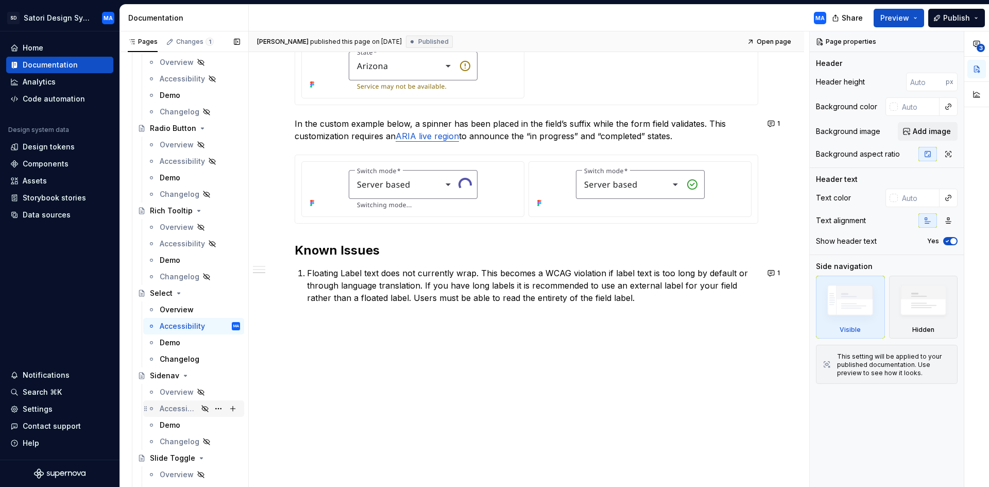
click at [182, 406] on div "Accessibility" at bounding box center [179, 408] width 38 height 10
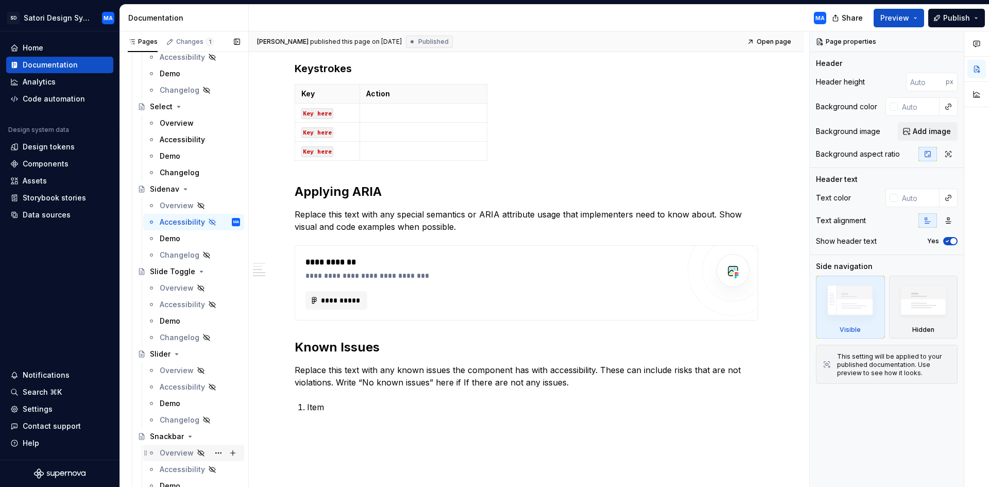
scroll to position [2780, 0]
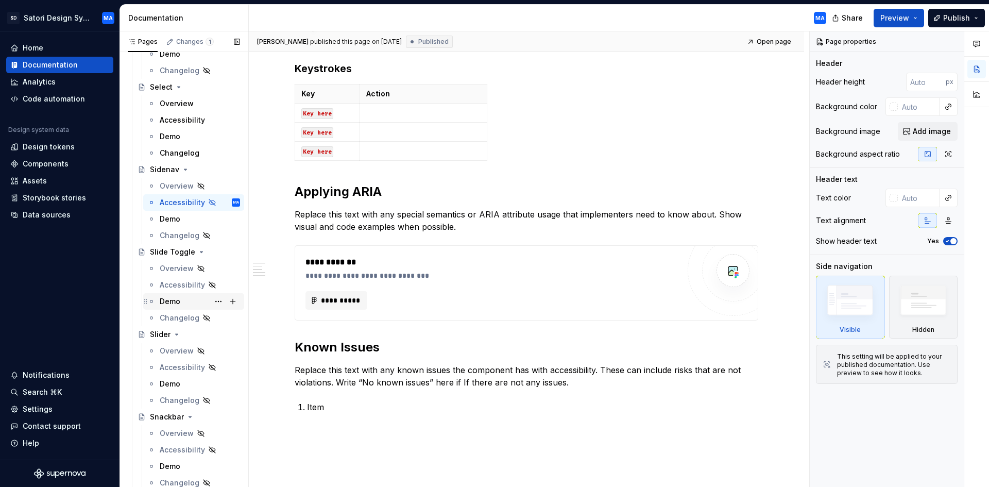
click at [177, 282] on div "Accessibility" at bounding box center [182, 285] width 45 height 10
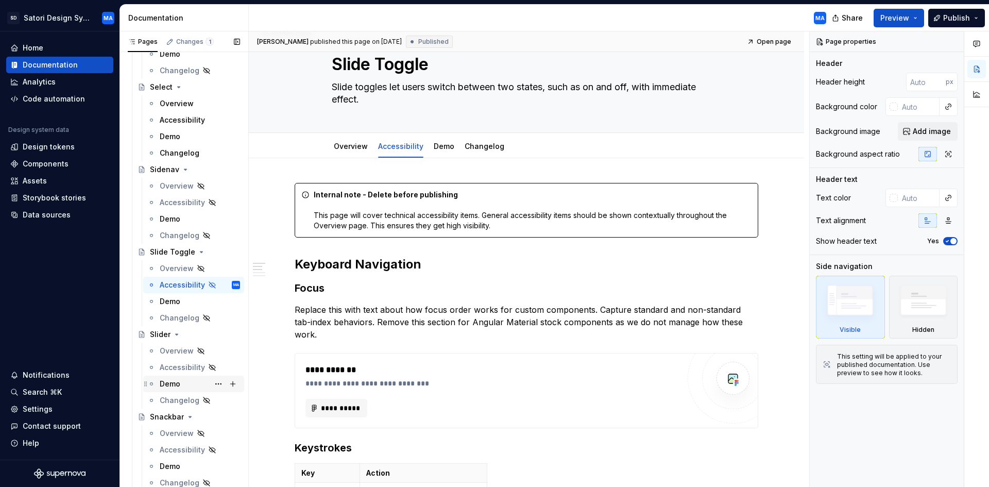
scroll to position [51, 0]
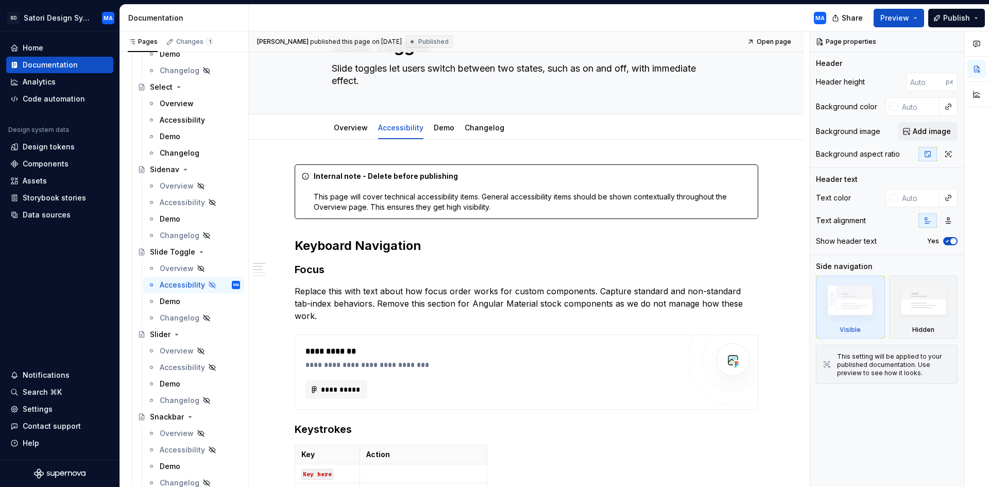
drag, startPoint x: 174, startPoint y: 365, endPoint x: 418, endPoint y: 375, distance: 244.8
click at [174, 365] on div "Accessibility" at bounding box center [182, 367] width 45 height 10
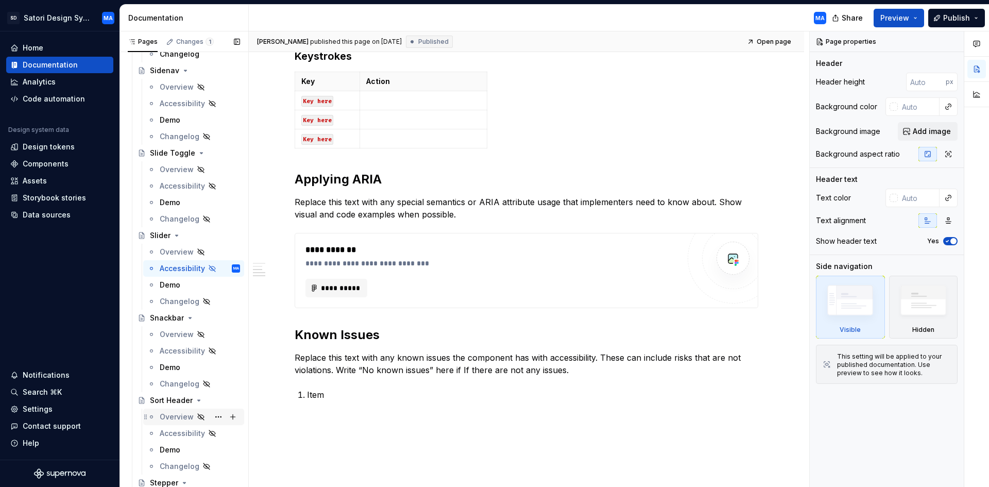
scroll to position [2883, 0]
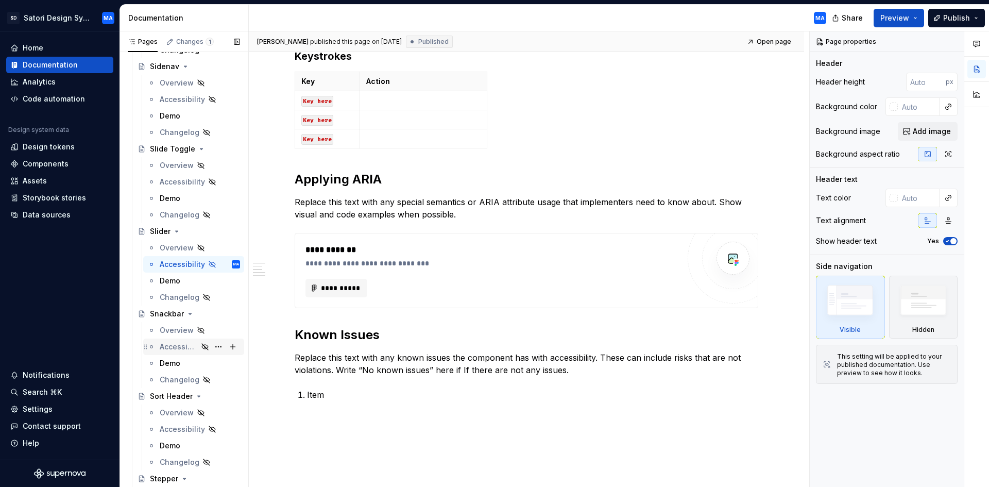
click at [179, 346] on div "Accessibility" at bounding box center [179, 346] width 38 height 10
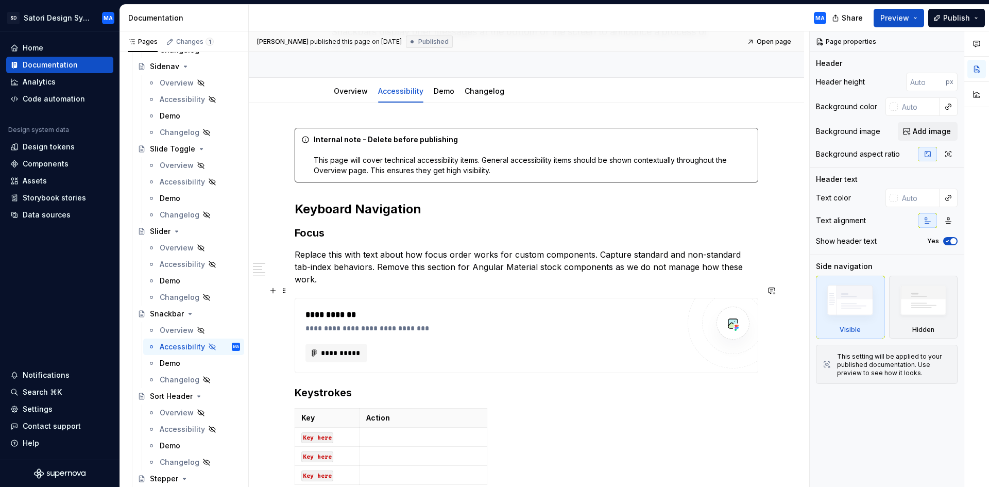
scroll to position [154, 0]
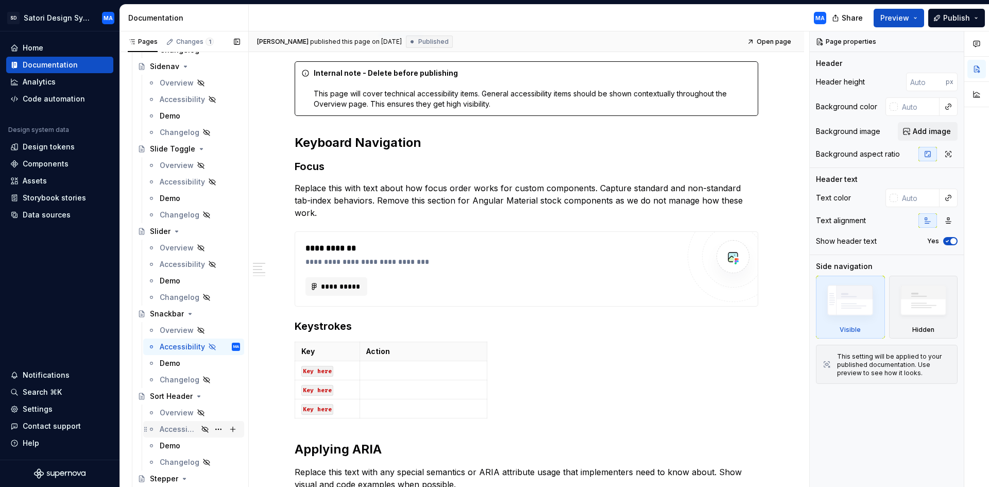
click at [169, 426] on div "Accessibility" at bounding box center [179, 429] width 38 height 10
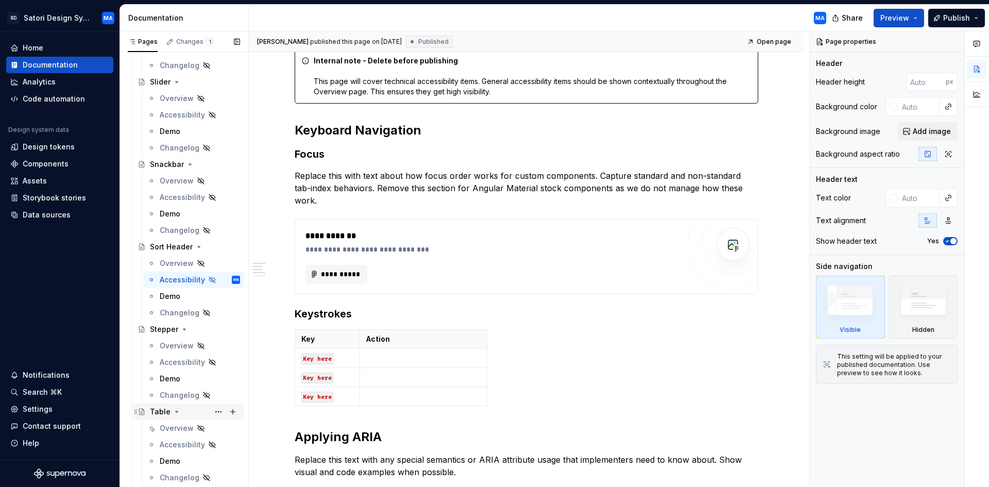
scroll to position [3038, 0]
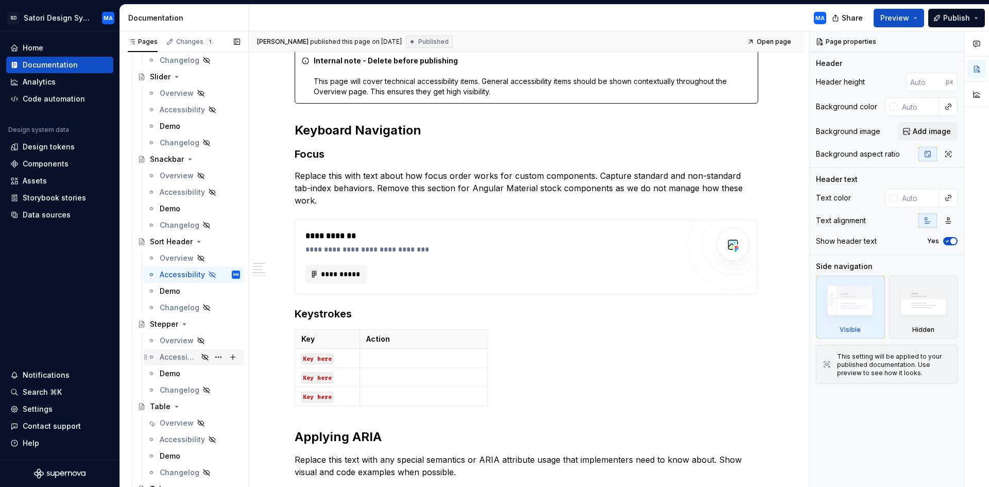
click at [180, 355] on div "Accessibility" at bounding box center [179, 357] width 38 height 10
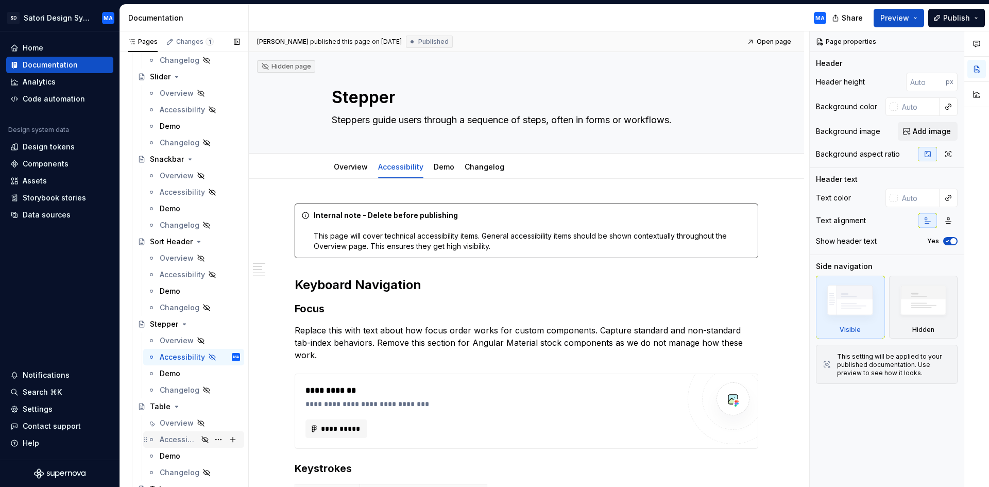
click at [177, 438] on div "Accessibility" at bounding box center [179, 439] width 38 height 10
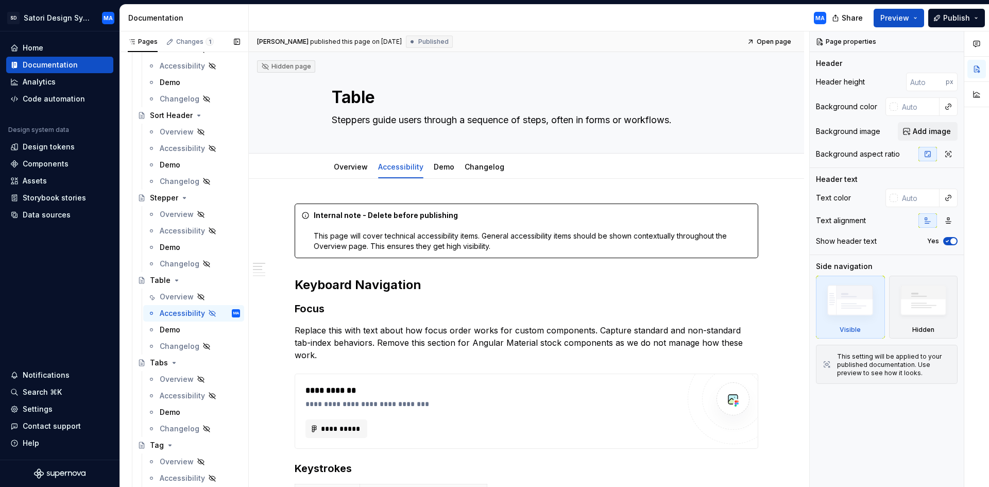
scroll to position [3244, 0]
click at [176, 314] on div "Accessibility" at bounding box center [179, 315] width 38 height 10
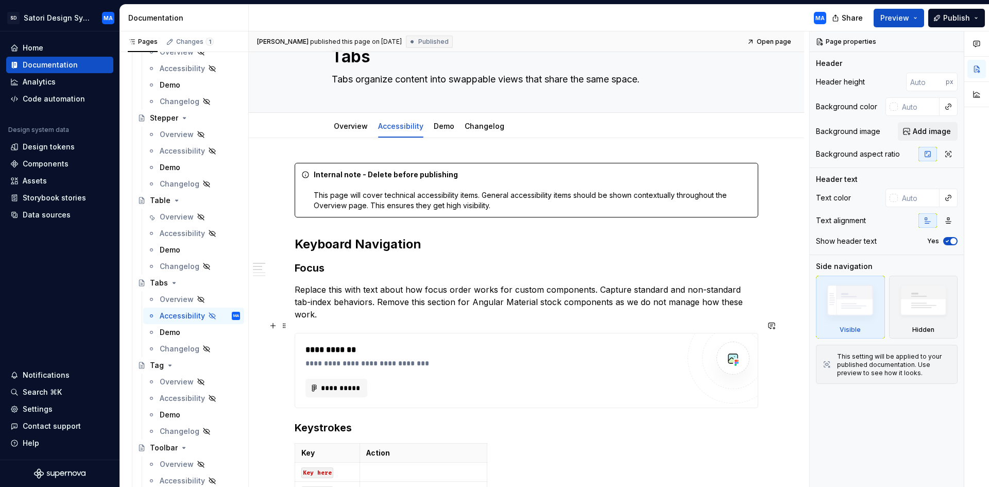
scroll to position [51, 0]
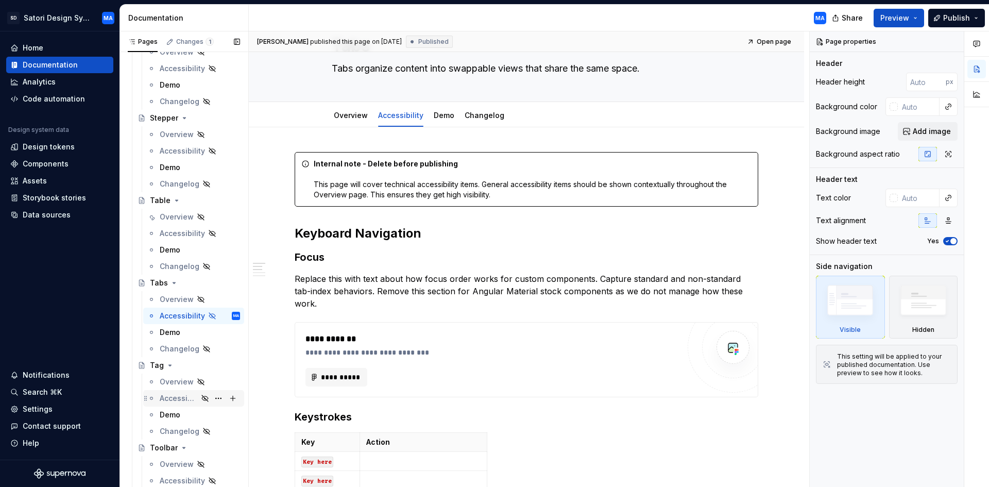
click at [177, 397] on div "Accessibility" at bounding box center [179, 398] width 38 height 10
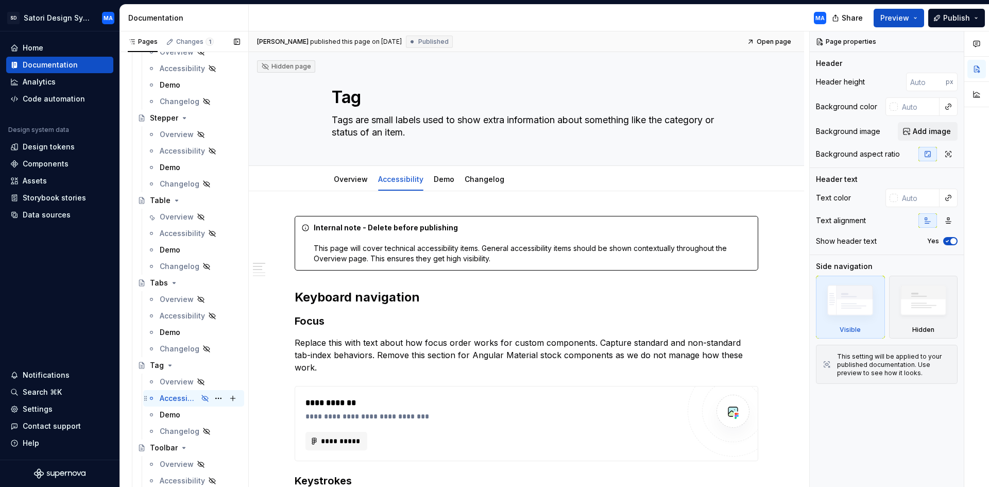
scroll to position [3295, 0]
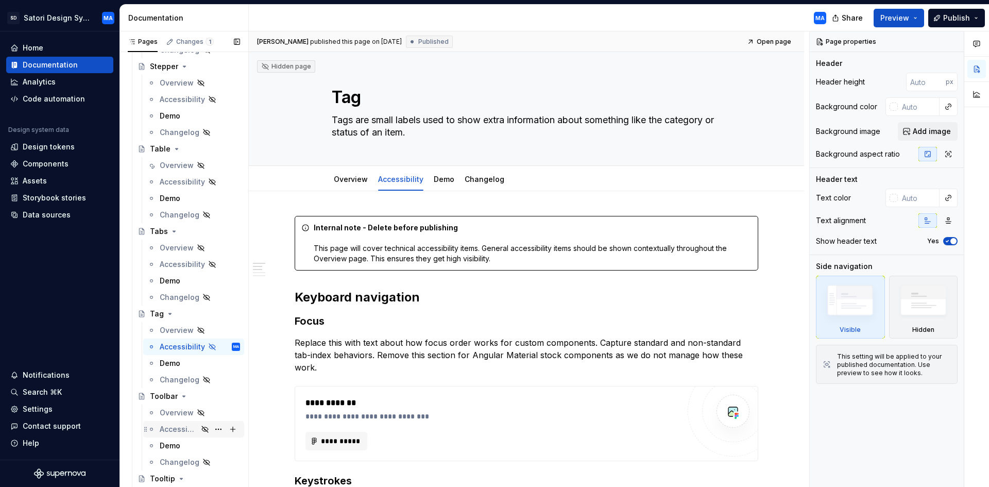
click at [176, 429] on div "Accessibility" at bounding box center [179, 429] width 38 height 10
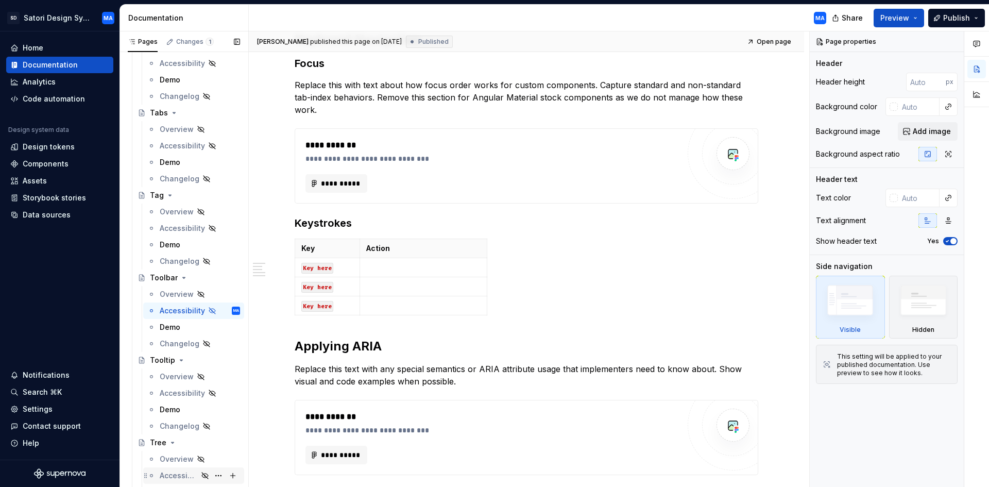
scroll to position [3450, 0]
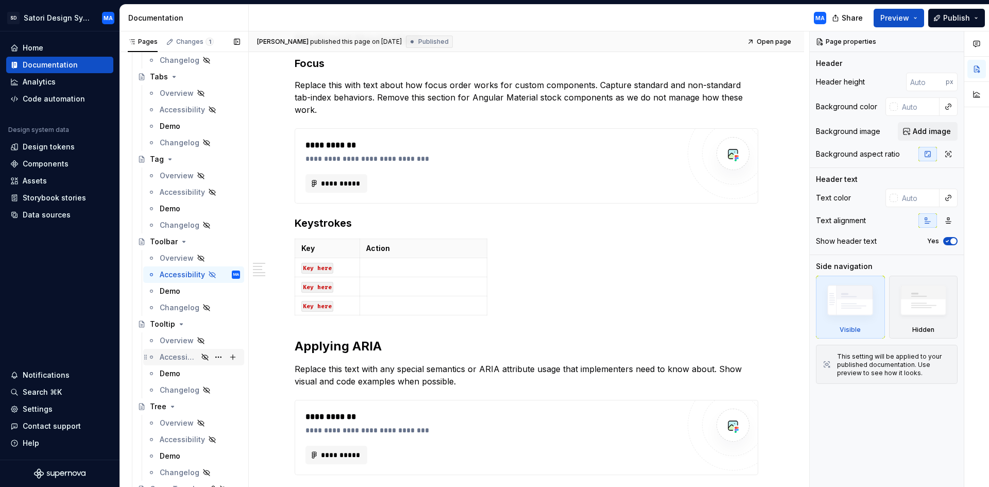
click at [178, 354] on div "Accessibility" at bounding box center [179, 357] width 38 height 10
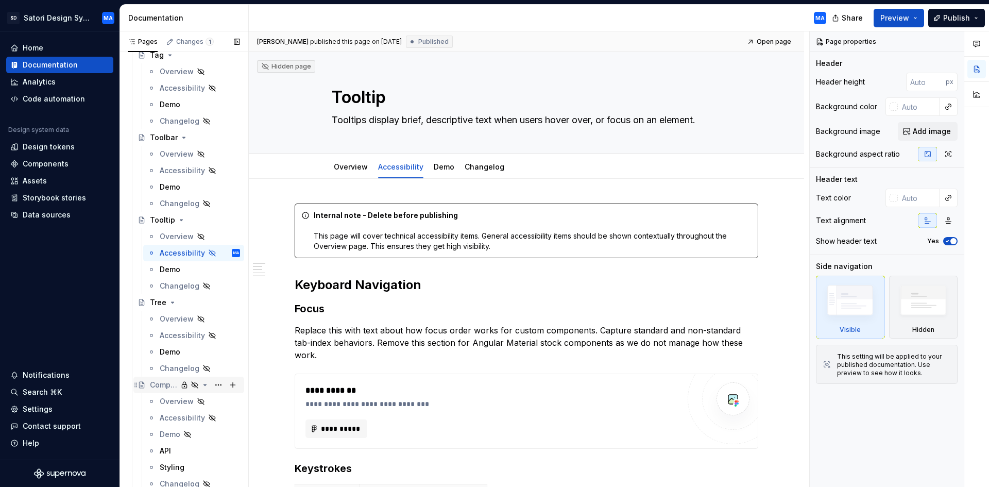
scroll to position [3573, 0]
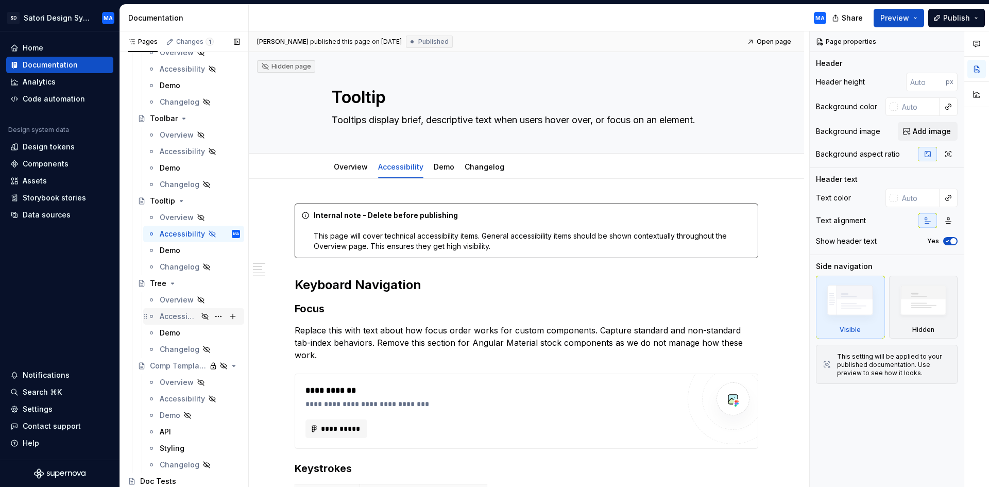
click at [173, 313] on div "Accessibility" at bounding box center [179, 316] width 38 height 10
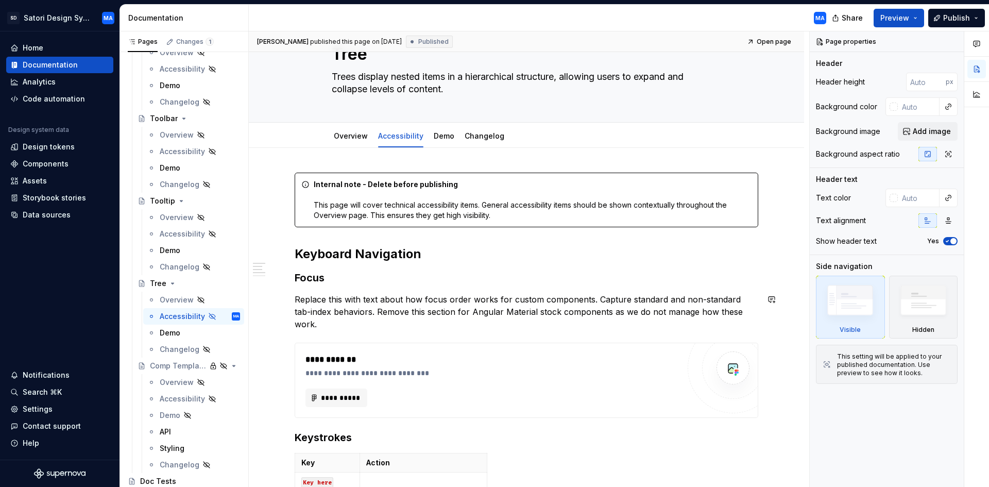
scroll to position [103, 0]
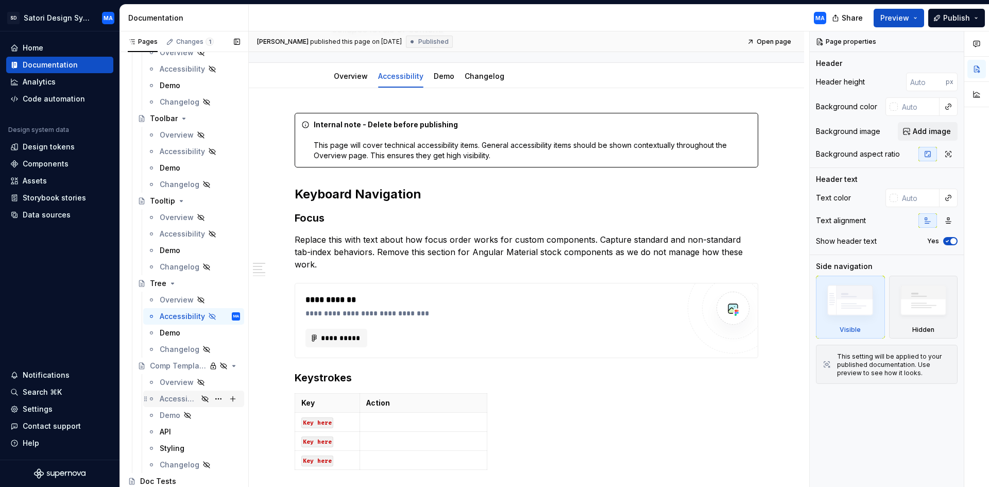
click at [190, 399] on div "Accessibility" at bounding box center [179, 398] width 38 height 10
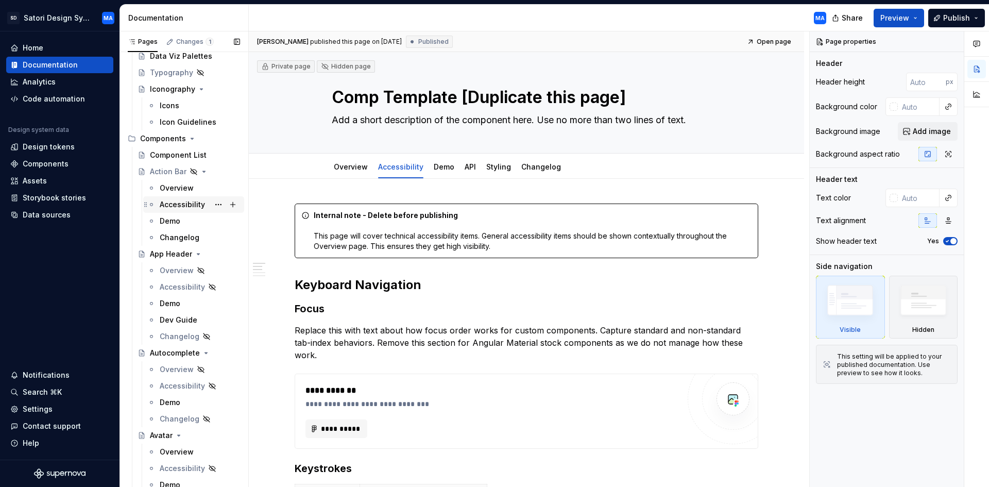
scroll to position [309, 0]
click at [165, 169] on div "Action Bar" at bounding box center [168, 169] width 37 height 10
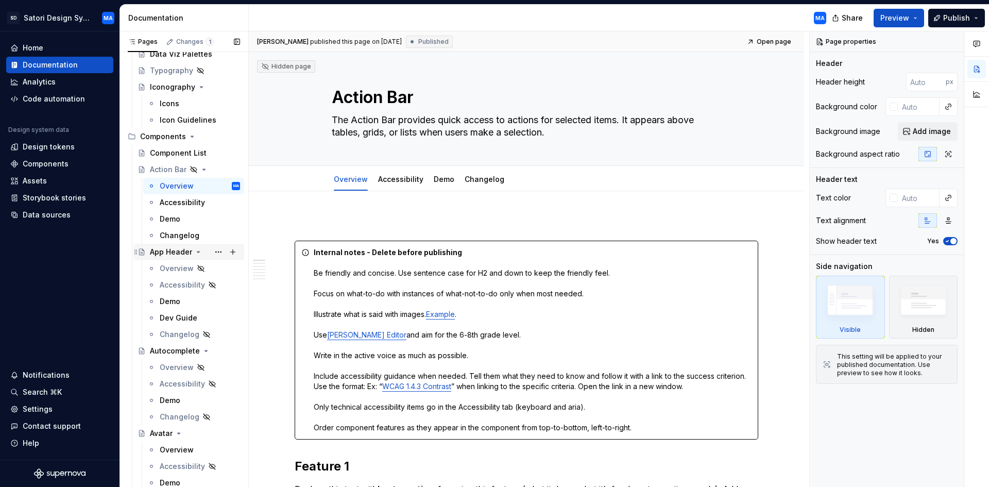
click at [161, 250] on div "App Header" at bounding box center [171, 252] width 42 height 10
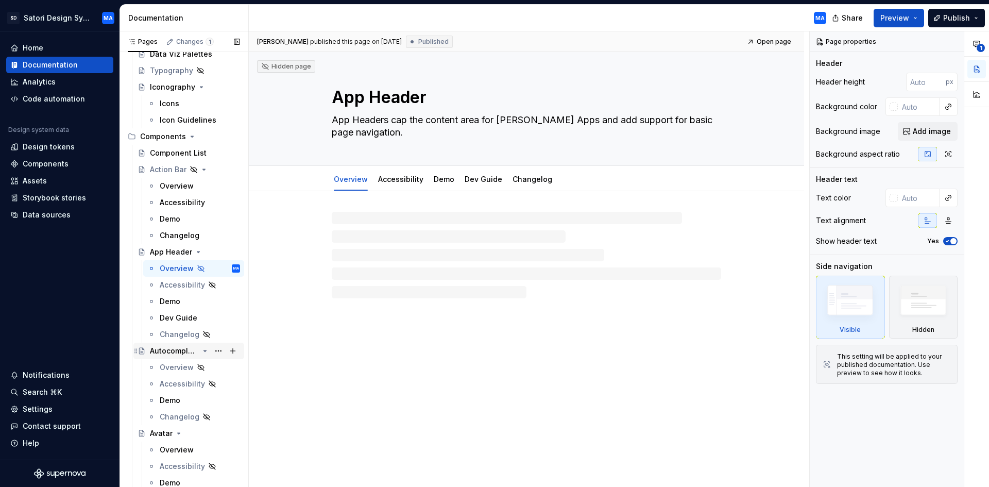
click at [171, 348] on div "Autocomplete" at bounding box center [174, 350] width 49 height 10
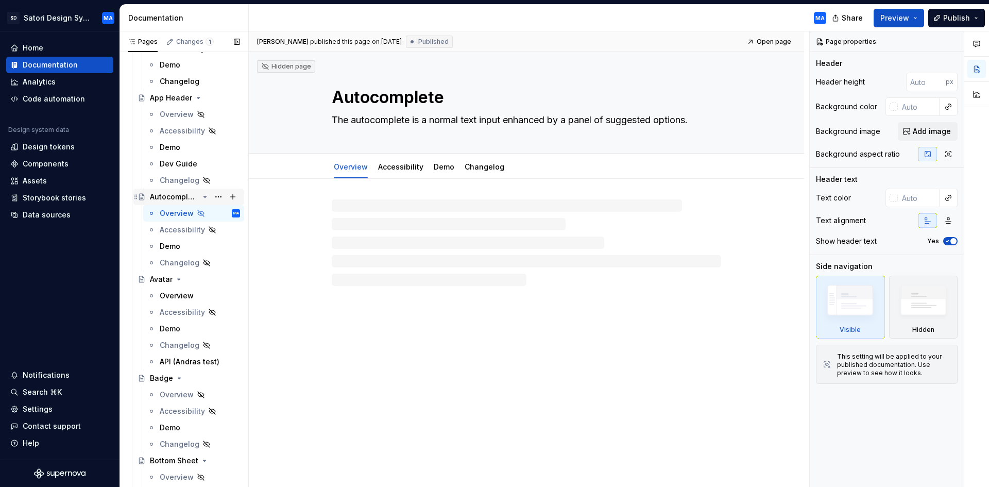
scroll to position [463, 0]
click at [152, 271] on div "Avatar" at bounding box center [195, 278] width 90 height 14
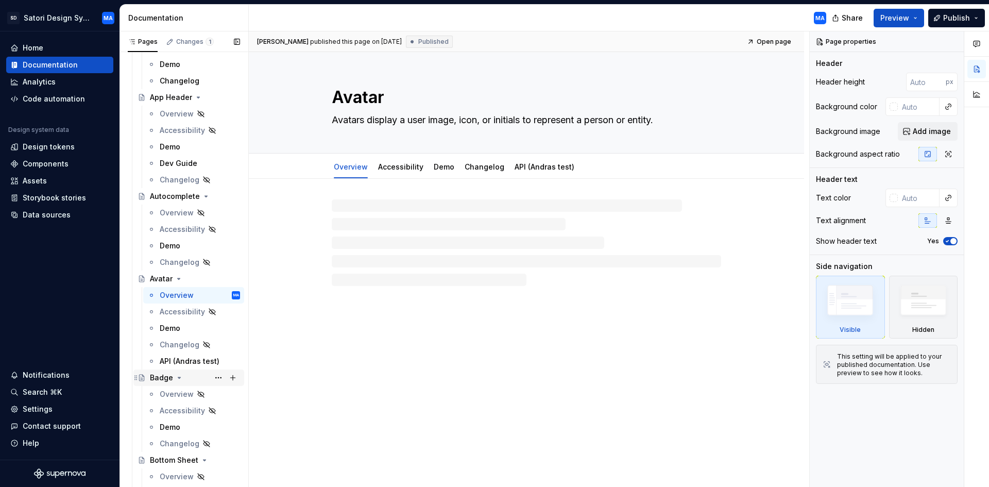
click at [152, 377] on div "Badge" at bounding box center [161, 377] width 23 height 10
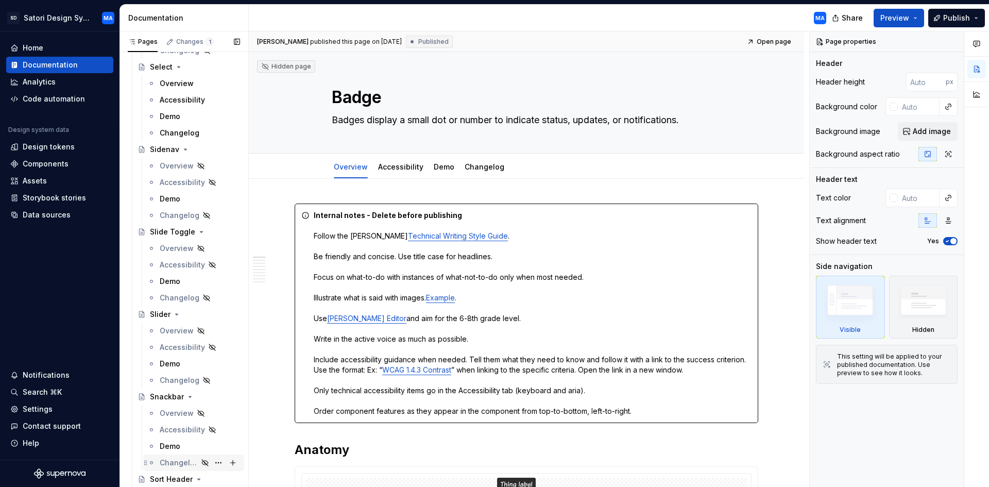
scroll to position [2697, 0]
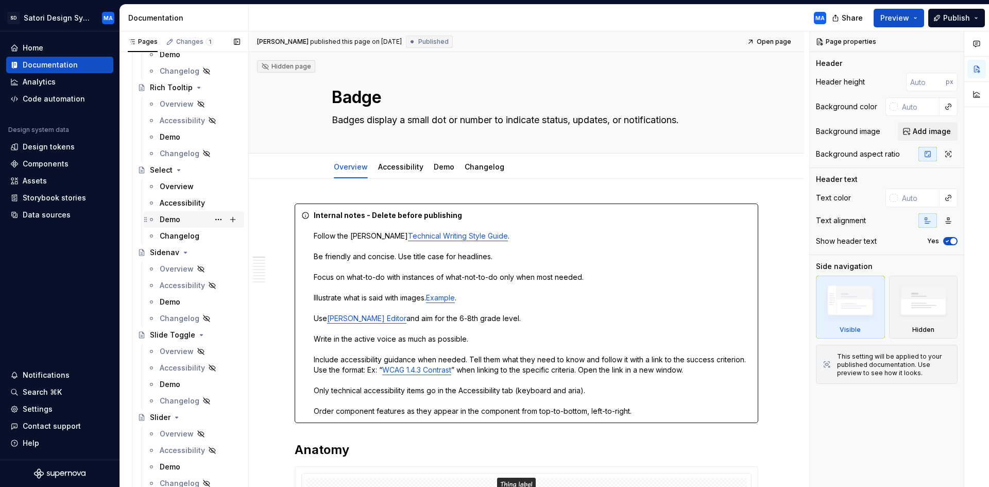
drag, startPoint x: 178, startPoint y: 198, endPoint x: 188, endPoint y: 221, distance: 24.9
click at [178, 198] on div "Accessibility" at bounding box center [182, 203] width 45 height 10
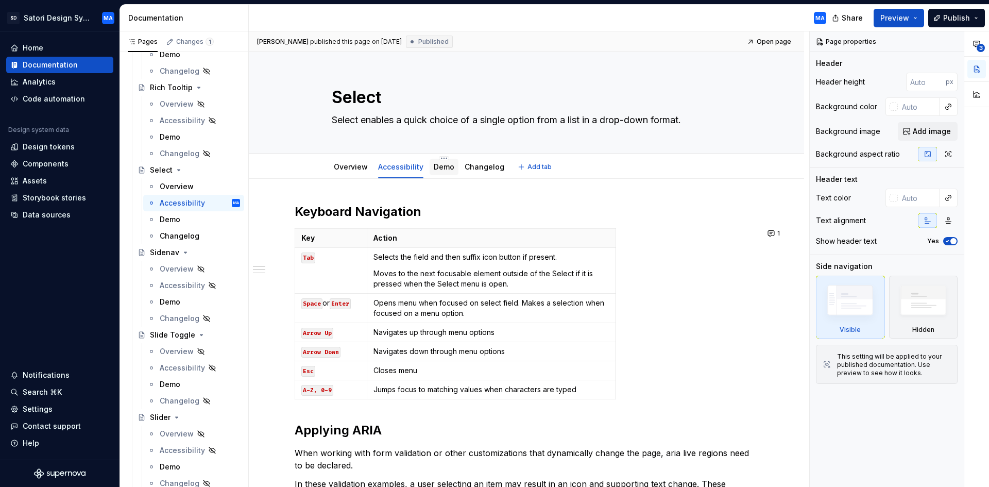
click at [435, 165] on link "Demo" at bounding box center [444, 166] width 21 height 9
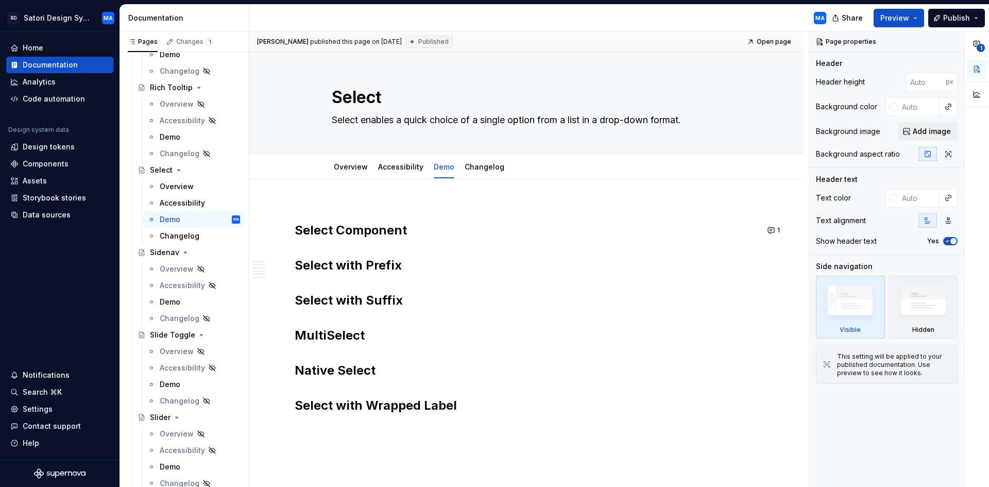
click at [332, 234] on div "Select Component Select with Prefix Select with Suffix MultiSelect Native Selec…" at bounding box center [526, 312] width 463 height 218
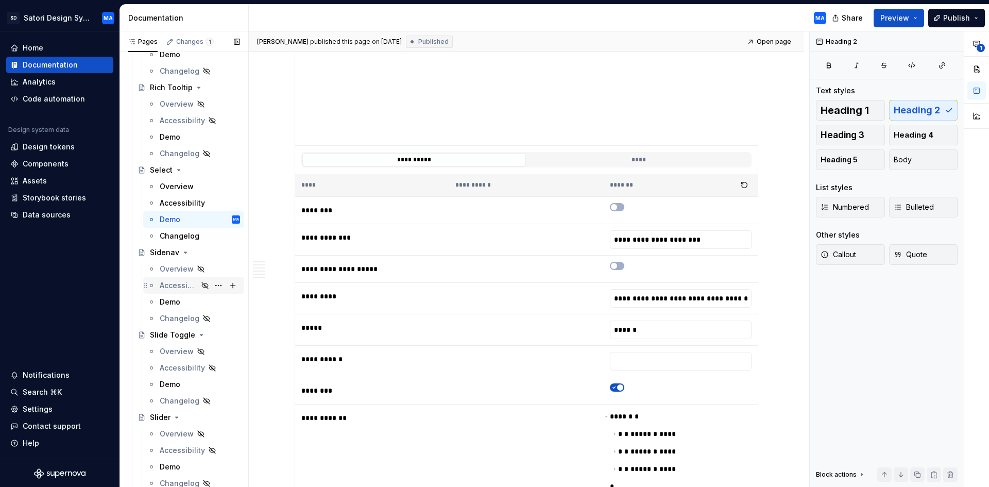
scroll to position [233, 0]
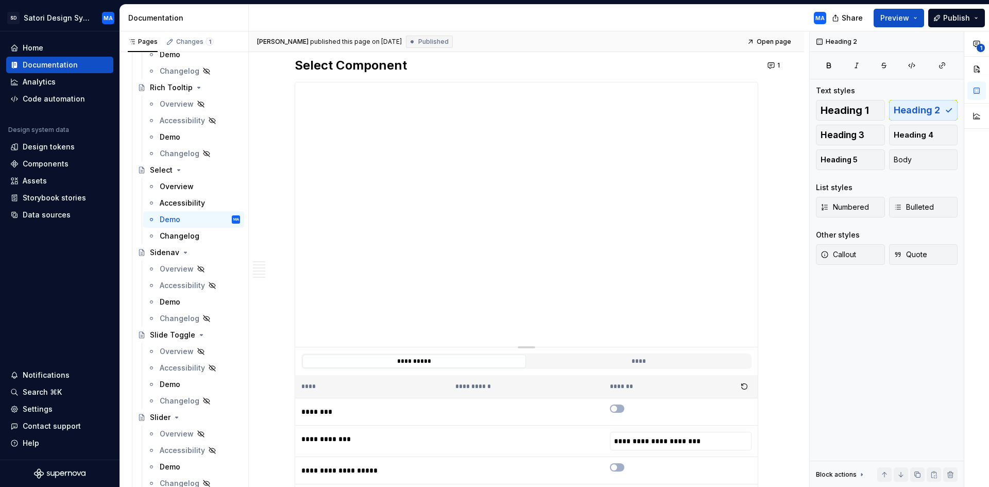
drag, startPoint x: 187, startPoint y: 239, endPoint x: 482, endPoint y: 337, distance: 311.2
click at [187, 239] on div "Changelog" at bounding box center [180, 236] width 40 height 10
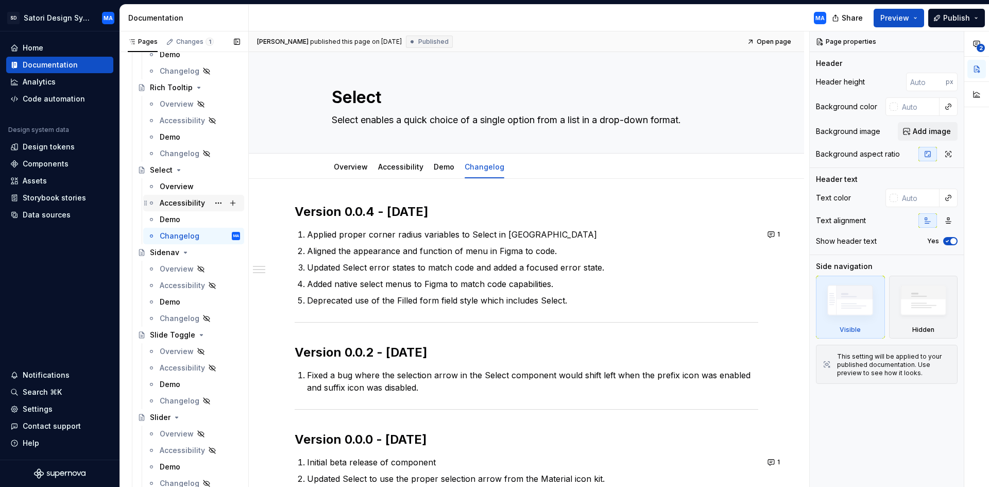
click at [175, 198] on div "Accessibility" at bounding box center [182, 203] width 45 height 10
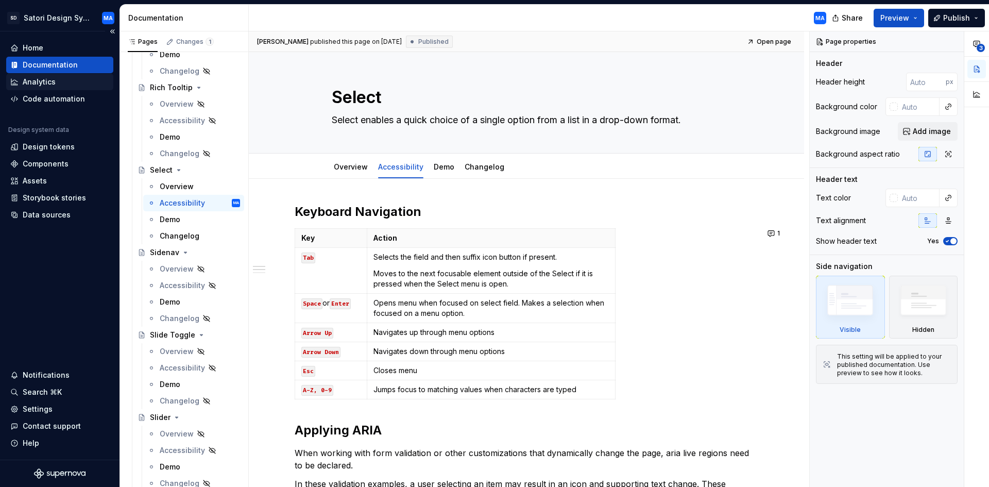
click at [33, 79] on div "Analytics" at bounding box center [39, 82] width 33 height 10
type textarea "*"
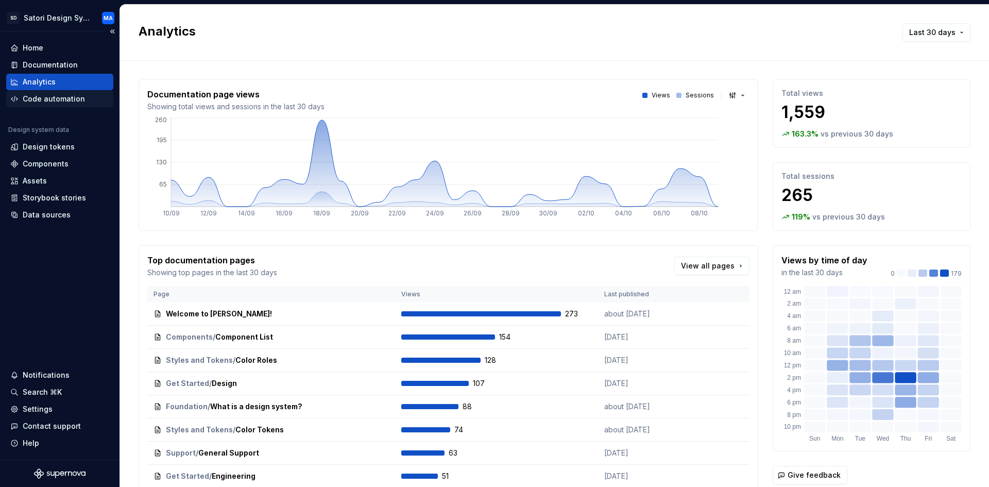
click at [53, 102] on div "Code automation" at bounding box center [54, 99] width 62 height 10
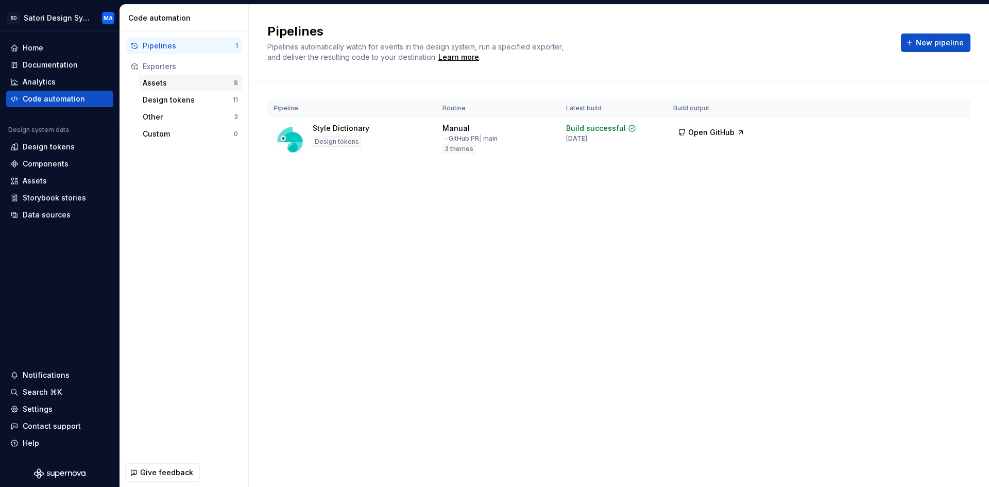
click at [167, 85] on div "Assets" at bounding box center [188, 83] width 91 height 10
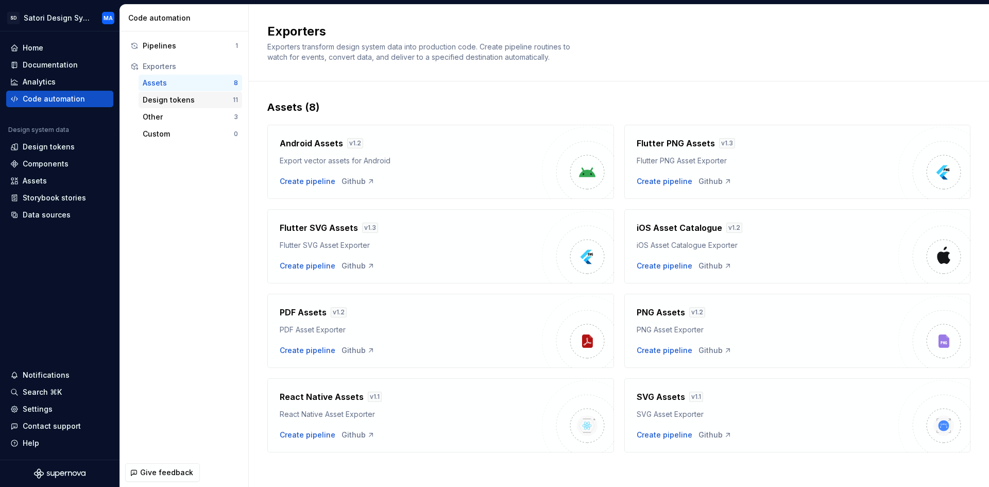
click at [167, 99] on div "Design tokens" at bounding box center [188, 100] width 90 height 10
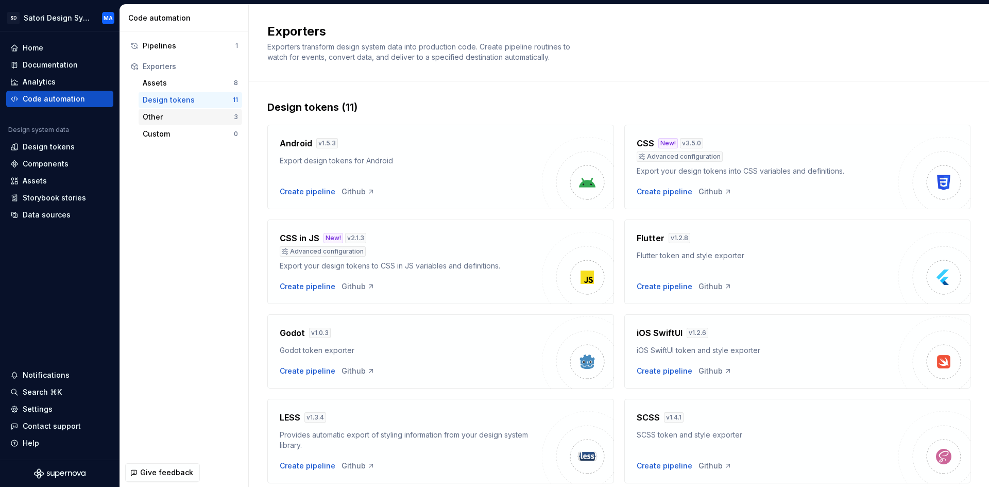
click at [170, 123] on div "Other 3" at bounding box center [190, 117] width 103 height 16
